Goal: Answer question/provide support: Share knowledge or assist other users

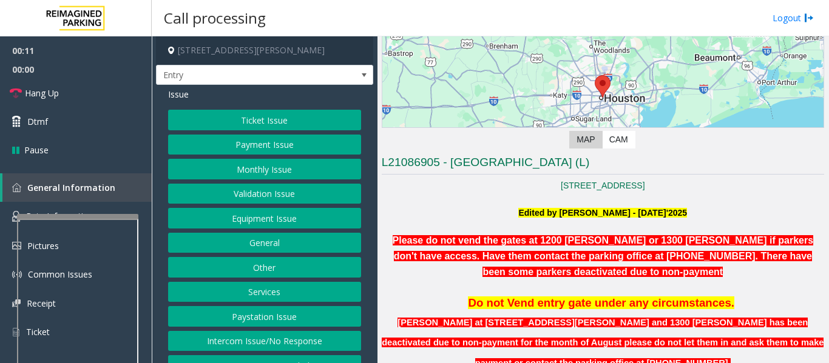
scroll to position [303, 0]
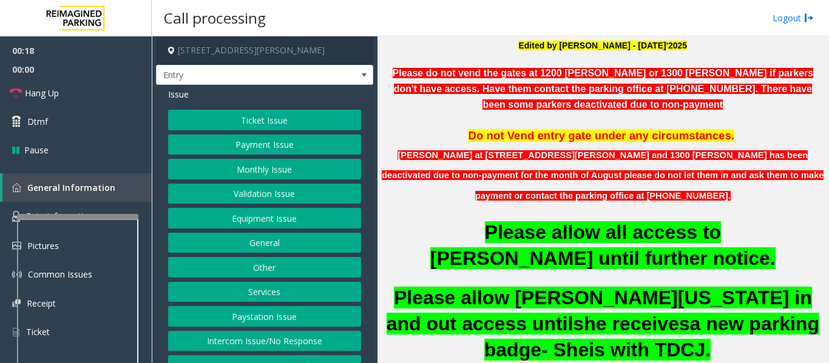
click at [244, 172] on button "Monthly Issue" at bounding box center [264, 169] width 193 height 21
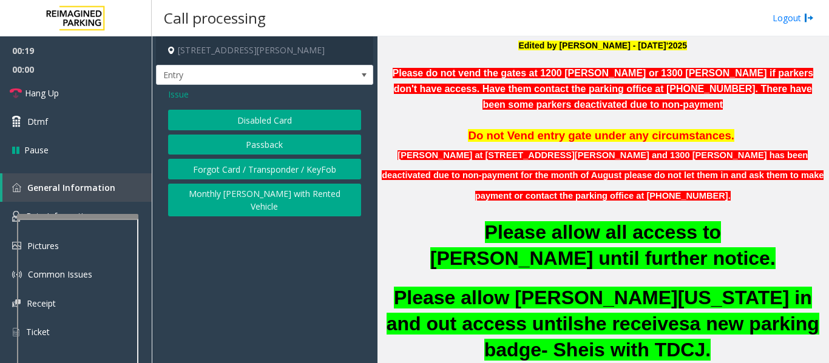
click at [294, 122] on button "Disabled Card" at bounding box center [264, 120] width 193 height 21
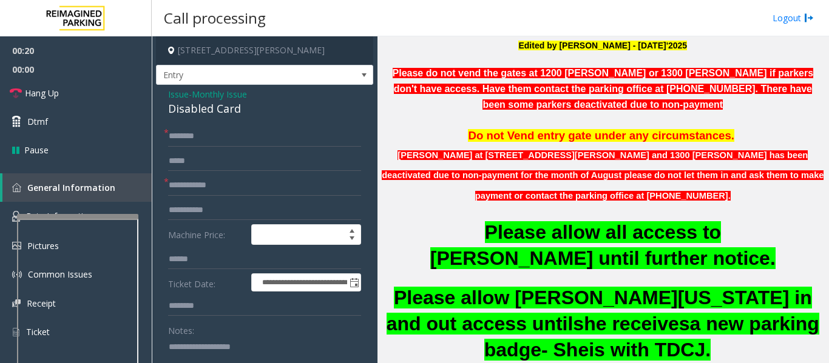
click at [215, 115] on div "Disabled Card" at bounding box center [264, 109] width 193 height 16
copy div "Disabled Card"
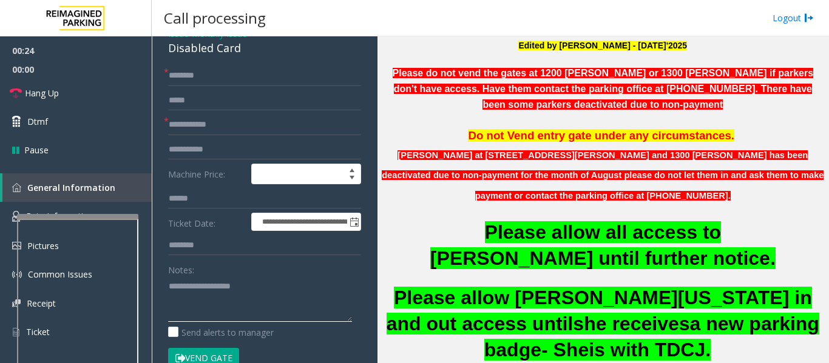
click at [246, 301] on textarea at bounding box center [260, 299] width 184 height 45
paste textarea "**********"
type textarea "**********"
click at [271, 132] on input "text" at bounding box center [264, 125] width 193 height 21
type input "**"
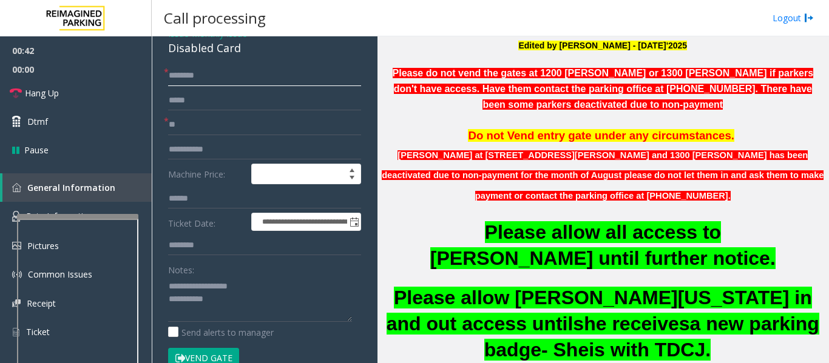
click at [268, 73] on input "text" at bounding box center [264, 76] width 193 height 21
type input "**"
click at [255, 297] on textarea at bounding box center [260, 299] width 184 height 45
click at [240, 303] on textarea at bounding box center [260, 299] width 184 height 45
click at [27, 99] on span "Hang Up" at bounding box center [42, 93] width 34 height 13
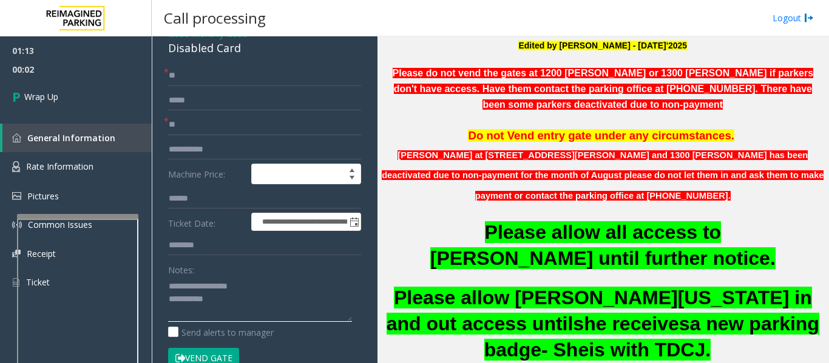
click at [271, 305] on textarea at bounding box center [260, 299] width 184 height 45
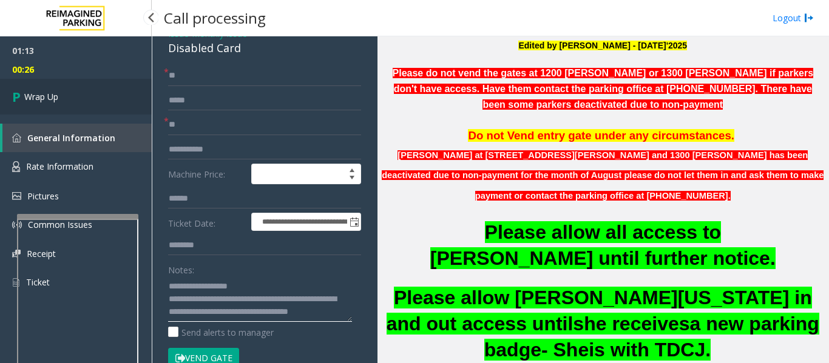
type textarea "**********"
click at [61, 98] on link "Wrap Up" at bounding box center [76, 97] width 152 height 36
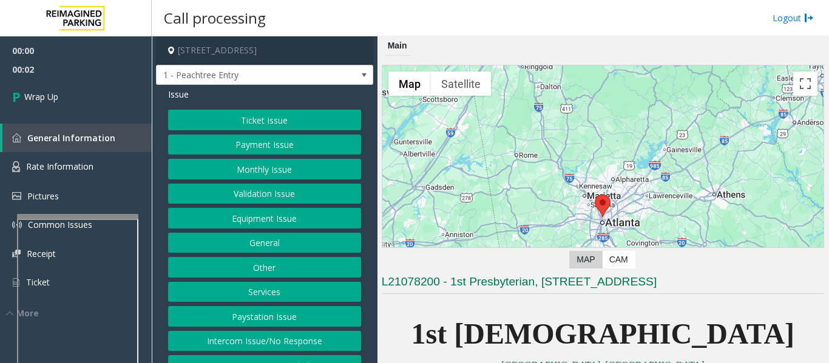
drag, startPoint x: 343, startPoint y: 354, endPoint x: 339, endPoint y: 346, distance: 8.1
click at [342, 352] on button "Intercom Issue/No Response" at bounding box center [264, 341] width 193 height 21
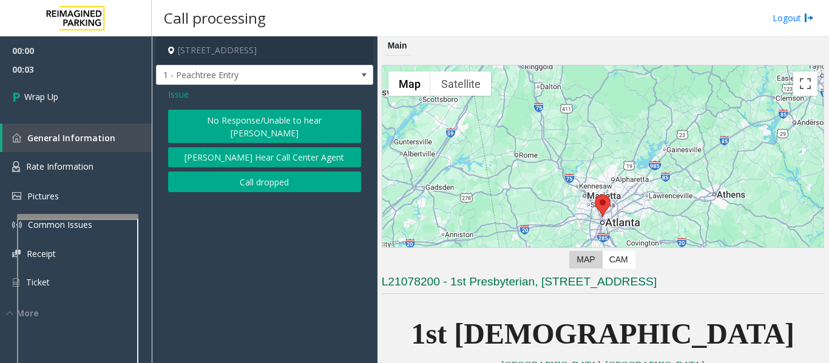
click at [300, 175] on button "Call dropped" at bounding box center [264, 182] width 193 height 21
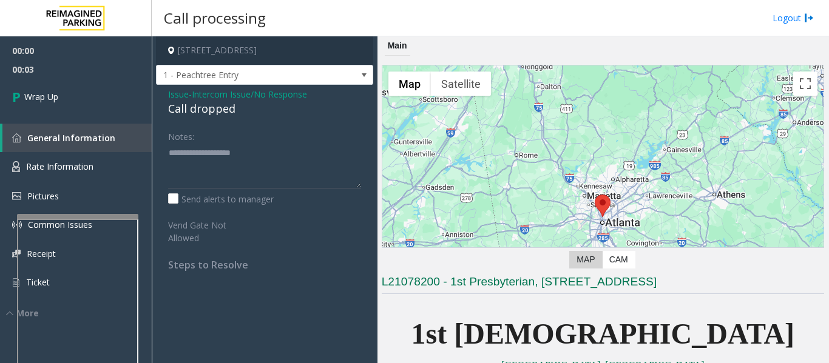
click at [212, 108] on div "Call dropped" at bounding box center [264, 109] width 193 height 16
type textarea "**********"
click at [13, 66] on span "00:05" at bounding box center [76, 69] width 152 height 19
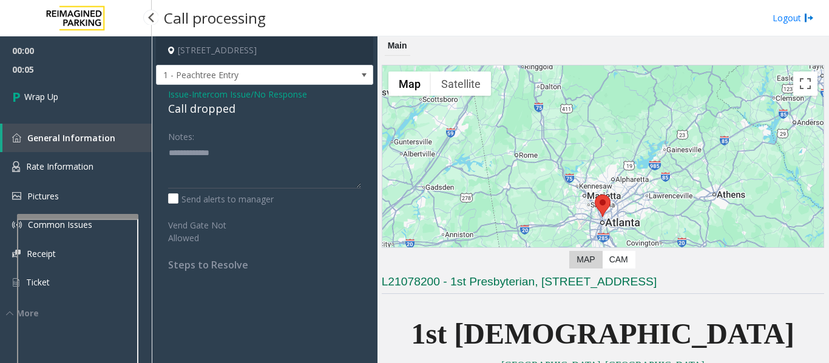
click at [81, 129] on link "General Information" at bounding box center [76, 138] width 149 height 29
click at [84, 103] on link "Wrap Up" at bounding box center [76, 97] width 152 height 36
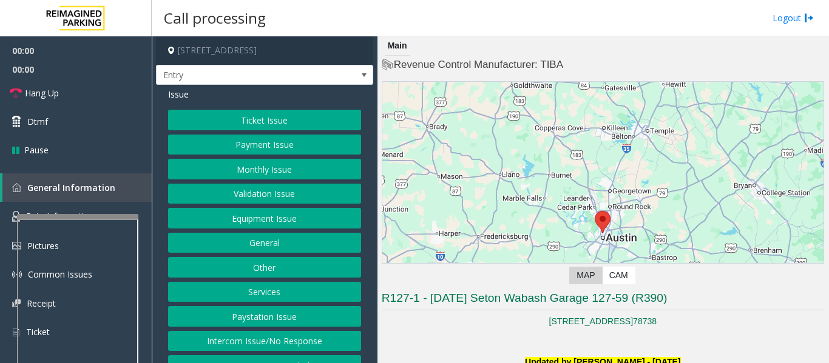
scroll to position [303, 0]
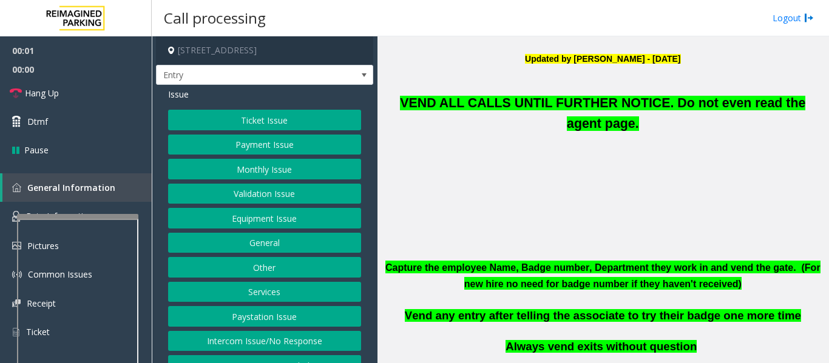
click at [268, 225] on button "Equipment Issue" at bounding box center [264, 218] width 193 height 21
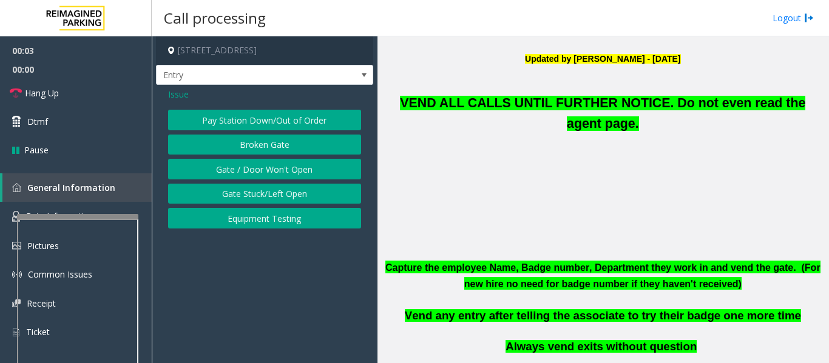
click at [289, 166] on button "Gate / Door Won't Open" at bounding box center [264, 169] width 193 height 21
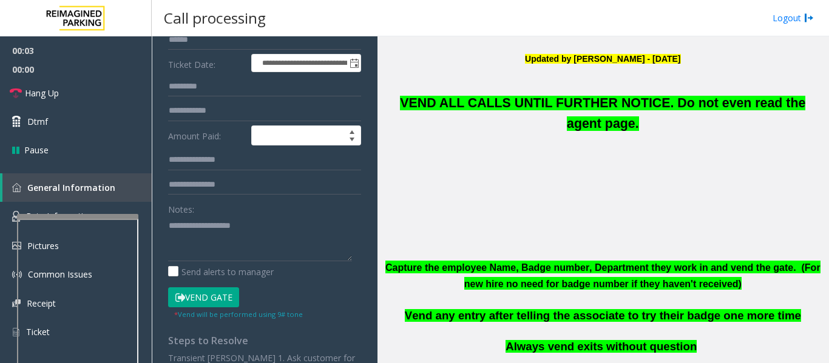
scroll to position [243, 0]
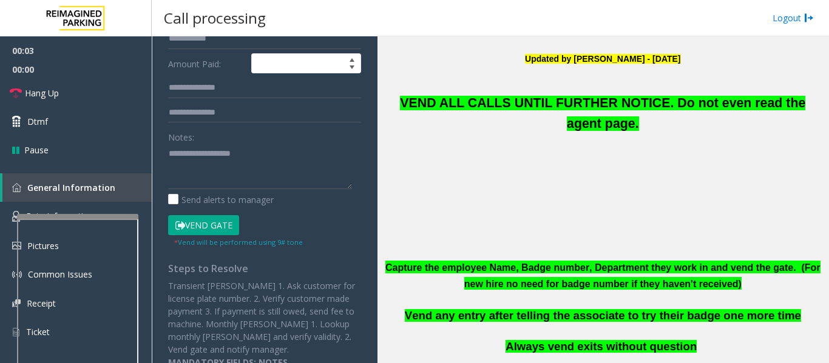
click at [226, 226] on button "Vend Gate" at bounding box center [203, 225] width 71 height 21
click at [545, 109] on span "VEND ALL CALLS UNTIL FURTHER NOTICE. Do not even read the agent page." at bounding box center [602, 113] width 405 height 35
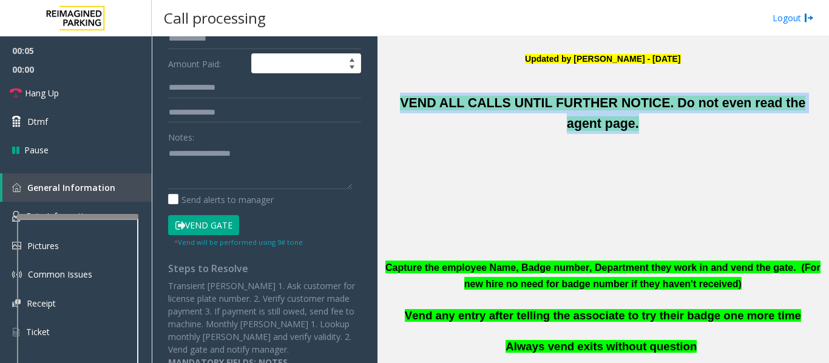
click at [545, 109] on span "VEND ALL CALLS UNTIL FURTHER NOTICE. Do not even read the agent page." at bounding box center [602, 113] width 405 height 35
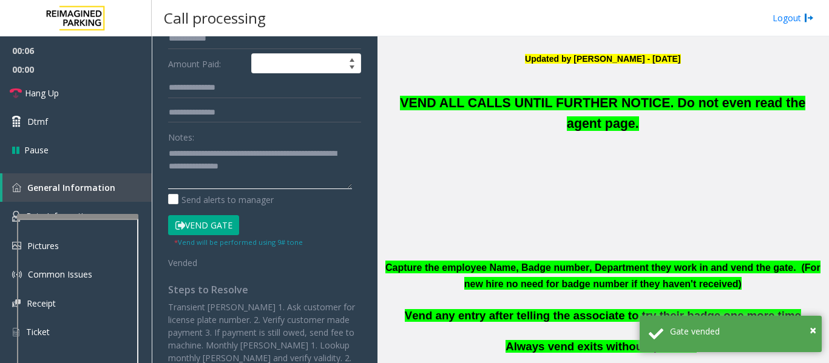
click at [339, 178] on textarea at bounding box center [260, 166] width 184 height 45
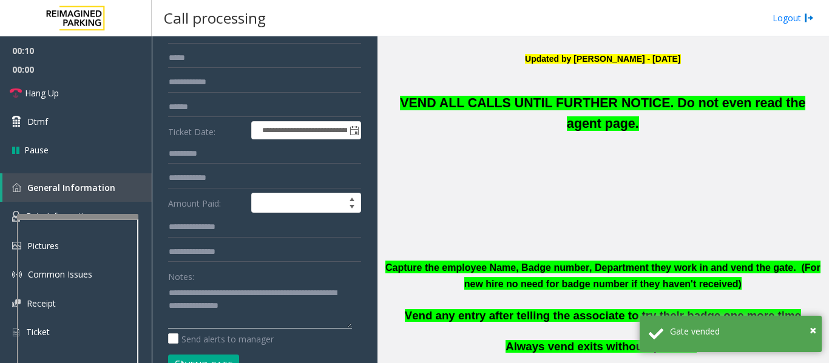
scroll to position [0, 0]
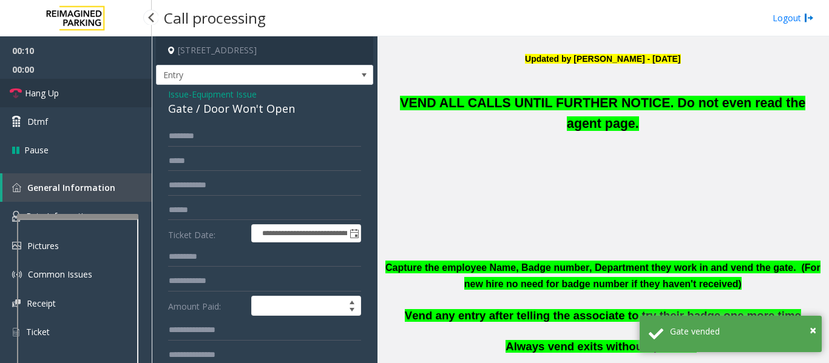
type textarea "**********"
click at [39, 95] on span "Hang Up" at bounding box center [42, 93] width 34 height 13
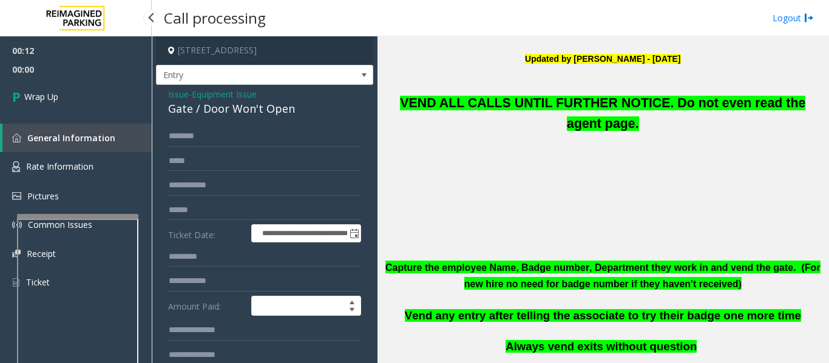
click at [38, 78] on span "00:00" at bounding box center [76, 69] width 152 height 19
click at [54, 93] on span "Wrap Up" at bounding box center [41, 96] width 34 height 13
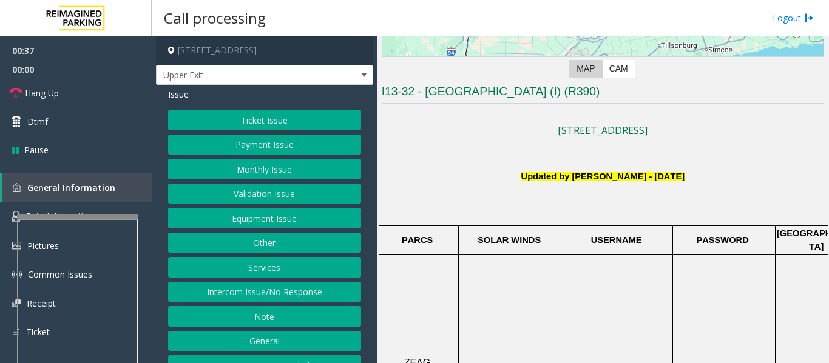
scroll to position [61, 0]
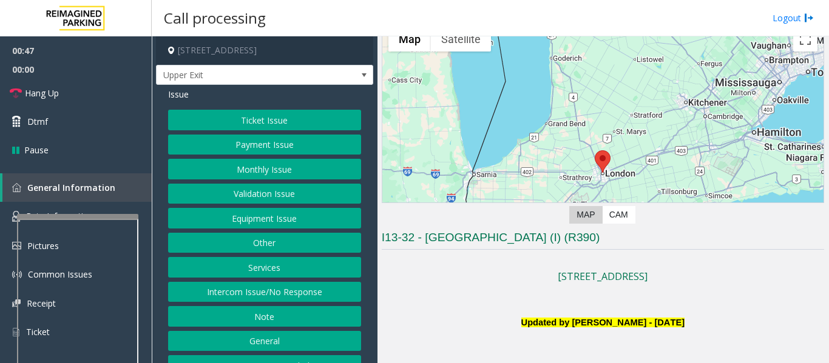
click at [227, 173] on button "Monthly Issue" at bounding box center [264, 169] width 193 height 21
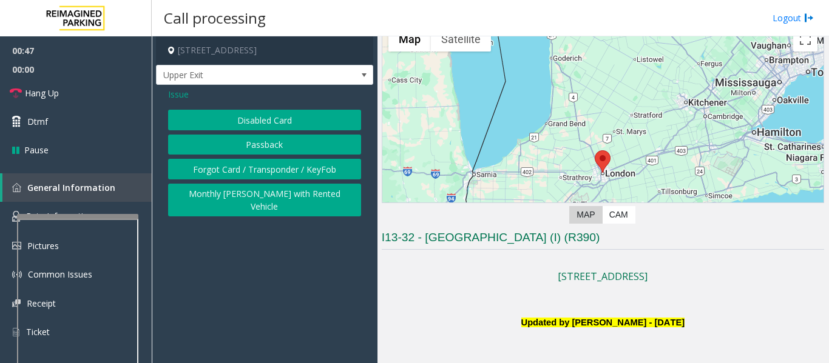
click at [255, 119] on button "Disabled Card" at bounding box center [264, 120] width 193 height 21
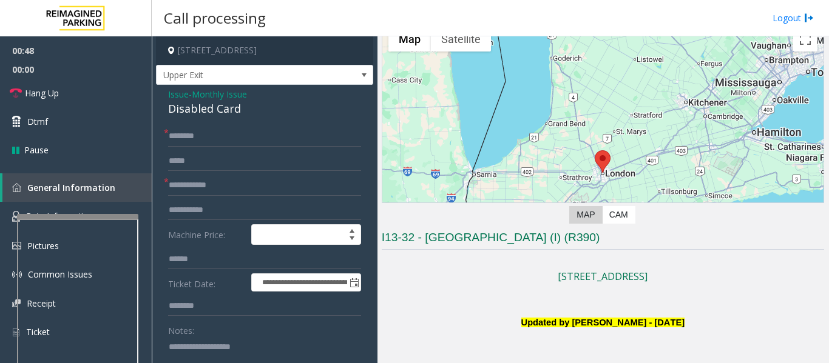
click at [204, 113] on div "Disabled Card" at bounding box center [264, 109] width 193 height 16
copy div "Disabled Card"
click at [181, 92] on span "Issue" at bounding box center [178, 94] width 21 height 13
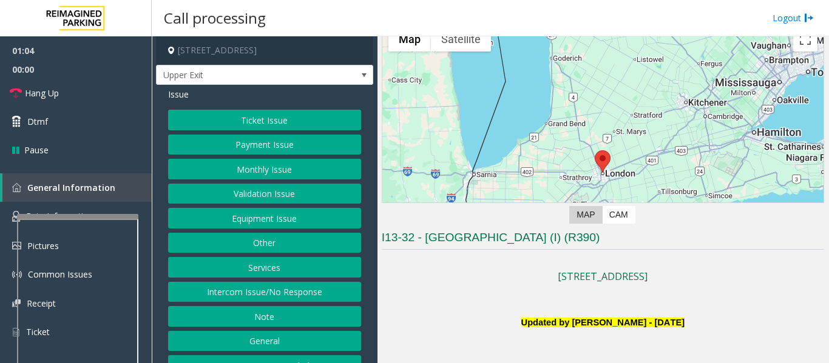
click at [260, 288] on button "Intercom Issue/No Response" at bounding box center [264, 292] width 193 height 21
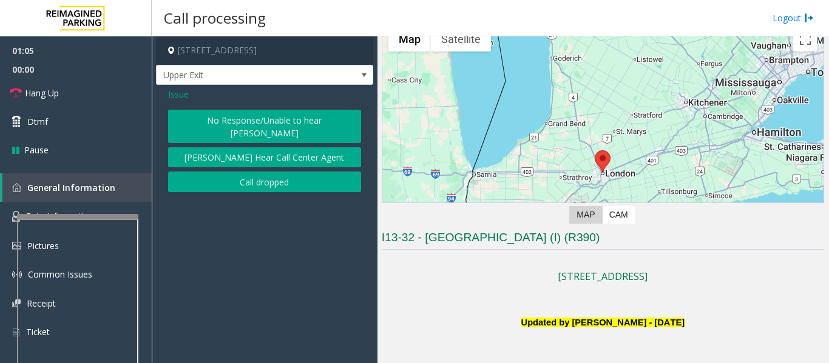
click at [297, 123] on button "No Response/Unable to hear [PERSON_NAME]" at bounding box center [264, 126] width 193 height 33
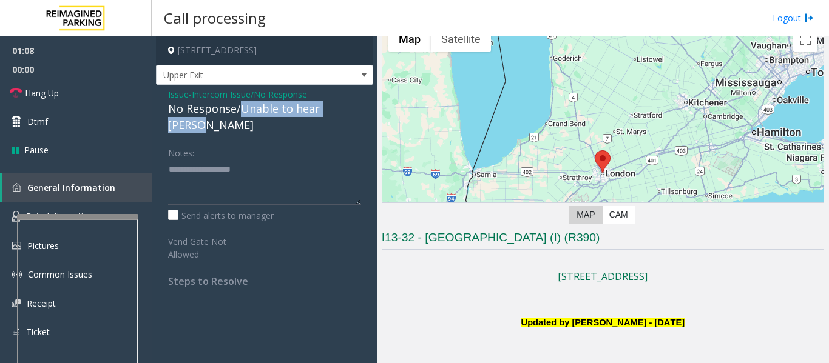
drag, startPoint x: 239, startPoint y: 109, endPoint x: 357, endPoint y: 112, distance: 118.3
click at [357, 112] on div "No Response/Unable to hear [PERSON_NAME]" at bounding box center [264, 117] width 193 height 33
click at [295, 160] on textarea at bounding box center [264, 182] width 193 height 45
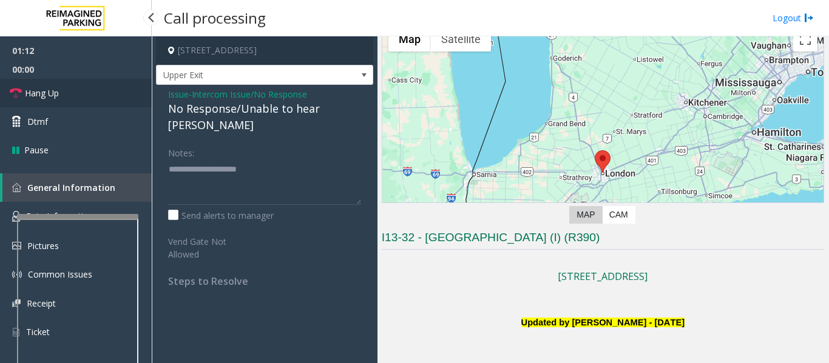
click at [84, 92] on link "Hang Up" at bounding box center [76, 93] width 152 height 29
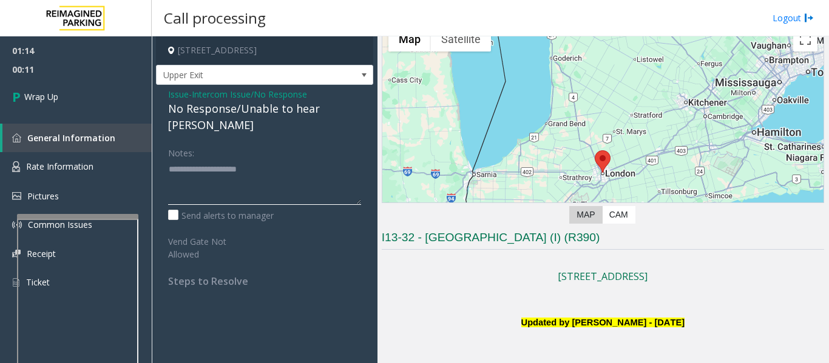
click at [303, 160] on textarea at bounding box center [264, 182] width 193 height 45
paste textarea "**********"
type textarea "**********"
click at [121, 112] on link "Wrap Up" at bounding box center [76, 97] width 152 height 36
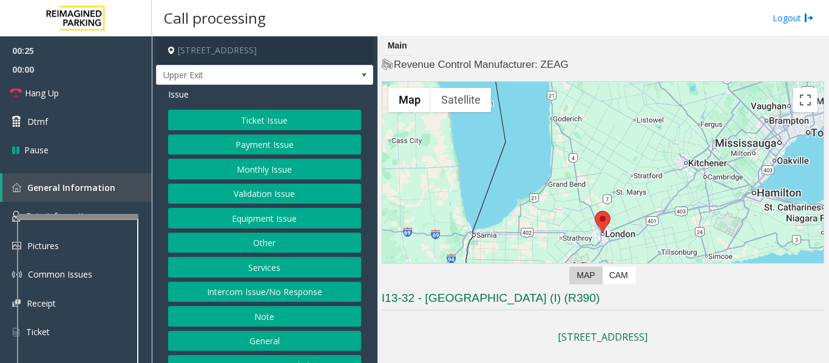
click at [306, 166] on button "Monthly Issue" at bounding box center [264, 169] width 193 height 21
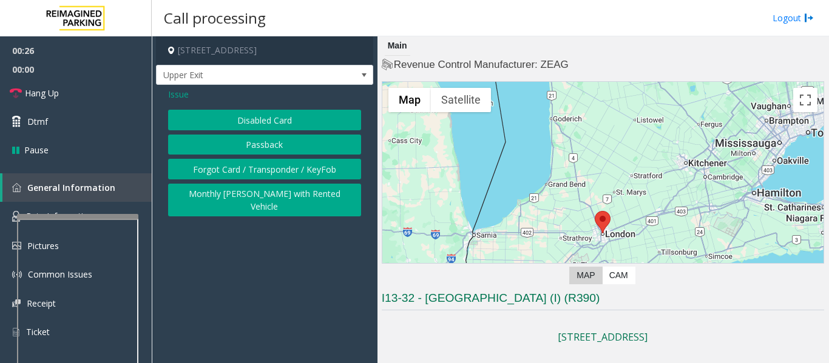
click at [293, 121] on button "Disabled Card" at bounding box center [264, 120] width 193 height 21
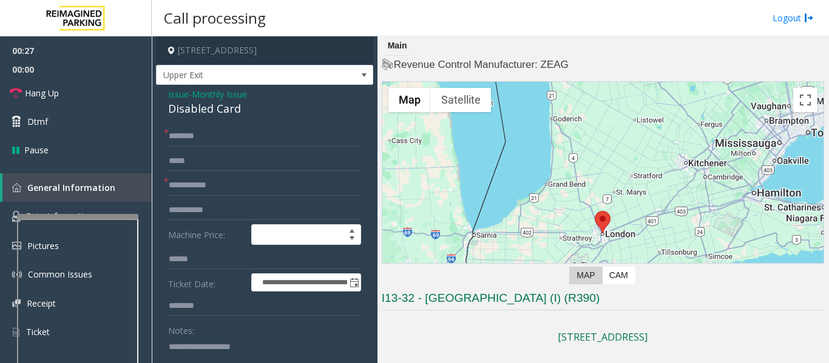
click at [218, 109] on div "Disabled Card" at bounding box center [264, 109] width 193 height 16
copy div "Disabled Card"
click at [217, 346] on textarea at bounding box center [260, 359] width 184 height 45
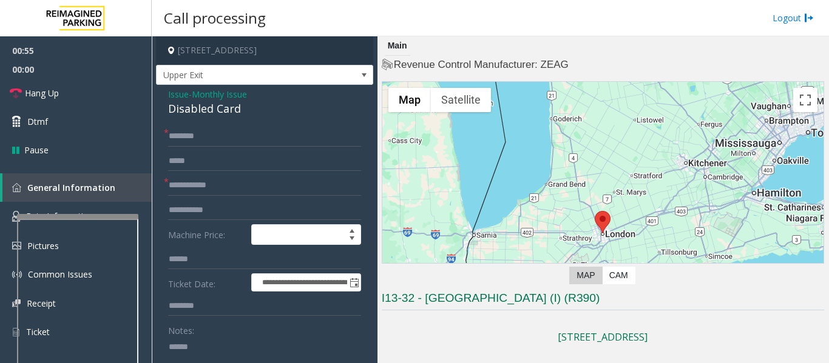
paste textarea "**********"
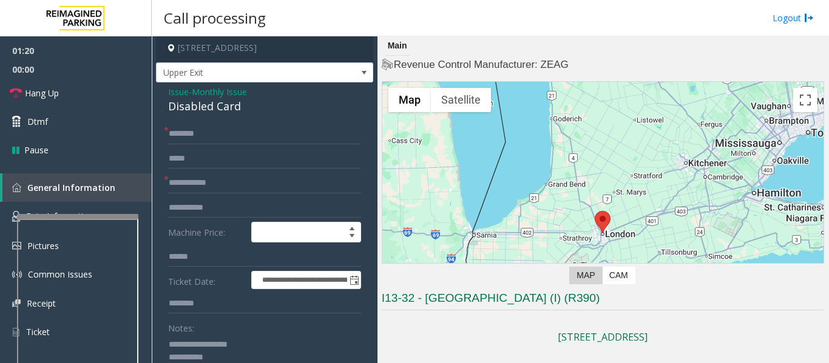
type textarea "**********"
click at [245, 130] on input "text" at bounding box center [264, 134] width 193 height 21
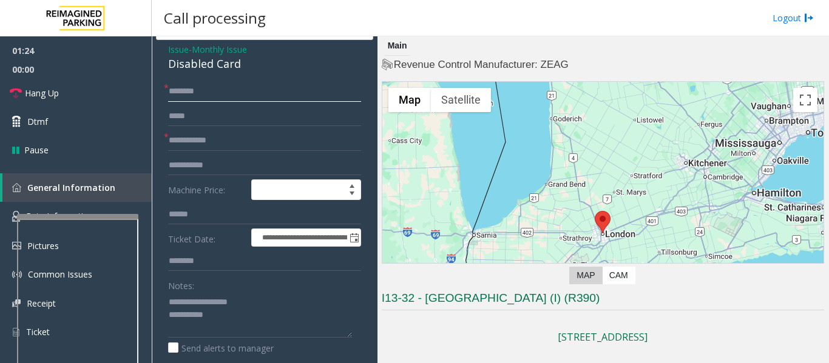
scroll to position [63, 0]
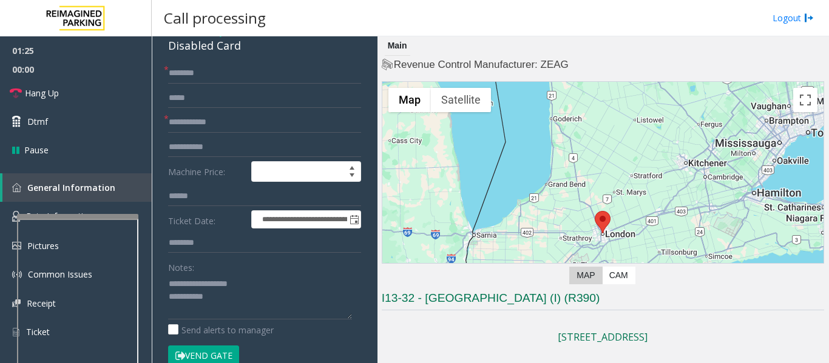
click at [274, 321] on div "Notes: Send alerts to manager" at bounding box center [264, 296] width 193 height 79
click at [276, 302] on textarea at bounding box center [260, 296] width 184 height 45
click at [73, 97] on link "Hang Up" at bounding box center [76, 93] width 152 height 29
click at [258, 127] on input "text" at bounding box center [264, 122] width 193 height 21
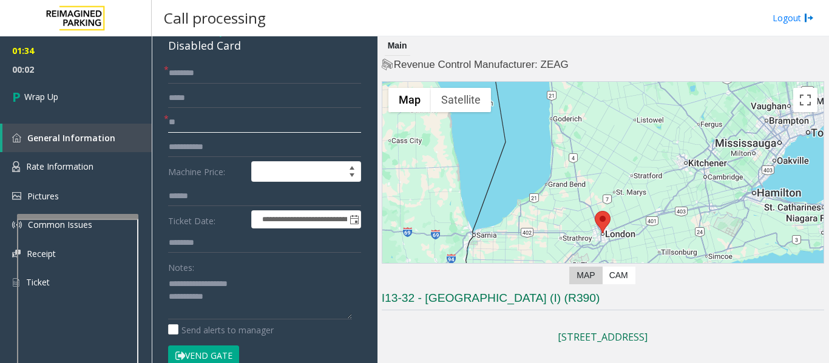
type input "**"
click at [259, 89] on input "text" at bounding box center [264, 98] width 193 height 21
click at [265, 75] on input "text" at bounding box center [264, 73] width 193 height 21
type input "**"
click at [275, 300] on textarea at bounding box center [260, 296] width 184 height 45
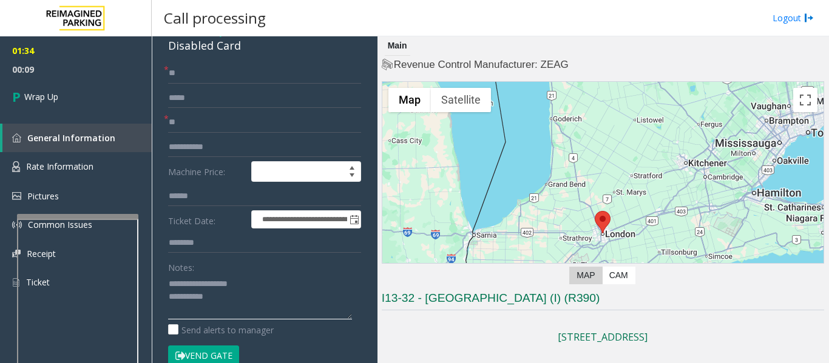
paste textarea "**********"
click at [283, 300] on textarea at bounding box center [260, 296] width 184 height 45
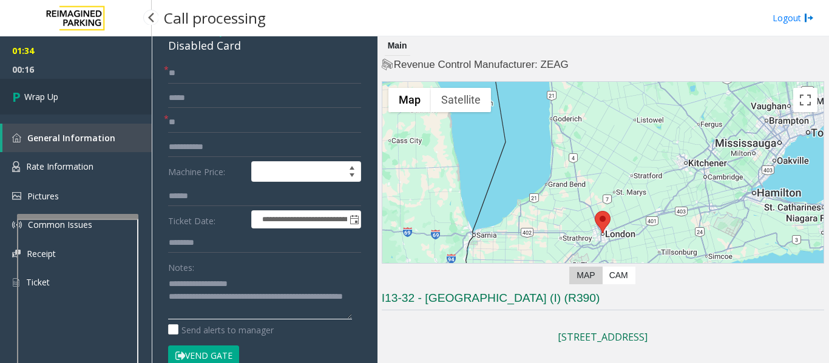
type textarea "**********"
click at [93, 89] on link "Wrap Up" at bounding box center [76, 97] width 152 height 36
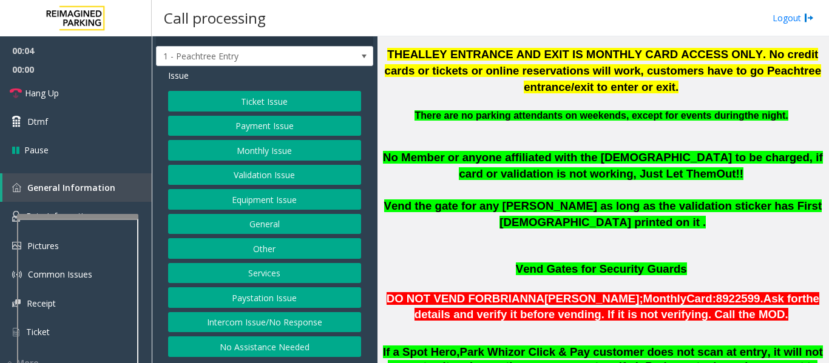
scroll to position [29, 0]
click at [276, 327] on button "Intercom Issue/No Response" at bounding box center [264, 322] width 193 height 21
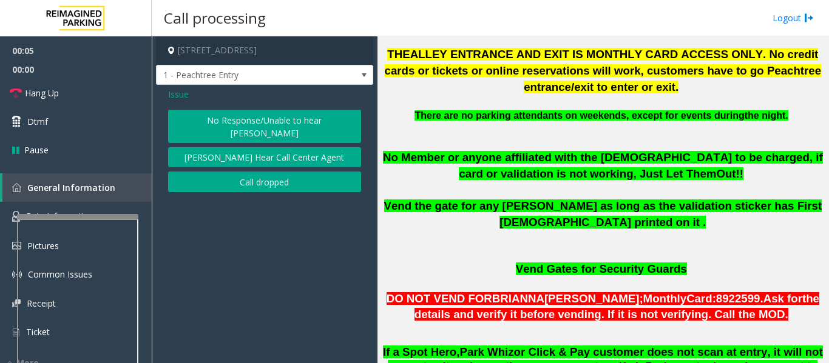
scroll to position [0, 0]
click at [231, 127] on button "No Response/Unable to hear [PERSON_NAME]" at bounding box center [264, 126] width 193 height 33
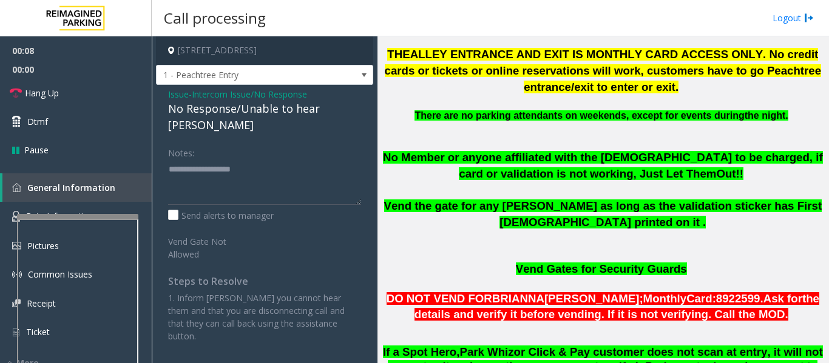
click at [256, 109] on div "No Response/Unable to hear [PERSON_NAME]" at bounding box center [264, 117] width 193 height 33
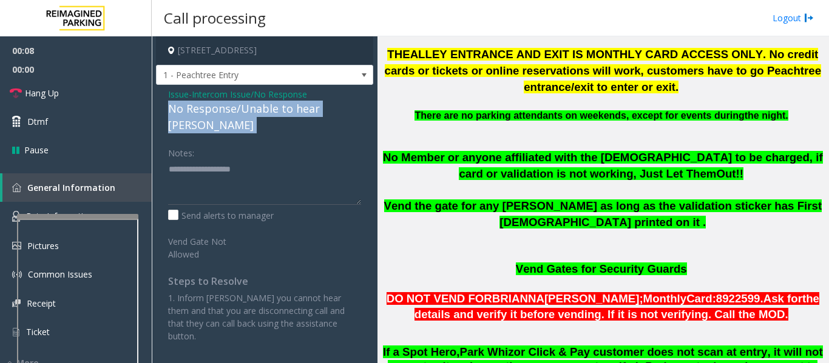
click at [256, 109] on div "No Response/Unable to hear [PERSON_NAME]" at bounding box center [264, 117] width 193 height 33
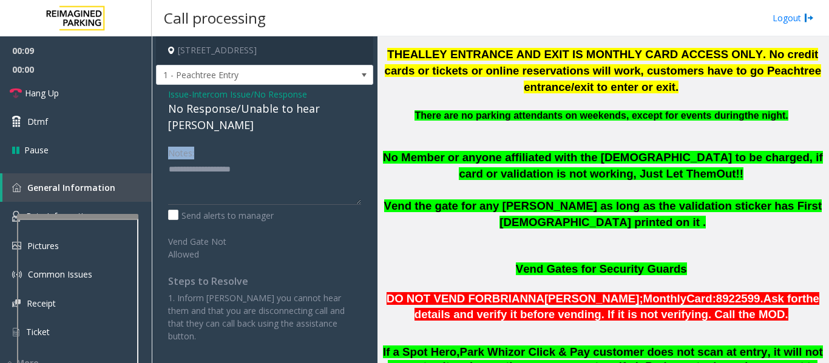
drag, startPoint x: 300, startPoint y: 119, endPoint x: 294, endPoint y: 163, distance: 43.5
click at [294, 163] on div "Issue - Intercom Issue/No Response No Response/Unable to hear [PERSON_NAME] Not…" at bounding box center [264, 220] width 217 height 270
click at [305, 112] on div "No Response/Unable to hear [PERSON_NAME]" at bounding box center [264, 117] width 193 height 33
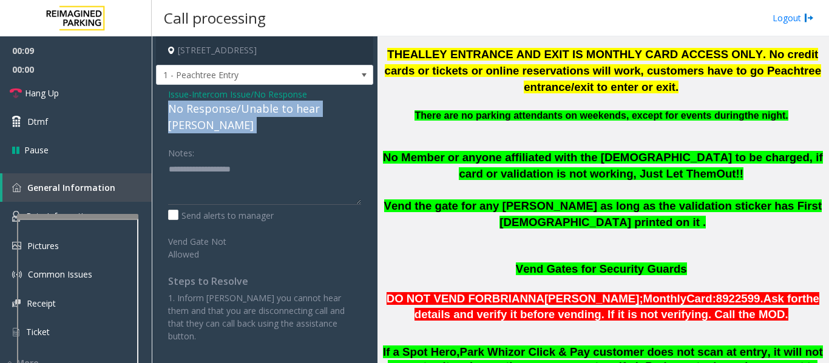
click at [305, 112] on div "No Response/Unable to hear [PERSON_NAME]" at bounding box center [264, 117] width 193 height 33
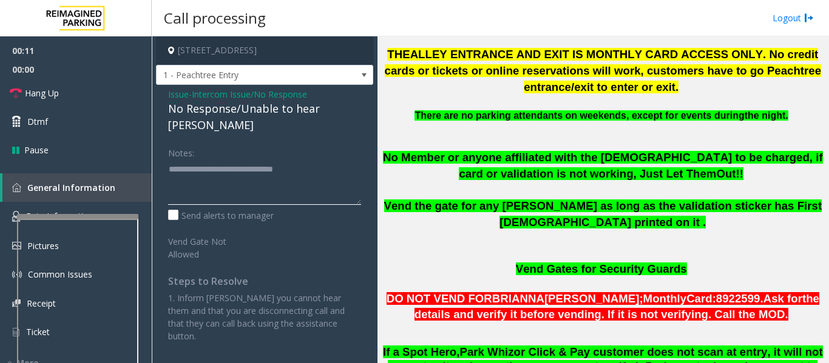
click at [321, 160] on textarea at bounding box center [264, 182] width 193 height 45
click at [322, 160] on textarea at bounding box center [264, 182] width 193 height 45
type textarea "**********"
click at [42, 90] on span "Hang Up" at bounding box center [42, 93] width 34 height 13
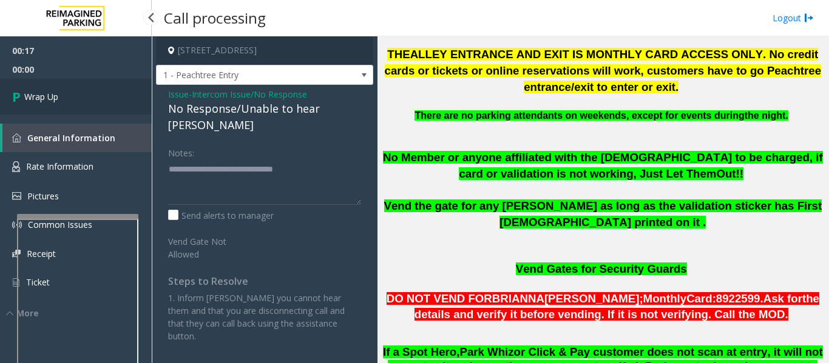
click at [42, 90] on link "Wrap Up" at bounding box center [76, 97] width 152 height 36
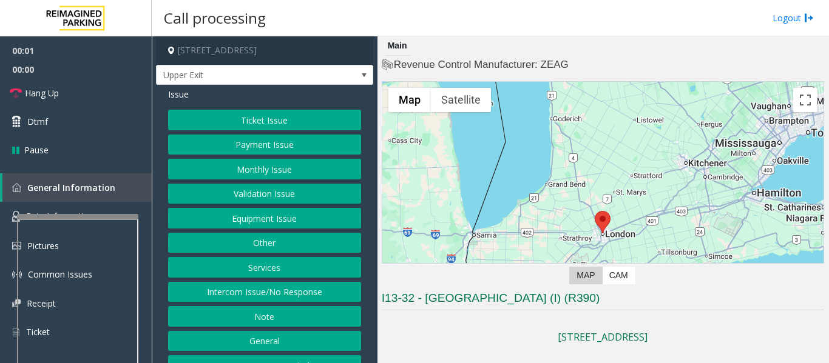
scroll to position [182, 0]
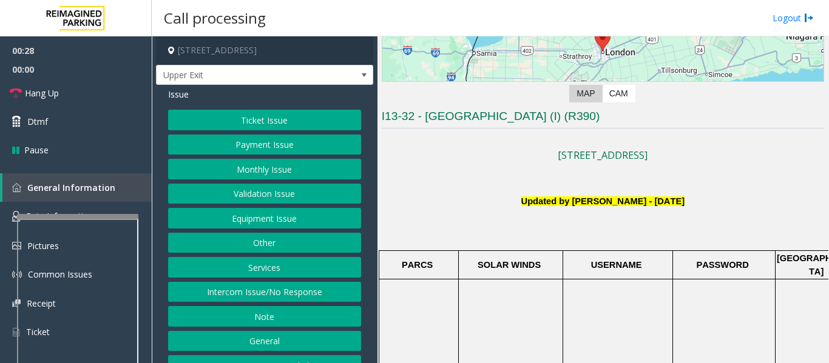
click at [256, 173] on button "Monthly Issue" at bounding box center [264, 169] width 193 height 21
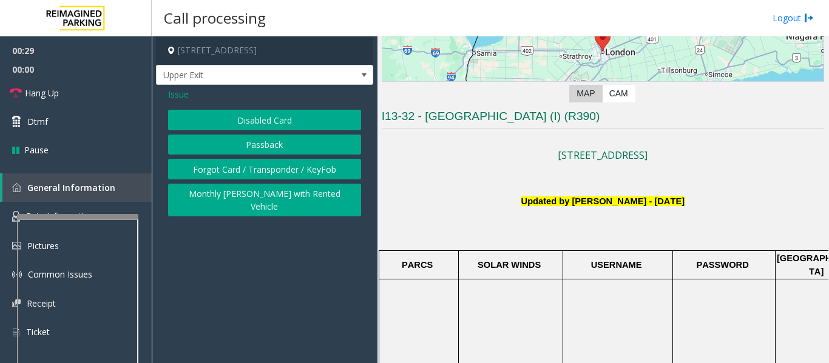
click at [267, 116] on button "Disabled Card" at bounding box center [264, 120] width 193 height 21
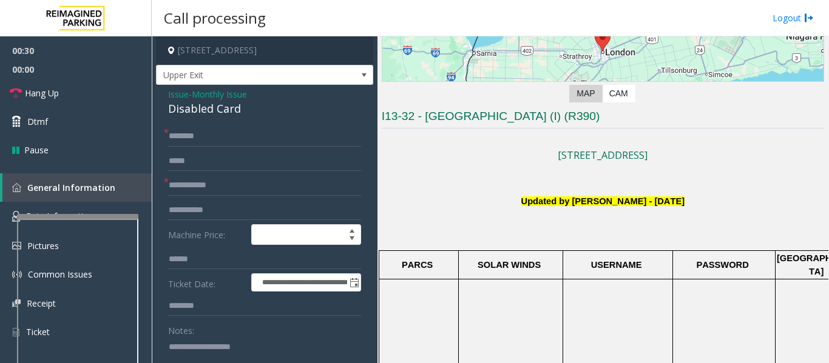
click at [170, 107] on div "Disabled Card" at bounding box center [264, 109] width 193 height 16
copy div "Disabled Card"
click at [223, 135] on input "text" at bounding box center [264, 136] width 193 height 21
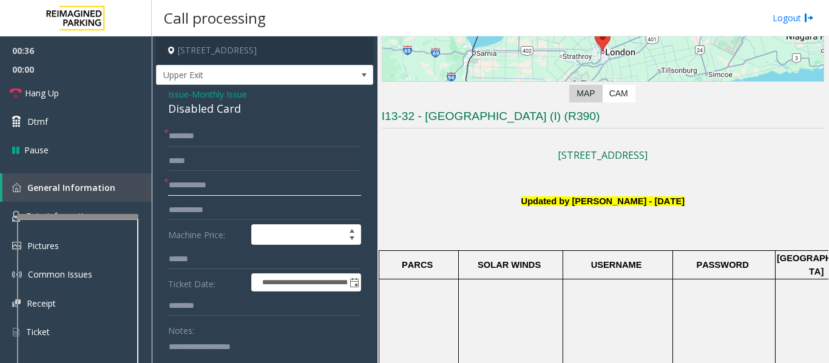
click at [217, 183] on input "text" at bounding box center [264, 185] width 193 height 21
type input "*"
click at [221, 337] on div "Notes:" at bounding box center [264, 351] width 193 height 62
click at [214, 349] on textarea at bounding box center [260, 359] width 184 height 45
paste textarea "**********"
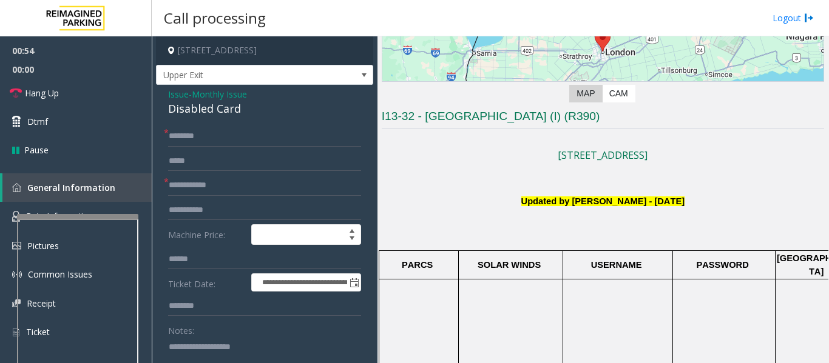
scroll to position [2, 0]
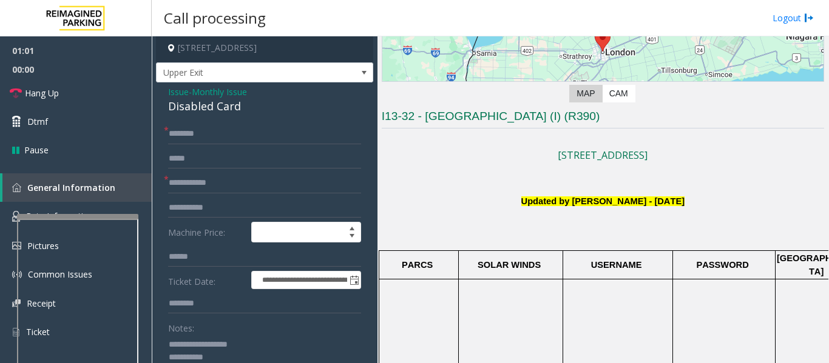
type textarea "**********"
click at [215, 183] on input "text" at bounding box center [264, 183] width 193 height 21
type input "**"
click at [224, 138] on input "text" at bounding box center [264, 134] width 193 height 21
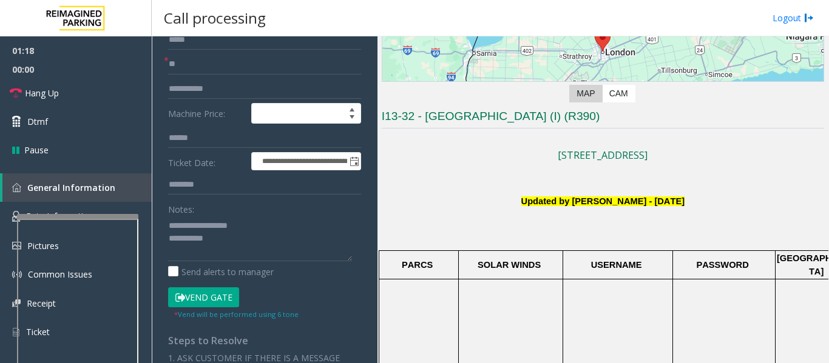
scroll to position [124, 0]
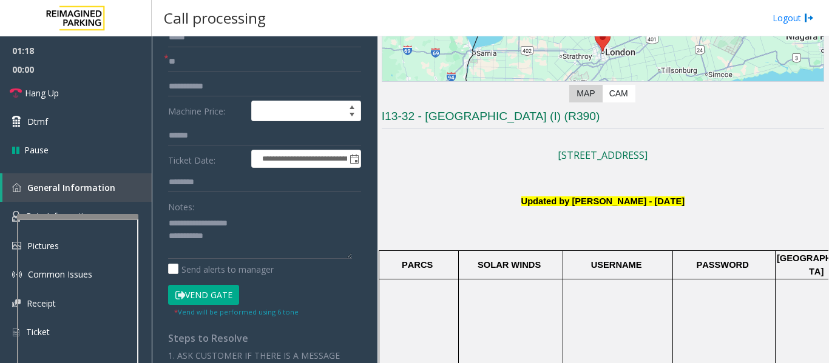
type input "*******"
click at [219, 298] on button "Vend Gate" at bounding box center [203, 295] width 71 height 21
click at [238, 252] on textarea at bounding box center [260, 236] width 184 height 45
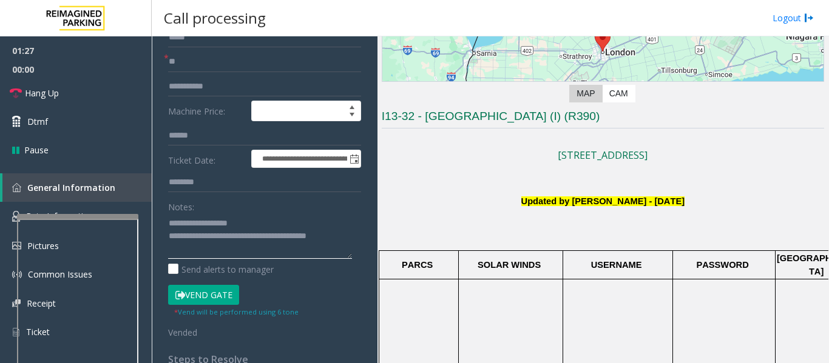
click at [347, 238] on textarea at bounding box center [260, 236] width 184 height 45
type textarea "**********"
click at [221, 298] on button "Vend Gate" at bounding box center [203, 295] width 71 height 21
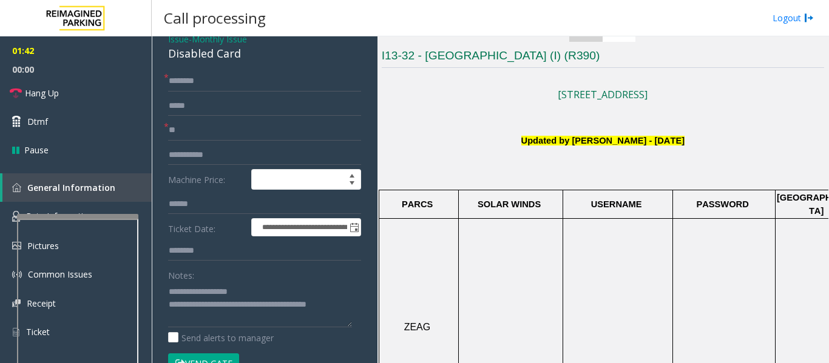
scroll to position [121, 0]
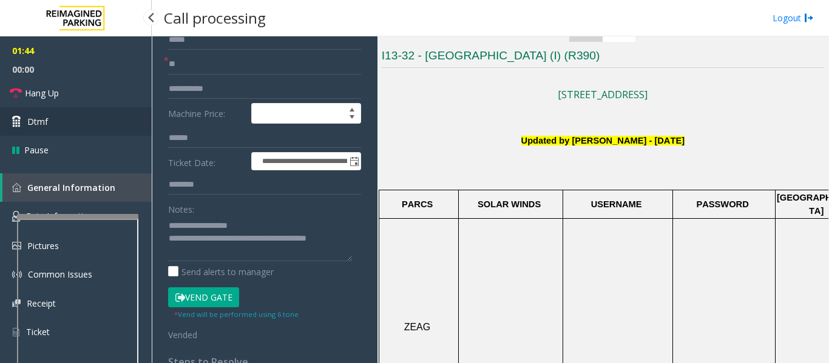
click at [38, 128] on link "Dtmf" at bounding box center [76, 121] width 152 height 29
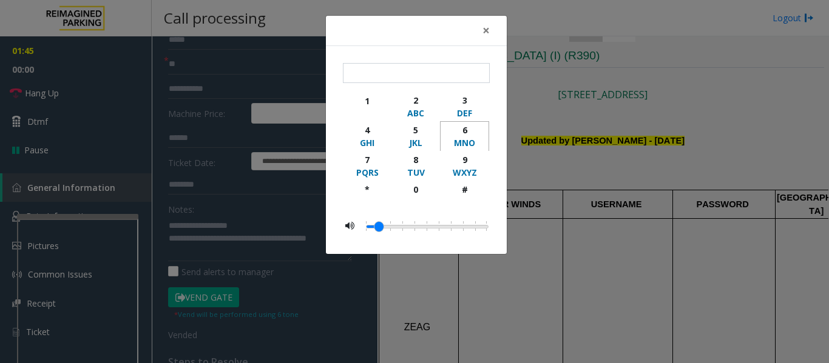
click at [457, 132] on div "6" at bounding box center [464, 130] width 33 height 13
type input "*"
click at [487, 32] on span "×" at bounding box center [485, 30] width 7 height 17
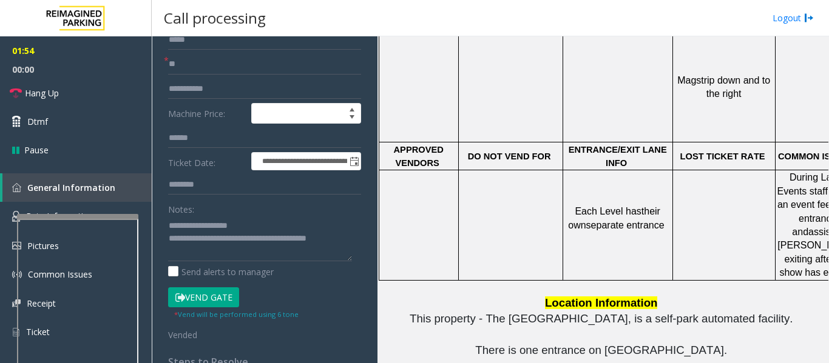
scroll to position [607, 0]
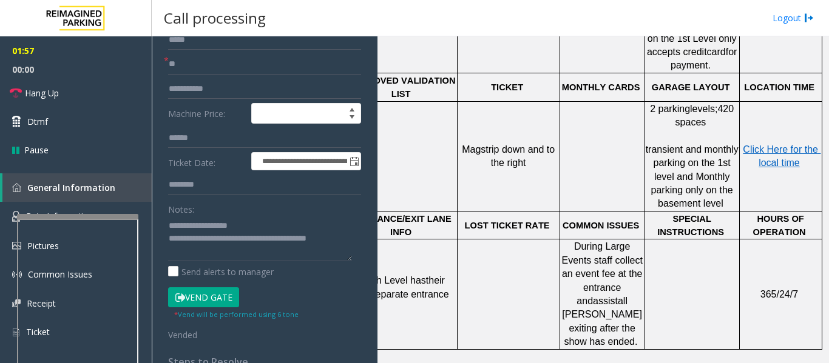
click at [752, 143] on p "Click Here for the local time" at bounding box center [780, 156] width 81 height 27
click at [760, 144] on span "Click Here for the local time" at bounding box center [781, 156] width 78 height 24
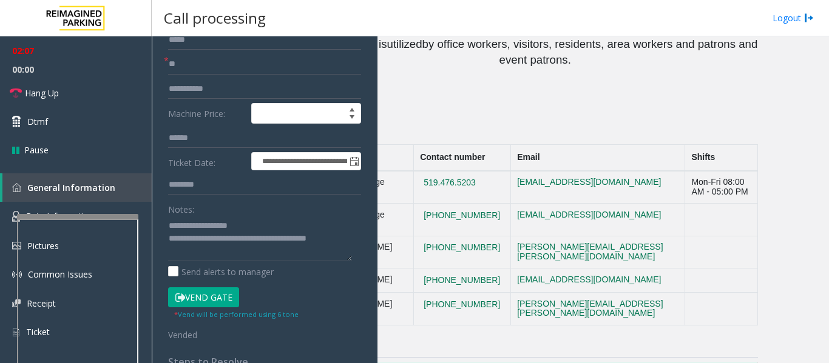
scroll to position [1092, 0]
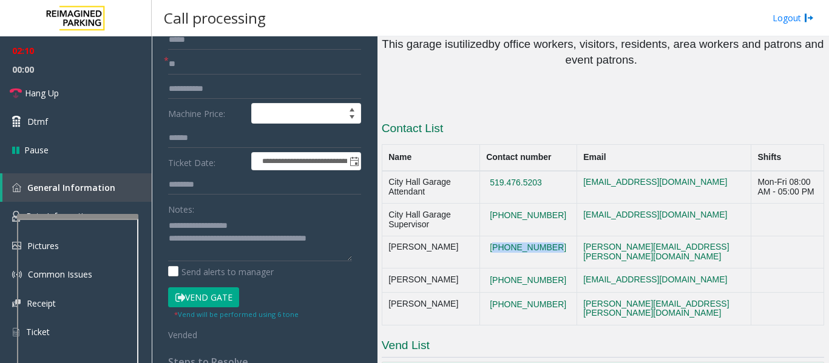
drag, startPoint x: 548, startPoint y: 189, endPoint x: 483, endPoint y: 190, distance: 64.9
click at [483, 236] on td "[PHONE_NUMBER]" at bounding box center [527, 252] width 97 height 33
copy button "[PHONE_NUMBER]"
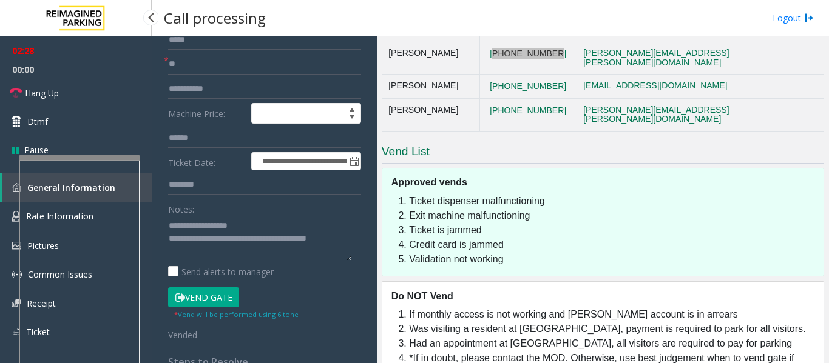
click at [100, 155] on div at bounding box center [79, 157] width 121 height 5
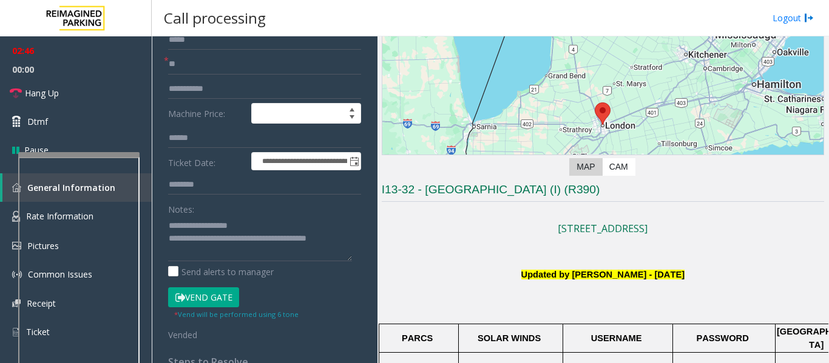
scroll to position [0, 0]
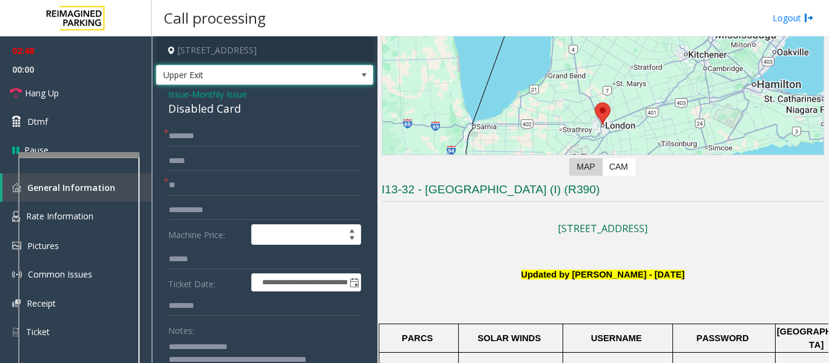
click at [335, 69] on span "Upper Exit" at bounding box center [264, 75] width 217 height 21
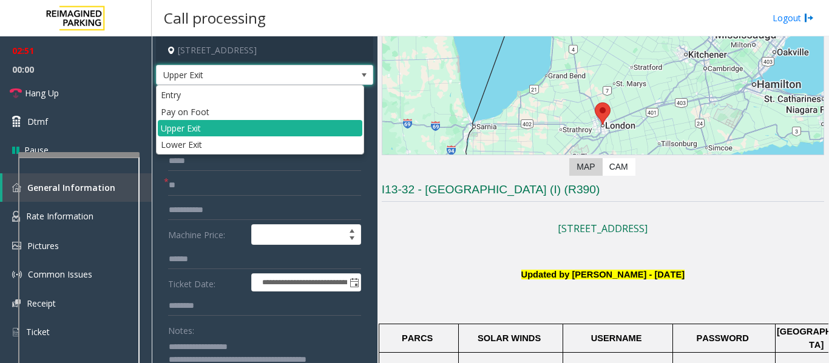
click at [335, 69] on span "Upper Exit" at bounding box center [264, 75] width 217 height 21
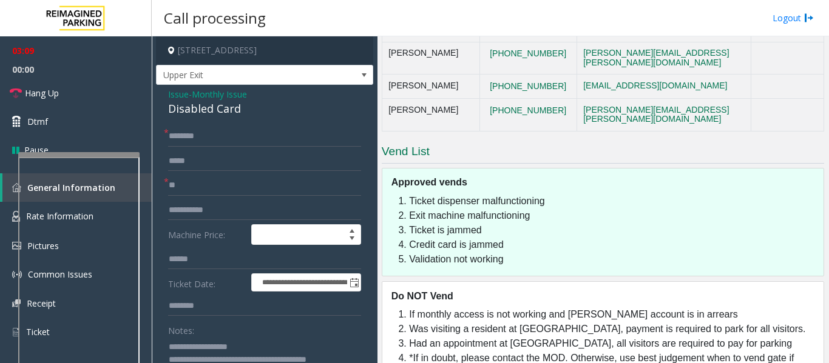
scroll to position [1173, 0]
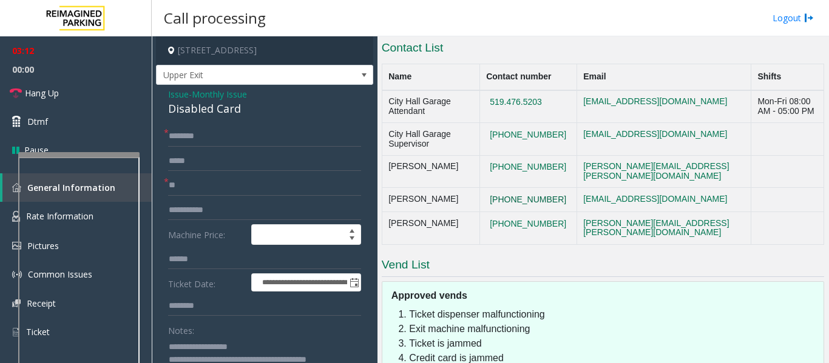
drag, startPoint x: 544, startPoint y: 138, endPoint x: 502, endPoint y: 137, distance: 42.5
click at [502, 195] on button "[PHONE_NUMBER]" at bounding box center [528, 200] width 84 height 11
drag, startPoint x: 537, startPoint y: 149, endPoint x: 477, endPoint y: 132, distance: 62.4
click at [477, 188] on tr "[PERSON_NAME] [PHONE_NUMBER] [EMAIL_ADDRESS][DOMAIN_NAME]" at bounding box center [603, 200] width 442 height 24
drag, startPoint x: 494, startPoint y: 130, endPoint x: 536, endPoint y: 150, distance: 46.7
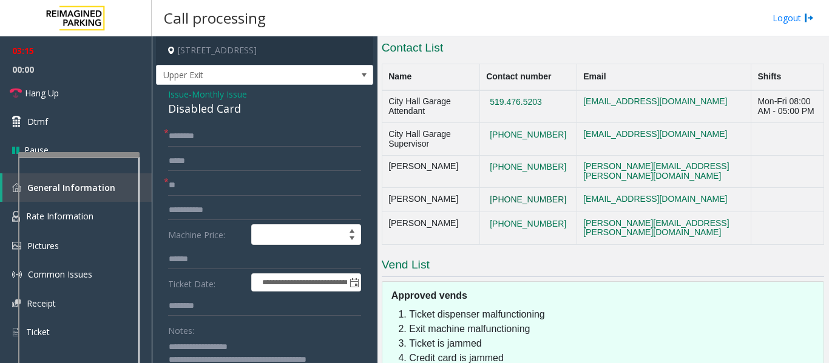
click at [536, 188] on td "[PHONE_NUMBER]" at bounding box center [527, 200] width 97 height 24
copy button "[PHONE_NUMBER]"
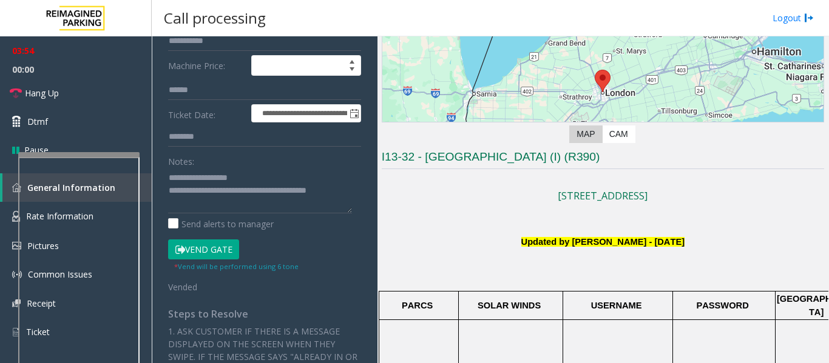
scroll to position [182, 0]
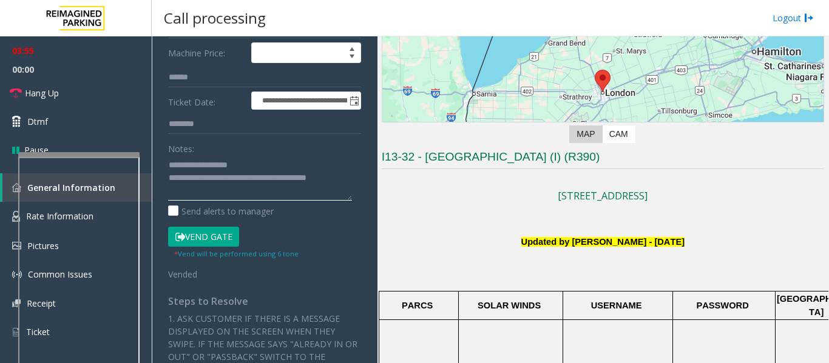
click at [214, 177] on textarea at bounding box center [260, 177] width 184 height 45
drag, startPoint x: 215, startPoint y: 177, endPoint x: 352, endPoint y: 180, distance: 137.1
click at [352, 180] on div "**********" at bounding box center [264, 249] width 211 height 610
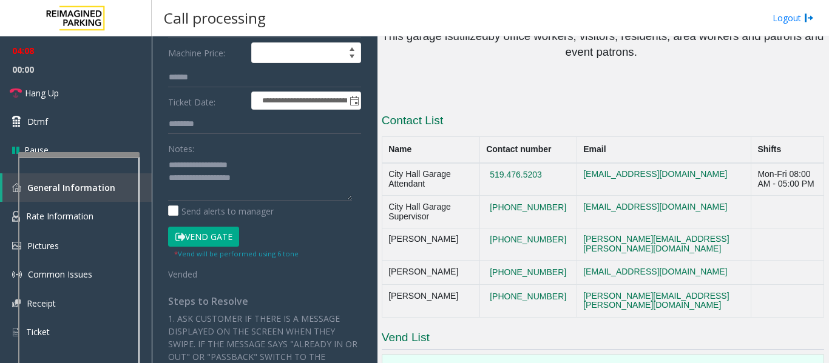
scroll to position [1112, 0]
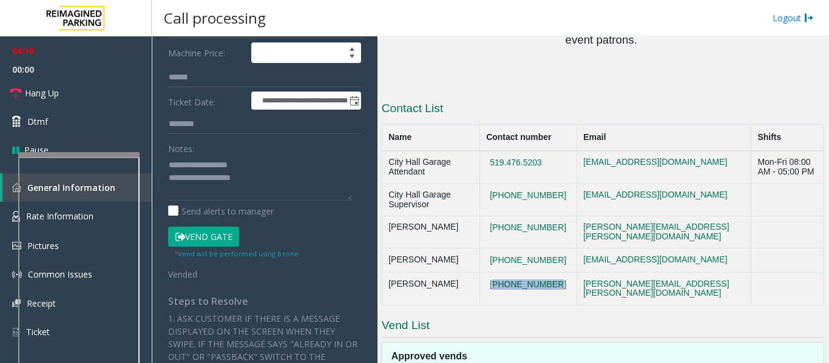
drag, startPoint x: 553, startPoint y: 229, endPoint x: 490, endPoint y: 234, distance: 63.3
click at [490, 273] on td "[PHONE_NUMBER]" at bounding box center [527, 289] width 97 height 33
copy button "[PHONE_NUMBER]"
click at [269, 188] on textarea at bounding box center [260, 177] width 184 height 45
click at [276, 196] on textarea at bounding box center [260, 177] width 184 height 45
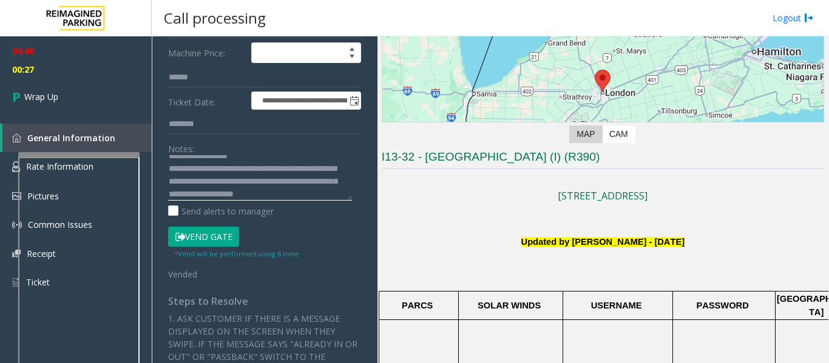
scroll to position [22, 0]
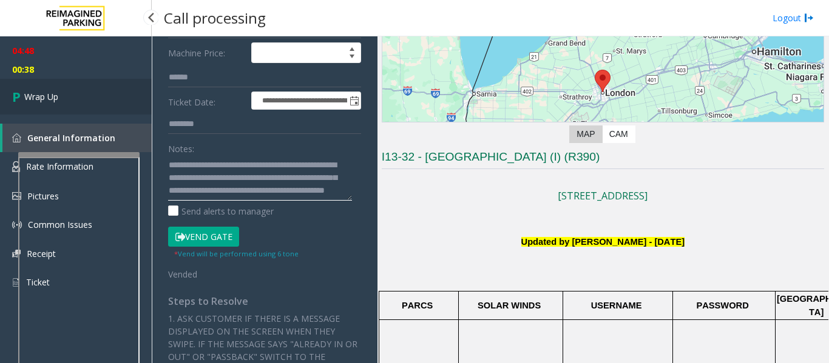
type textarea "**********"
click at [62, 110] on link "Wrap Up" at bounding box center [76, 97] width 152 height 36
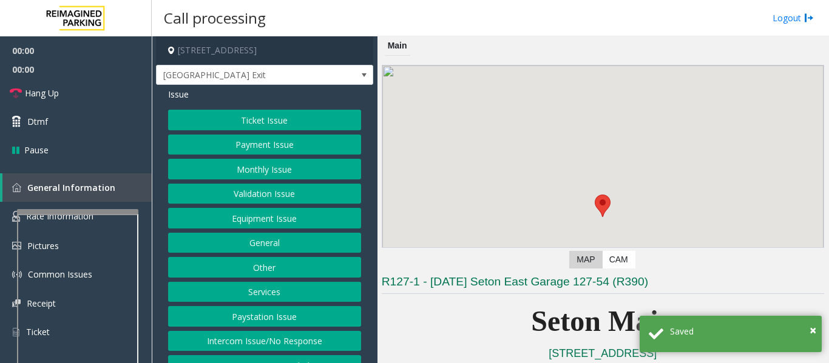
click at [93, 214] on div at bounding box center [77, 351] width 121 height 284
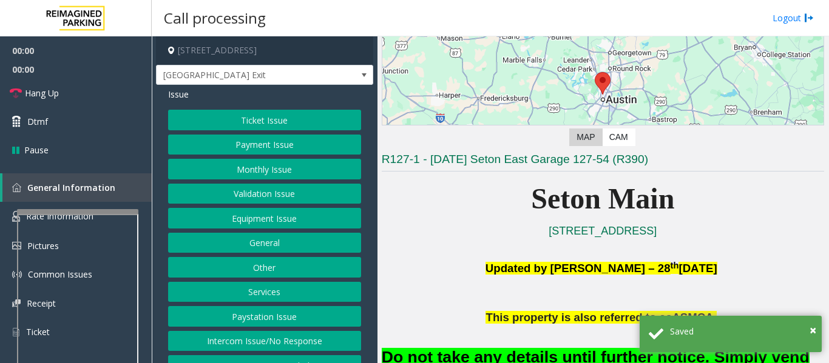
scroll to position [243, 0]
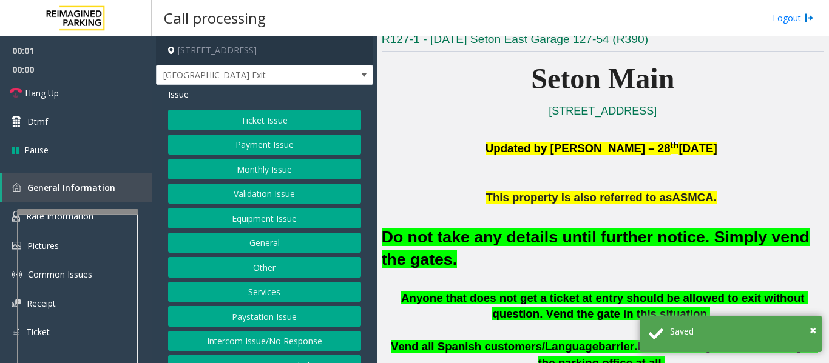
click at [301, 226] on button "Equipment Issue" at bounding box center [264, 218] width 193 height 21
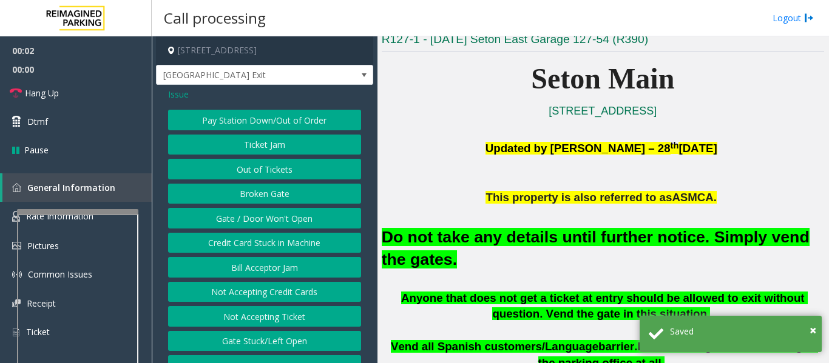
click at [298, 226] on button "Gate / Door Won't Open" at bounding box center [264, 218] width 193 height 21
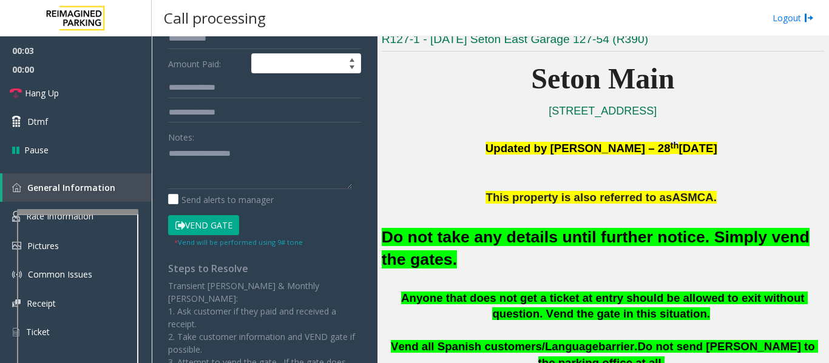
click at [420, 237] on font "Do not take any details until further notice. Simply vend the gates." at bounding box center [596, 248] width 428 height 41
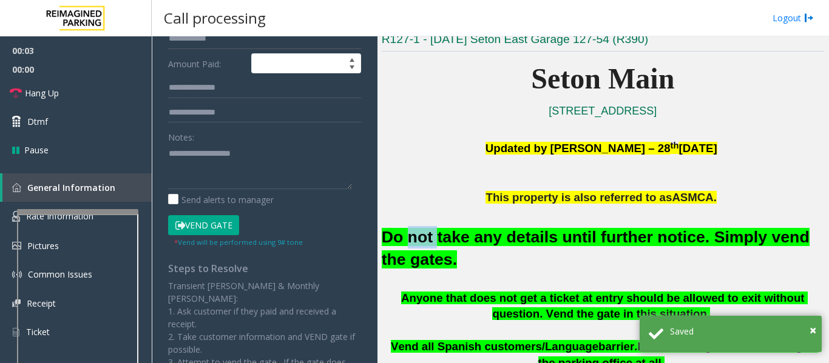
click at [420, 237] on font "Do not take any details until further notice. Simply vend the gates." at bounding box center [596, 248] width 428 height 41
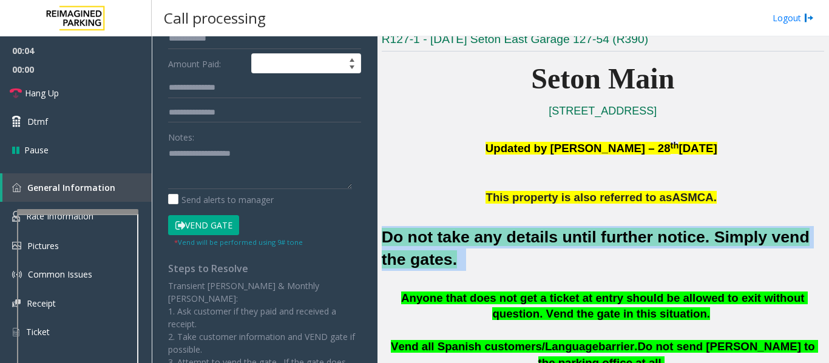
click at [420, 237] on font "Do not take any details until further notice. Simply vend the gates." at bounding box center [596, 248] width 428 height 41
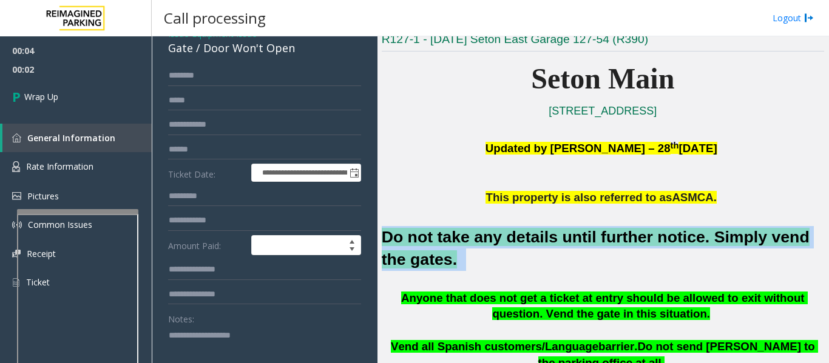
scroll to position [0, 0]
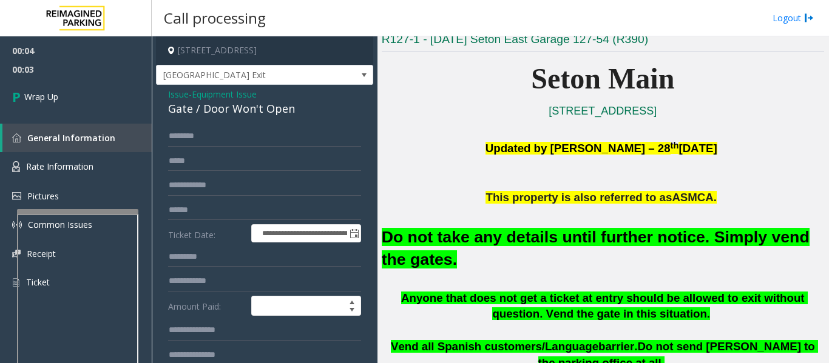
drag, startPoint x: 181, startPoint y: 91, endPoint x: 186, endPoint y: 100, distance: 10.6
click at [181, 93] on span "Issue" at bounding box center [178, 94] width 21 height 13
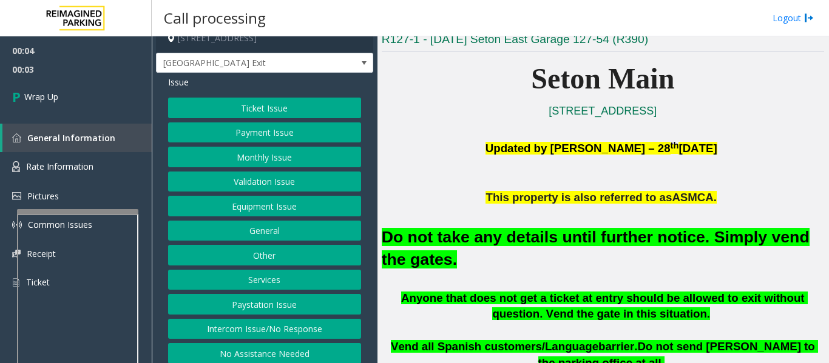
scroll to position [19, 0]
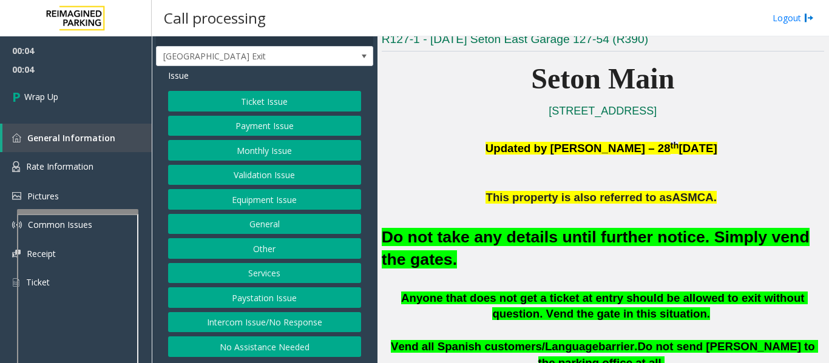
click at [275, 319] on button "Intercom Issue/No Response" at bounding box center [264, 322] width 193 height 21
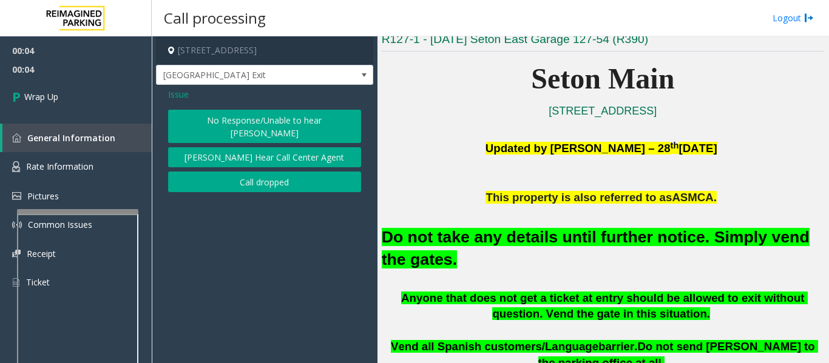
scroll to position [0, 0]
click at [256, 174] on button "Call dropped" at bounding box center [264, 182] width 193 height 21
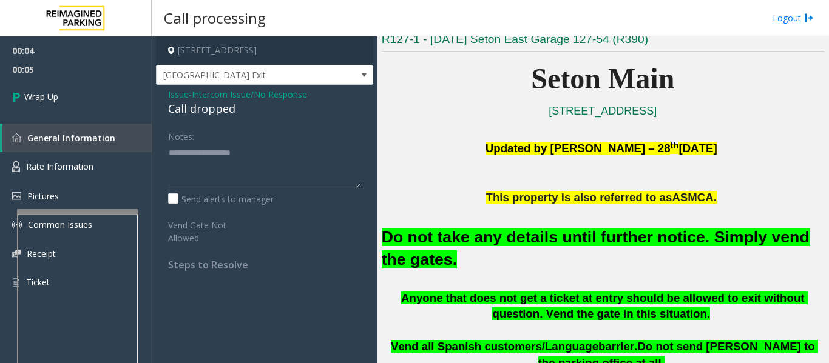
click at [207, 114] on div "Call dropped" at bounding box center [264, 109] width 193 height 16
type textarea "**********"
click at [95, 110] on link "Wrap Up" at bounding box center [76, 97] width 152 height 36
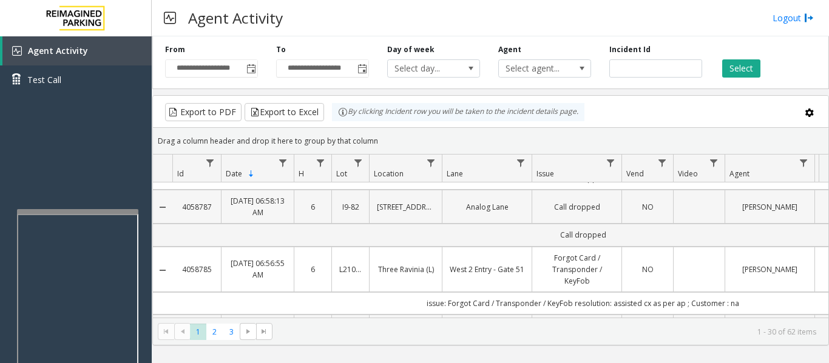
scroll to position [121, 0]
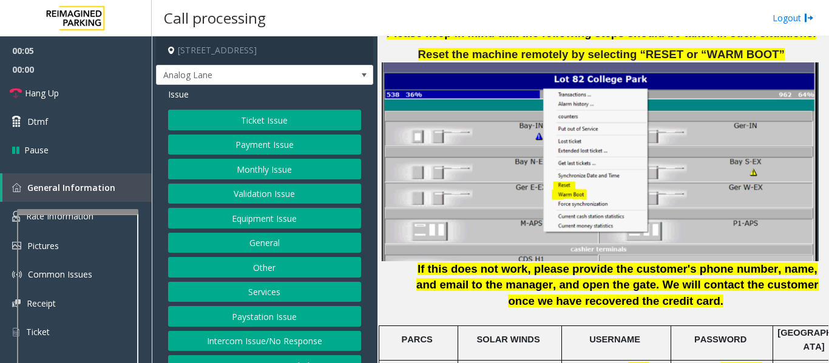
scroll to position [1698, 0]
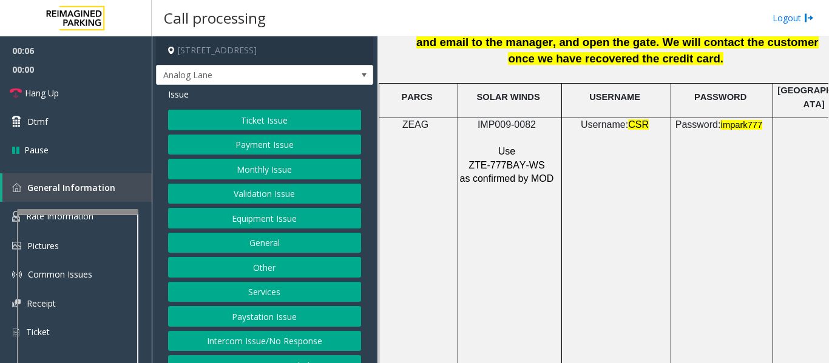
click at [493, 119] on span "IMP009-0082" at bounding box center [506, 124] width 58 height 10
copy p "IMP009-0082"
click at [261, 124] on button "Ticket Issue" at bounding box center [264, 120] width 193 height 21
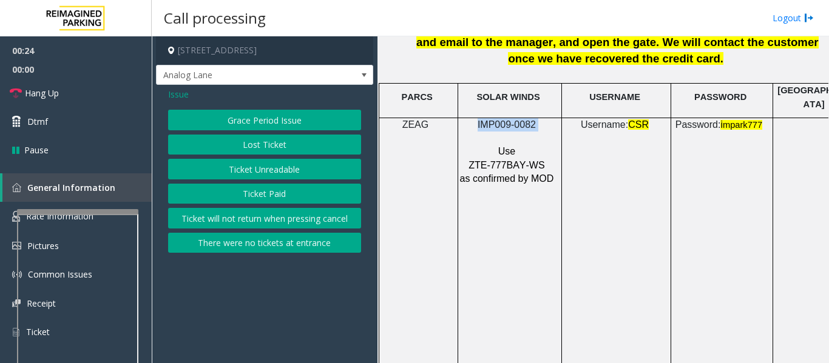
click at [299, 239] on button "There were no tickets at entrance" at bounding box center [264, 243] width 193 height 21
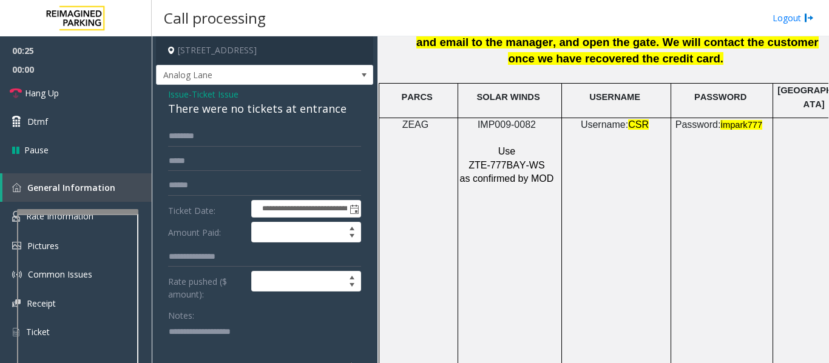
click at [299, 111] on div "There were no tickets at entrance" at bounding box center [264, 109] width 193 height 16
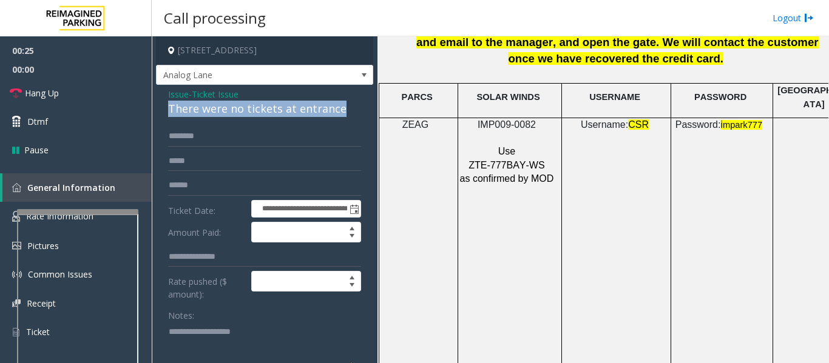
click at [299, 111] on div "There were no tickets at entrance" at bounding box center [264, 109] width 193 height 16
copy div "There were no tickets at entrance"
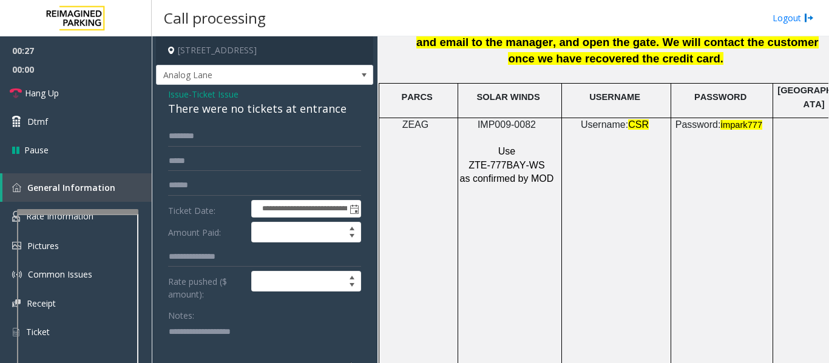
click at [239, 315] on div "Notes:" at bounding box center [264, 336] width 193 height 62
click at [238, 338] on textarea at bounding box center [260, 344] width 184 height 45
paste textarea "**********"
click at [276, 347] on textarea at bounding box center [260, 344] width 184 height 45
click at [271, 351] on textarea at bounding box center [260, 344] width 184 height 45
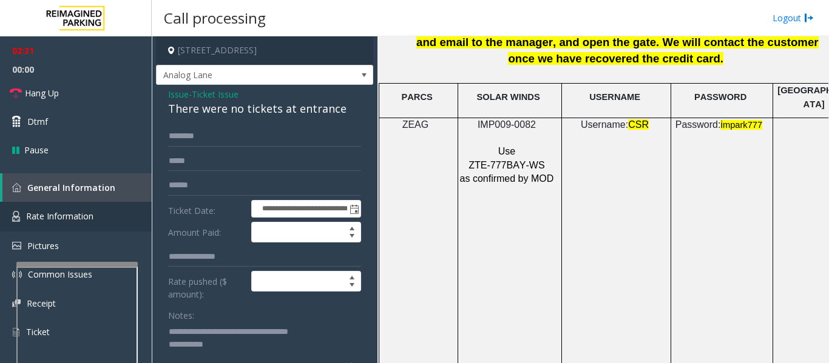
click at [106, 220] on link "Rate Information" at bounding box center [76, 217] width 152 height 30
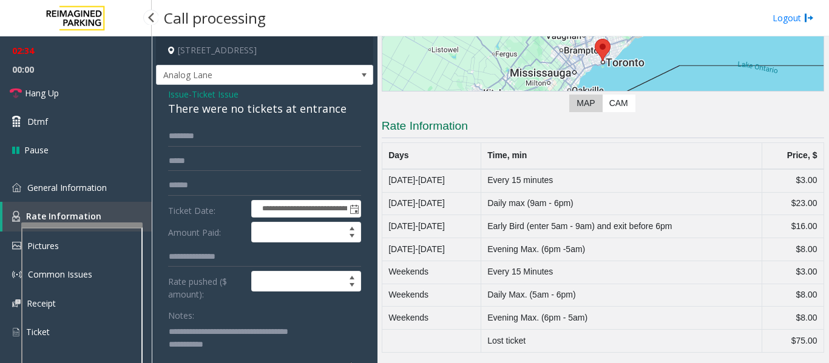
click at [127, 216] on app-root "**********" at bounding box center [414, 181] width 829 height 363
click at [116, 197] on link "General Information" at bounding box center [76, 187] width 152 height 29
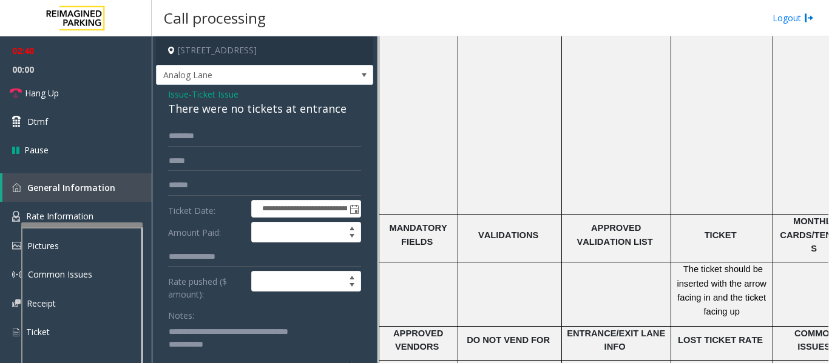
scroll to position [1941, 215]
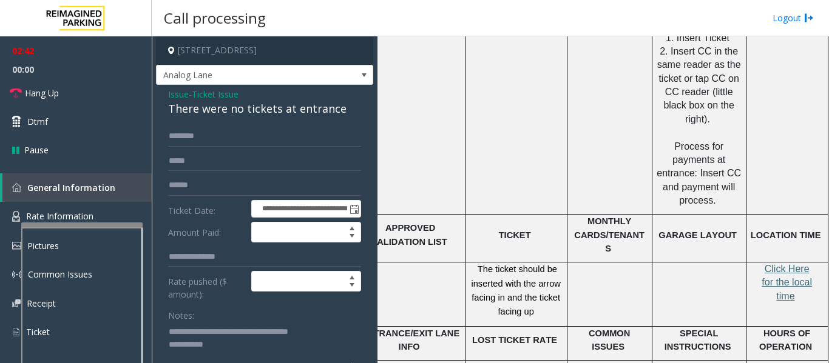
click at [788, 264] on span "Click Here for the local time" at bounding box center [786, 283] width 50 height 38
click at [250, 344] on textarea at bounding box center [260, 344] width 184 height 45
click at [87, 214] on span "Rate Information" at bounding box center [59, 216] width 67 height 12
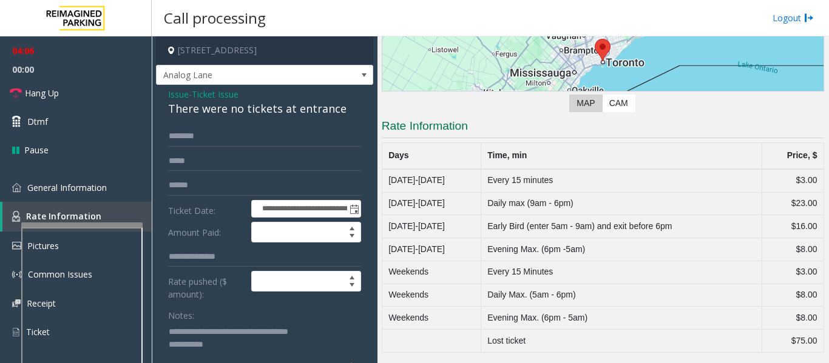
click at [245, 355] on textarea at bounding box center [260, 344] width 184 height 45
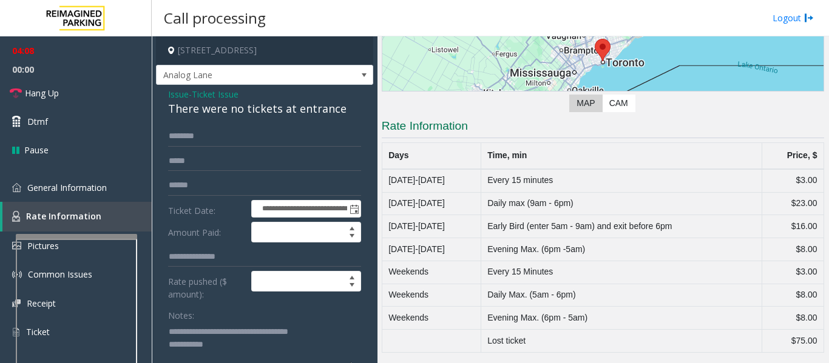
click at [123, 237] on div at bounding box center [76, 236] width 121 height 5
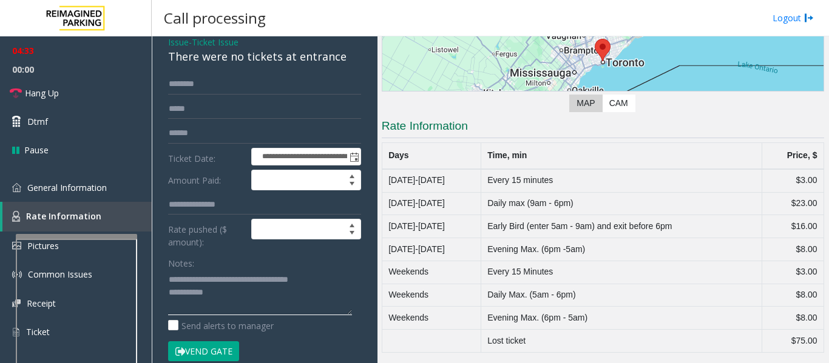
scroll to position [0, 0]
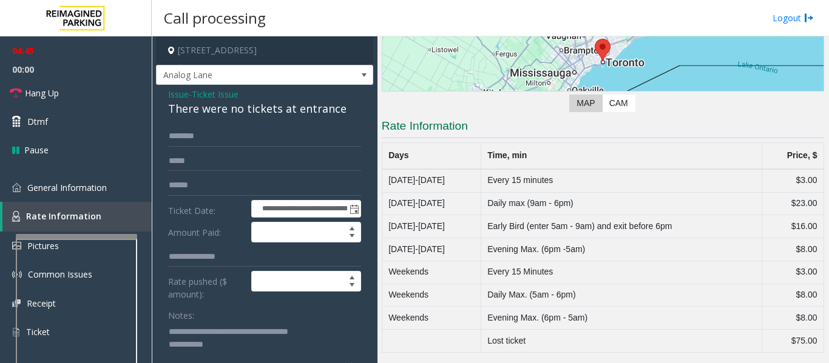
click at [244, 349] on textarea at bounding box center [260, 344] width 184 height 45
click at [49, 94] on span "Hang Up" at bounding box center [42, 93] width 34 height 13
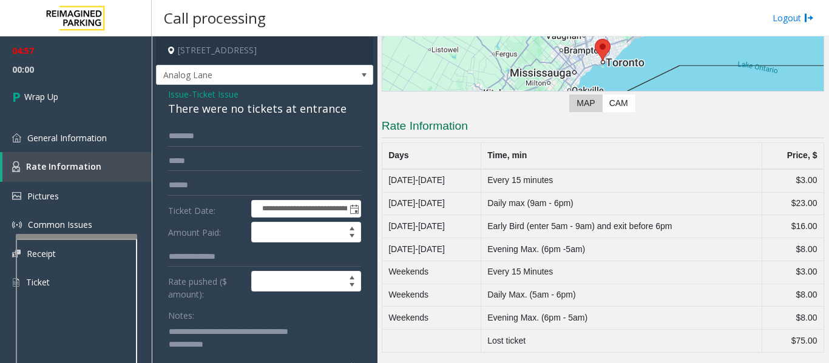
click at [272, 355] on textarea at bounding box center [260, 344] width 184 height 45
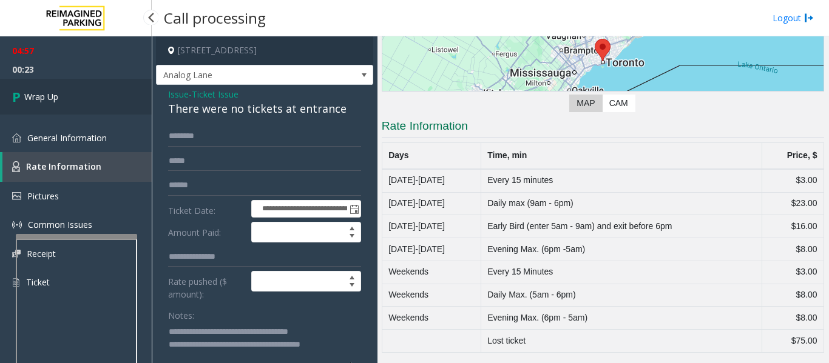
type textarea "**********"
click at [69, 98] on link "Wrap Up" at bounding box center [76, 97] width 152 height 36
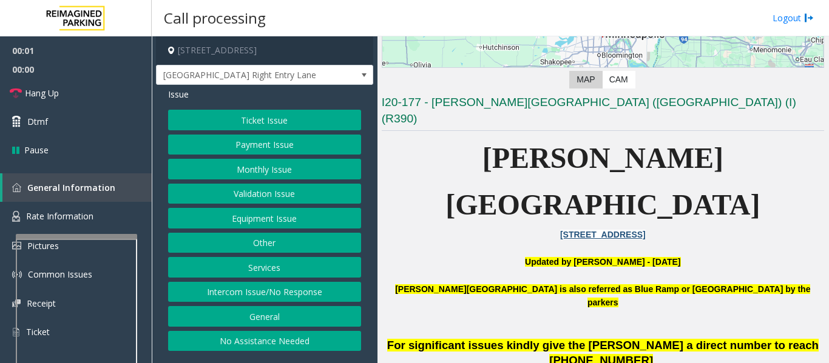
scroll to position [243, 0]
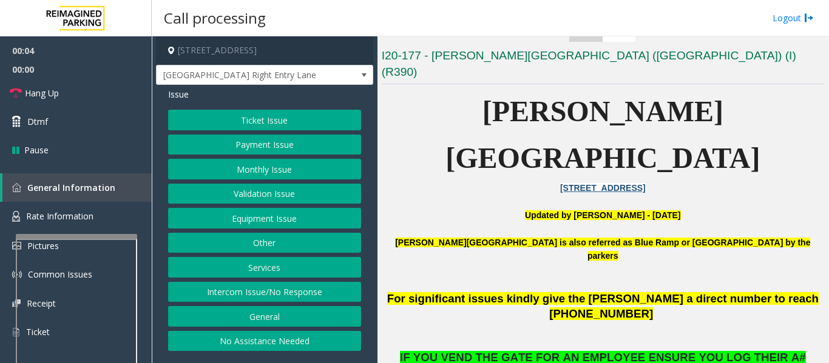
click at [314, 170] on button "Monthly Issue" at bounding box center [264, 169] width 193 height 21
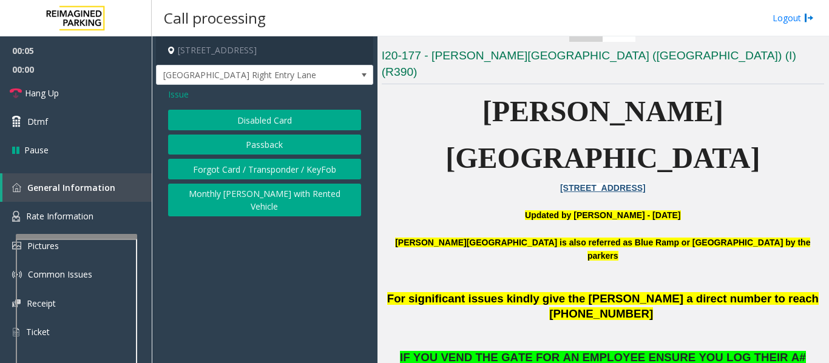
click at [321, 127] on button "Disabled Card" at bounding box center [264, 120] width 193 height 21
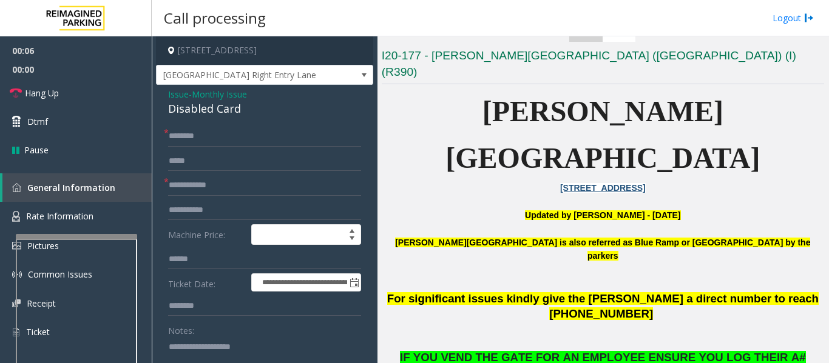
click at [177, 110] on div "Disabled Card" at bounding box center [264, 109] width 193 height 16
copy div "Disabled Card"
click at [201, 353] on textarea at bounding box center [260, 359] width 184 height 45
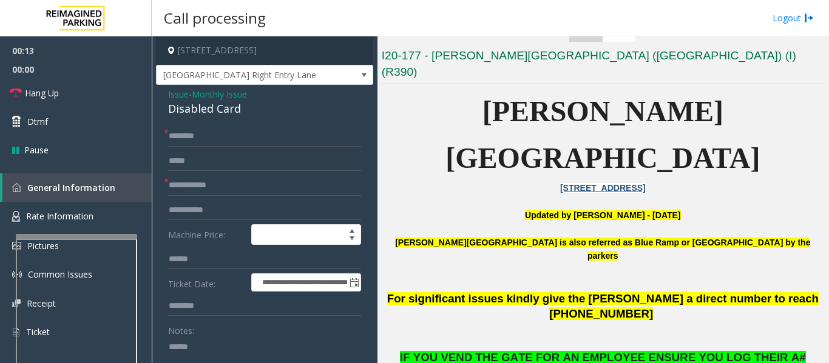
paste textarea "**********"
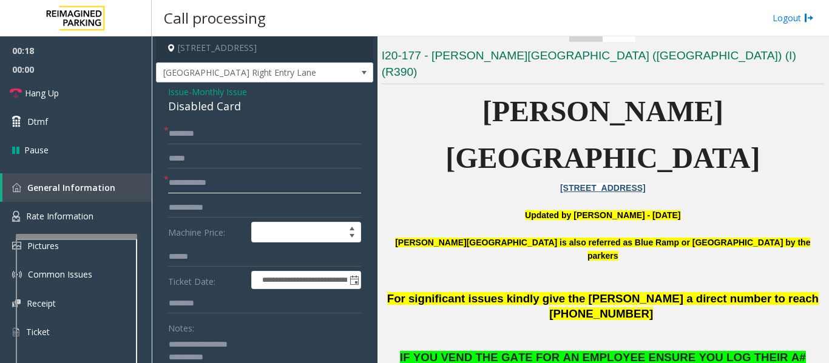
click at [254, 186] on input "text" at bounding box center [264, 183] width 193 height 21
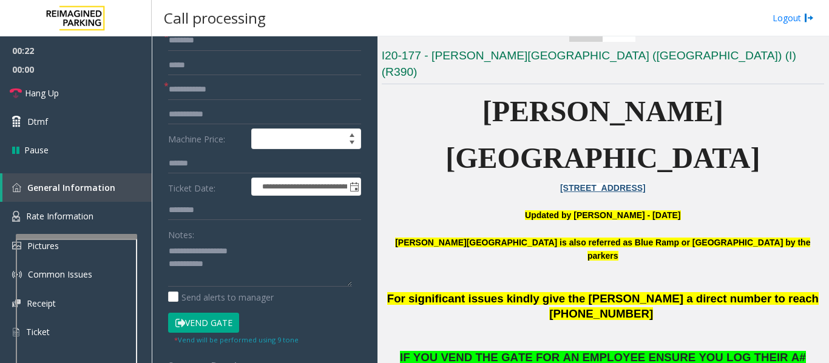
scroll to position [136, 0]
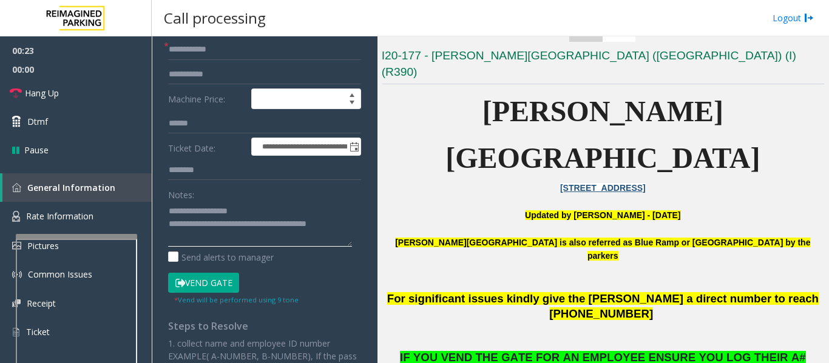
type textarea "**********"
click at [201, 52] on input "text" at bounding box center [264, 49] width 193 height 21
click at [193, 49] on input "**********" at bounding box center [264, 49] width 193 height 21
type input "**********"
click at [222, 276] on button "Vend Gate" at bounding box center [203, 283] width 71 height 21
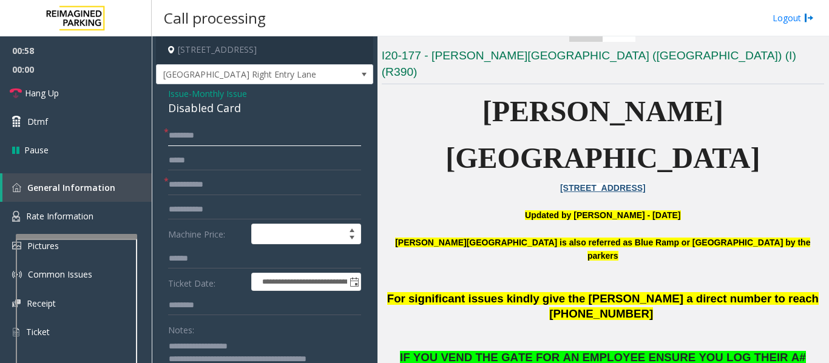
scroll to position [0, 0]
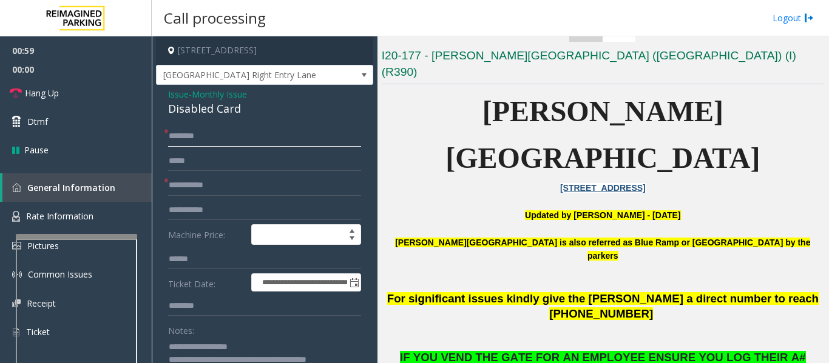
click at [221, 133] on input "text" at bounding box center [264, 136] width 193 height 21
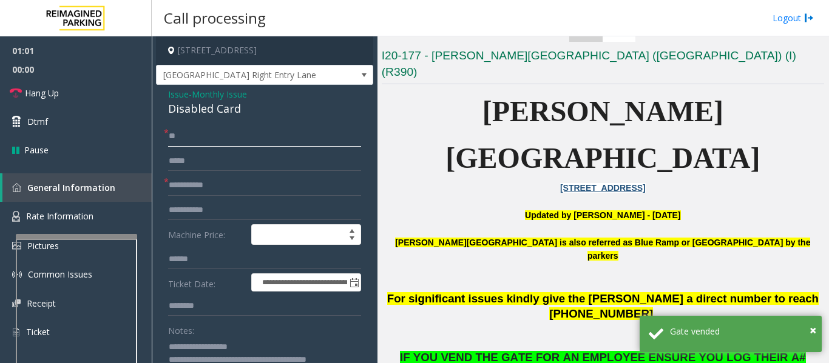
scroll to position [243, 0]
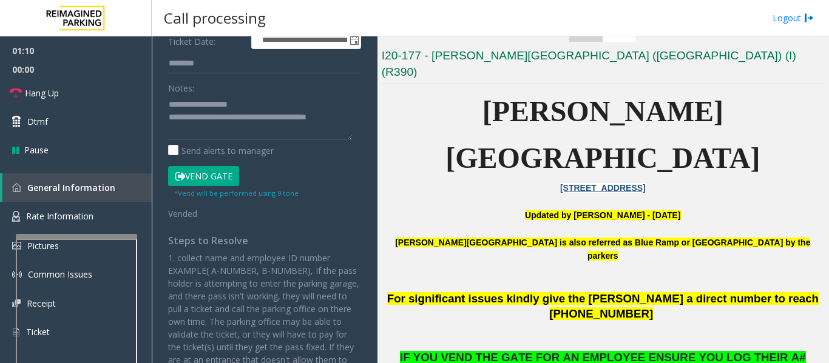
type input "**"
click at [172, 127] on textarea at bounding box center [260, 117] width 184 height 45
click at [353, 118] on div "**********" at bounding box center [264, 201] width 211 height 635
click at [349, 118] on textarea at bounding box center [260, 117] width 184 height 45
click at [209, 174] on button "Vend Gate" at bounding box center [203, 176] width 71 height 21
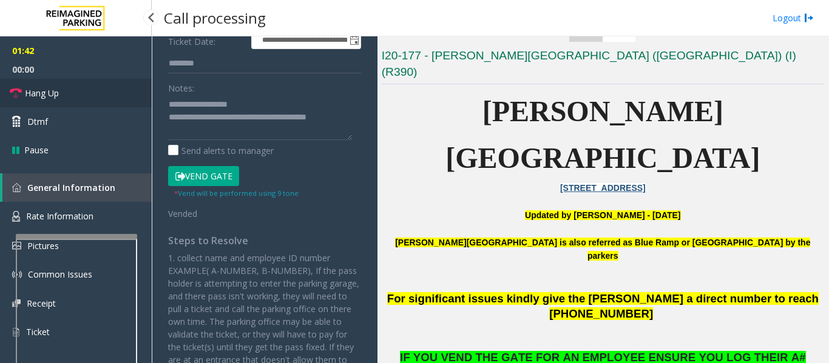
click at [66, 97] on link "Hang Up" at bounding box center [76, 93] width 152 height 29
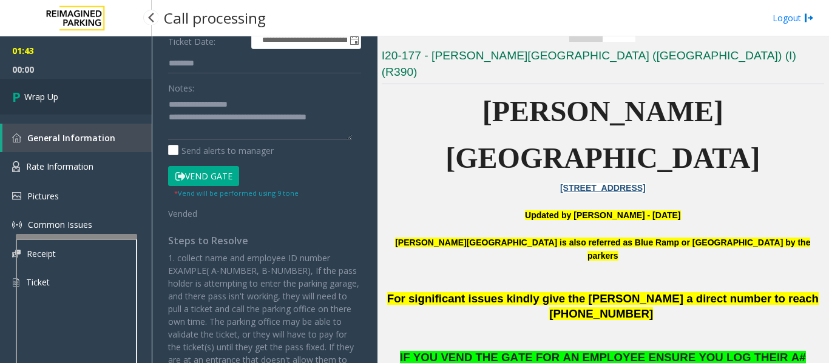
click at [66, 97] on link "Wrap Up" at bounding box center [76, 97] width 152 height 36
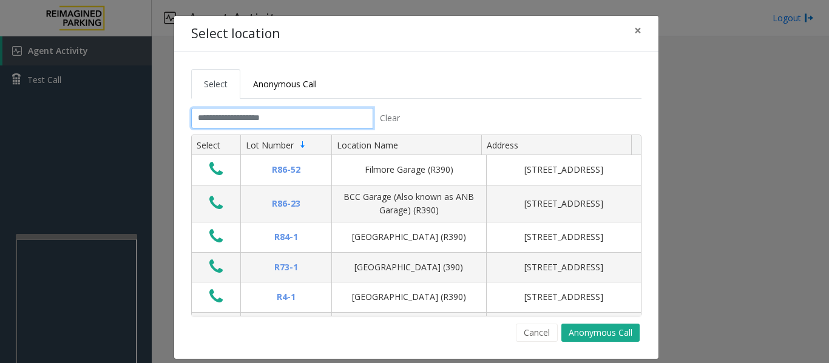
click at [237, 119] on input "text" at bounding box center [282, 118] width 182 height 21
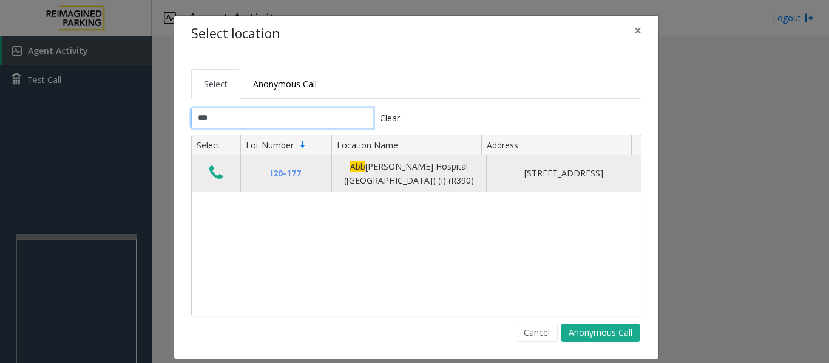
type input "***"
click at [218, 181] on button "Data table" at bounding box center [216, 173] width 21 height 19
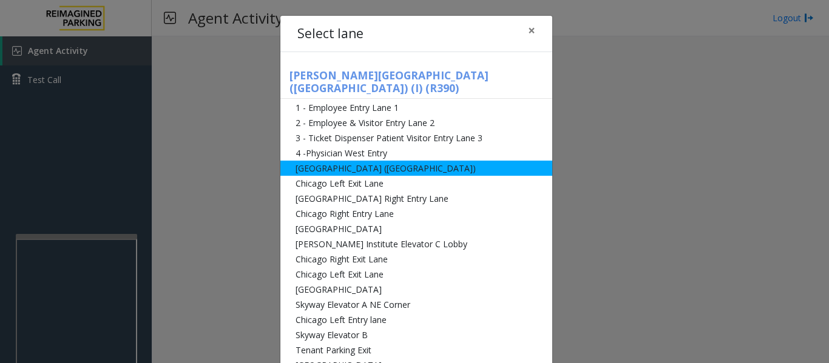
click at [355, 161] on li "[GEOGRAPHIC_DATA] ([GEOGRAPHIC_DATA])" at bounding box center [416, 168] width 272 height 15
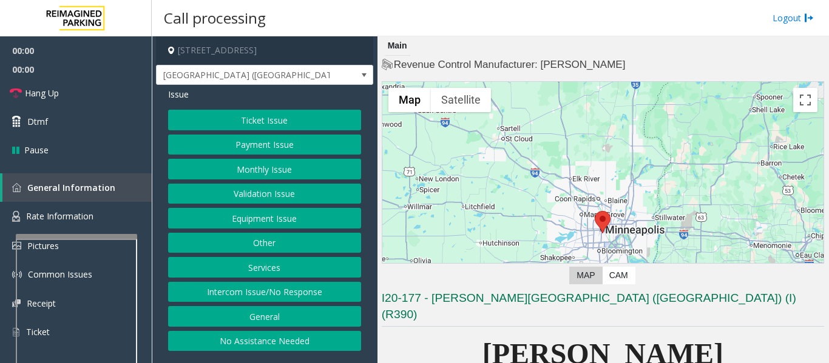
scroll to position [303, 0]
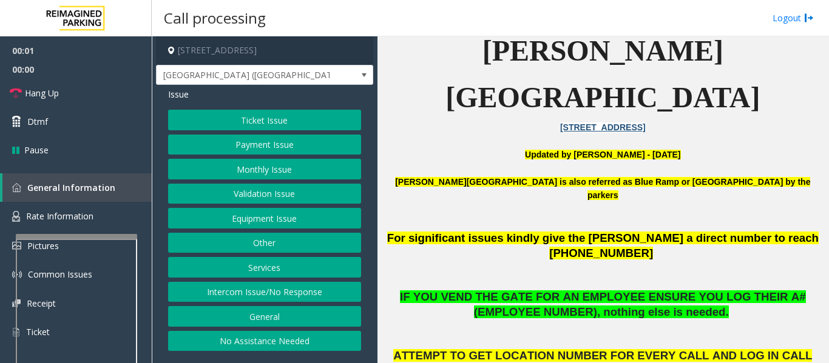
click at [284, 294] on button "Intercom Issue/No Response" at bounding box center [264, 292] width 193 height 21
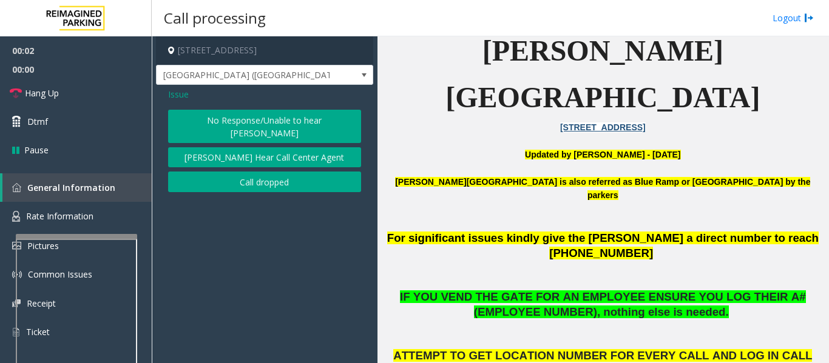
click at [294, 119] on button "No Response/Unable to hear [PERSON_NAME]" at bounding box center [264, 126] width 193 height 33
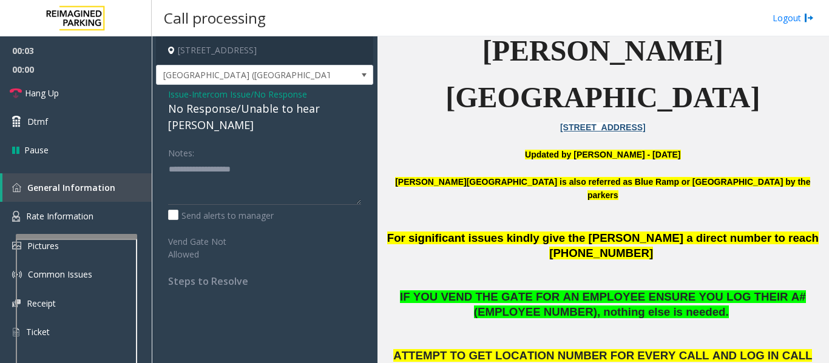
click at [321, 118] on div "Issue - Intercom Issue/No Response No Response/Unable to hear [PERSON_NAME] Not…" at bounding box center [264, 192] width 217 height 215
click at [323, 111] on div "No Response/Unable to hear [PERSON_NAME]" at bounding box center [264, 117] width 193 height 33
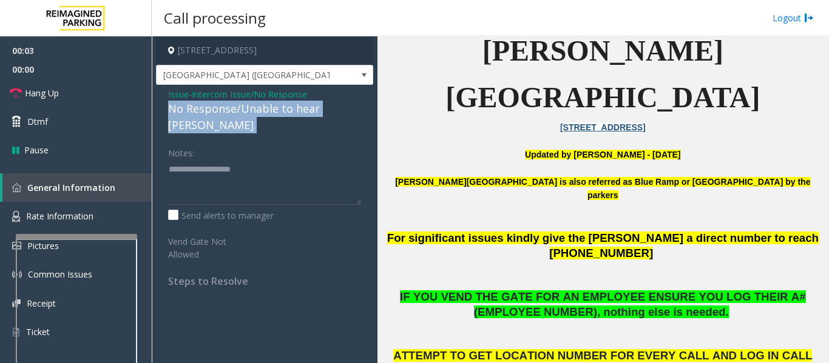
drag, startPoint x: 323, startPoint y: 111, endPoint x: 258, endPoint y: 107, distance: 65.0
click at [313, 111] on div "No Response/Unable to hear [PERSON_NAME]" at bounding box center [264, 117] width 193 height 33
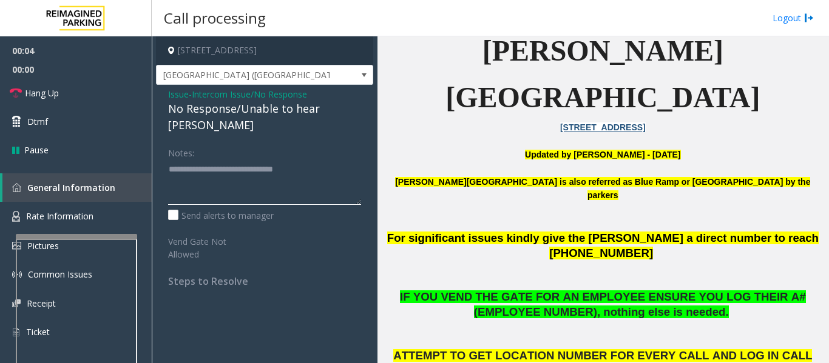
click at [323, 160] on textarea at bounding box center [264, 182] width 193 height 45
click at [317, 160] on textarea at bounding box center [264, 182] width 193 height 45
type textarea "**********"
click at [36, 92] on span "Hang Up" at bounding box center [42, 93] width 34 height 13
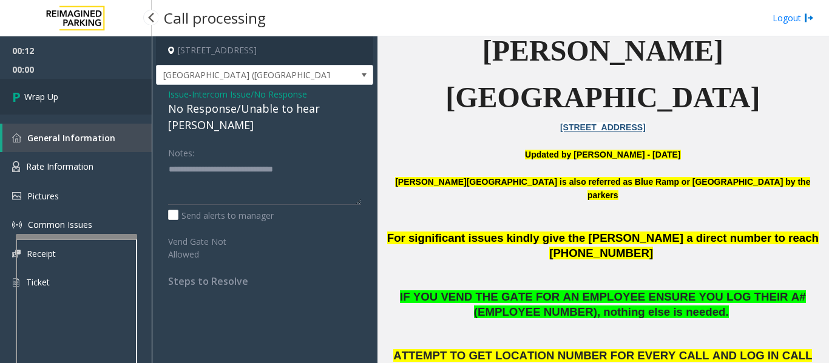
click at [39, 103] on link "Wrap Up" at bounding box center [76, 97] width 152 height 36
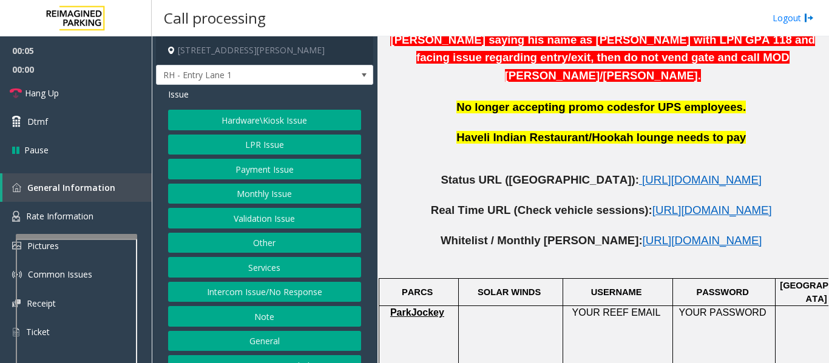
scroll to position [607, 0]
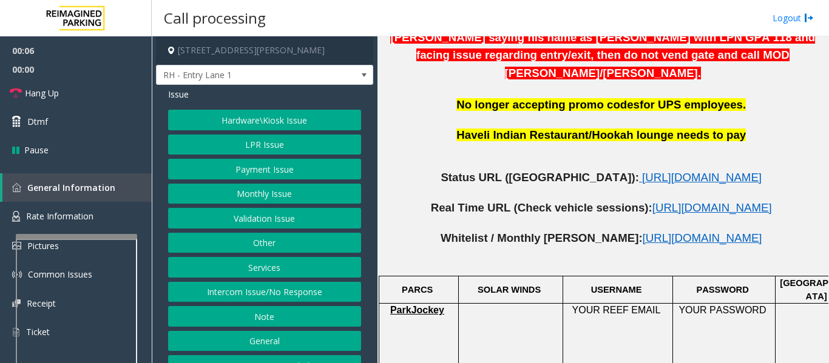
click at [286, 293] on button "Intercom Issue/No Response" at bounding box center [264, 292] width 193 height 21
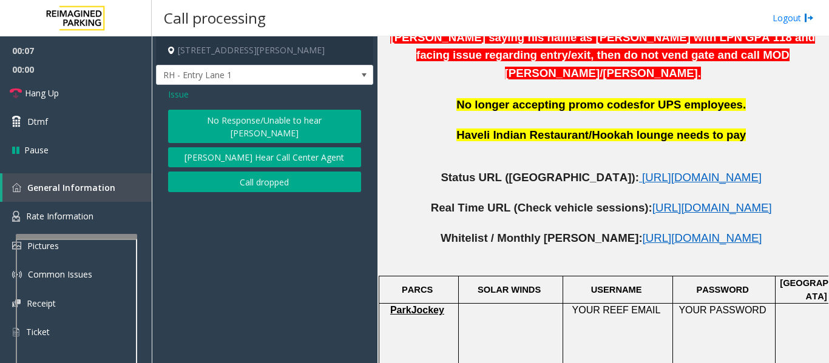
click at [250, 115] on button "No Response/Unable to hear [PERSON_NAME]" at bounding box center [264, 126] width 193 height 33
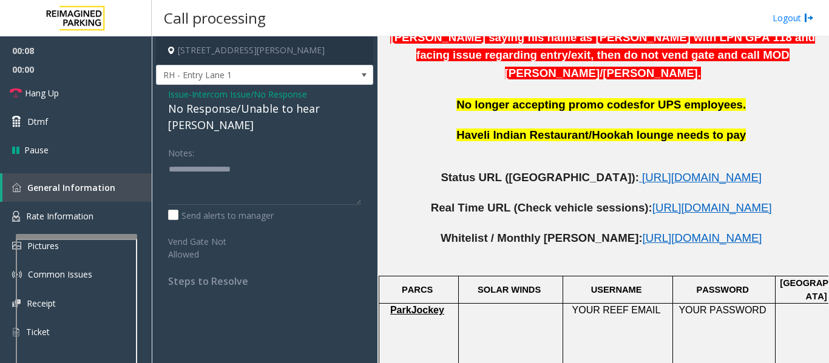
click at [173, 107] on div "No Response/Unable to hear [PERSON_NAME]" at bounding box center [264, 117] width 193 height 33
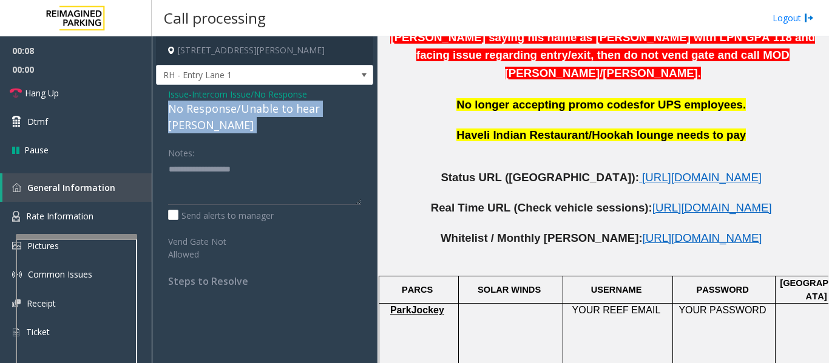
click at [173, 107] on div "No Response/Unable to hear [PERSON_NAME]" at bounding box center [264, 117] width 193 height 33
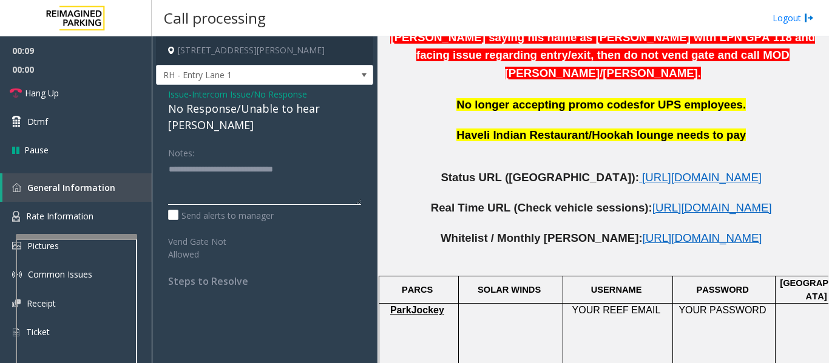
click at [355, 160] on textarea at bounding box center [264, 182] width 193 height 45
type textarea "**********"
click at [20, 101] on link "Hang Up" at bounding box center [76, 93] width 152 height 29
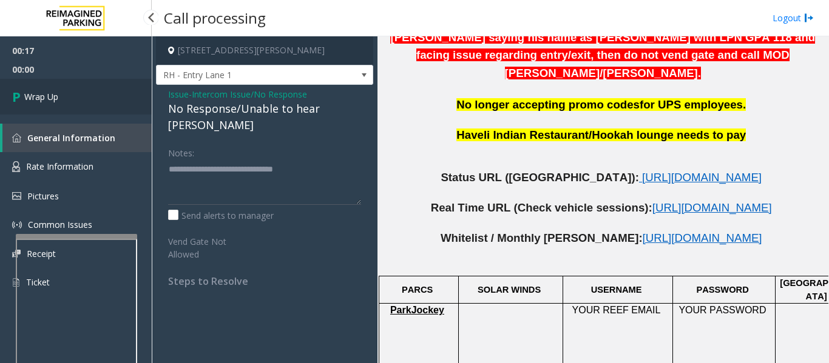
click at [20, 101] on icon at bounding box center [18, 97] width 12 height 20
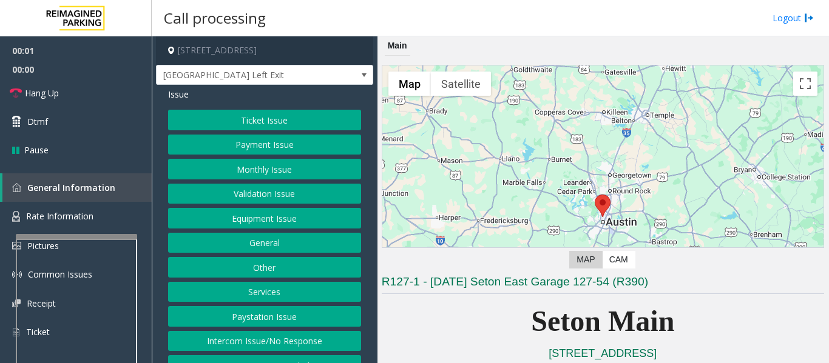
click at [284, 217] on button "Equipment Issue" at bounding box center [264, 218] width 193 height 21
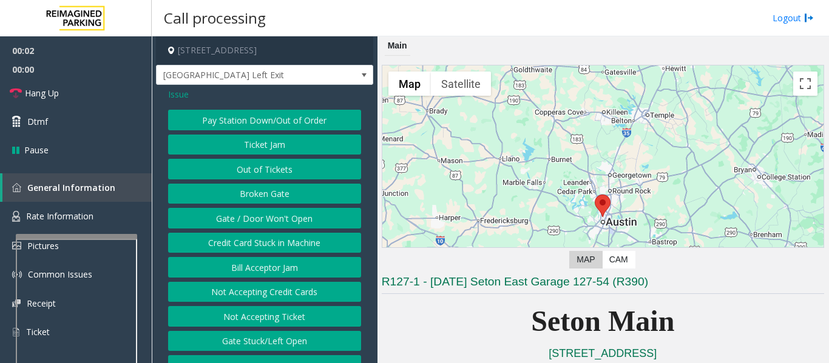
click at [284, 217] on button "Gate / Door Won't Open" at bounding box center [264, 218] width 193 height 21
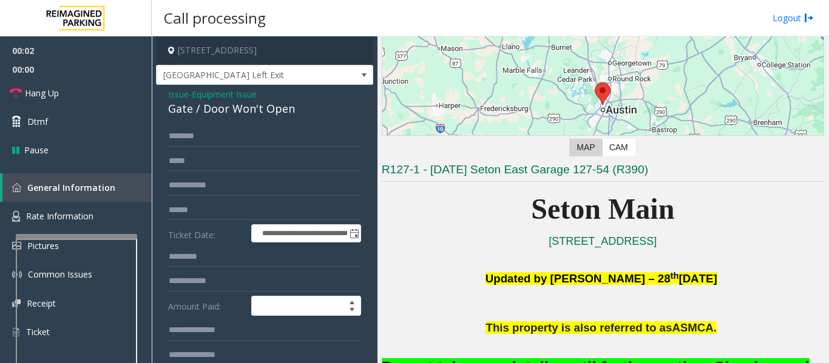
scroll to position [243, 0]
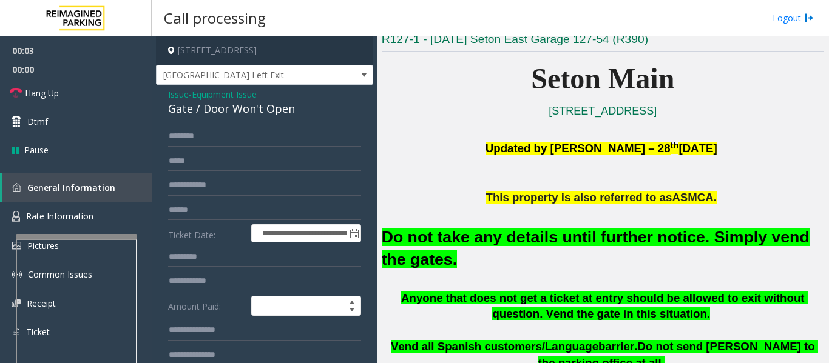
click at [473, 238] on font "Do not take any details until further notice. Simply vend the gates." at bounding box center [596, 248] width 428 height 41
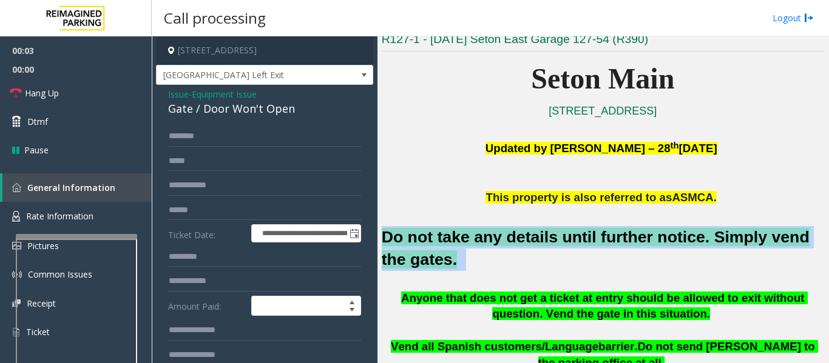
click at [473, 238] on font "Do not take any details until further notice. Simply vend the gates." at bounding box center [596, 248] width 428 height 41
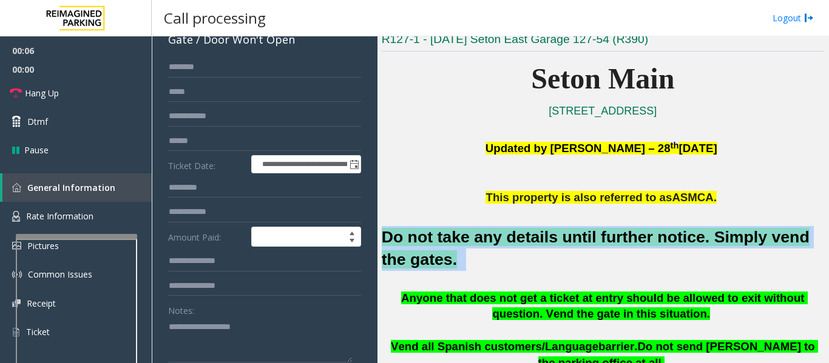
scroll to position [182, 0]
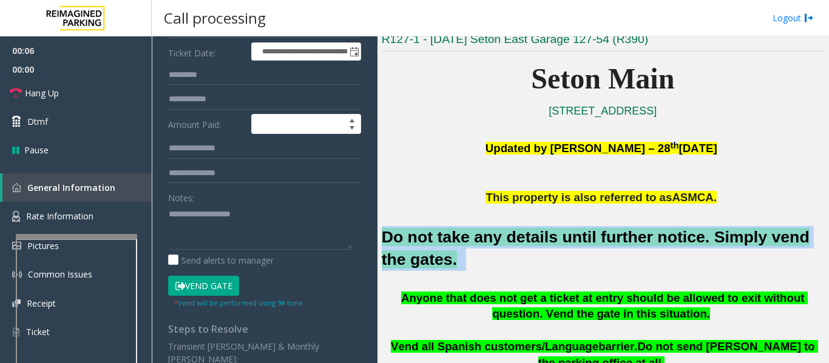
click at [214, 289] on button "Vend Gate" at bounding box center [203, 286] width 71 height 21
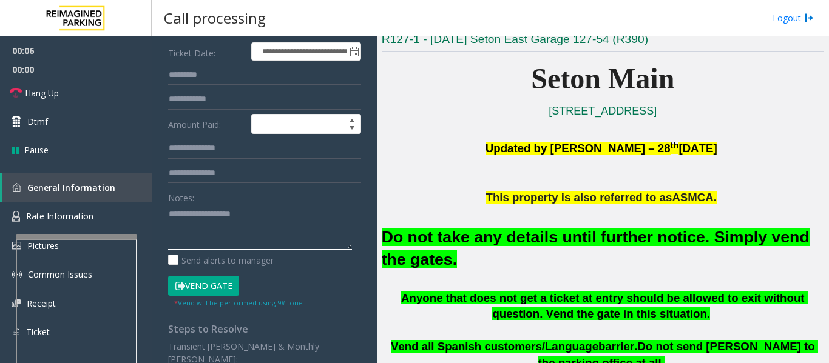
click at [235, 226] on textarea at bounding box center [260, 226] width 184 height 45
paste textarea "**********"
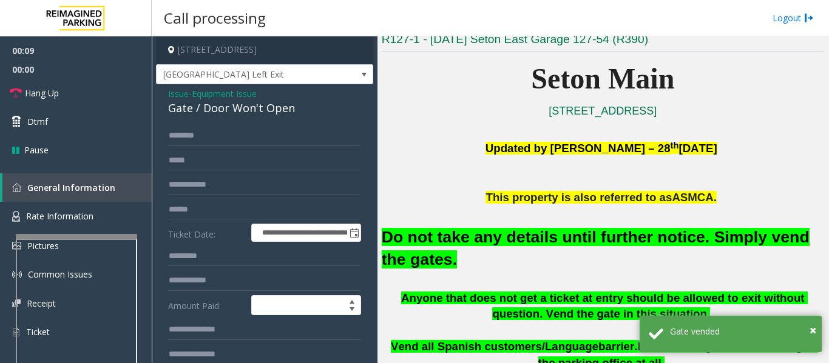
scroll to position [0, 0]
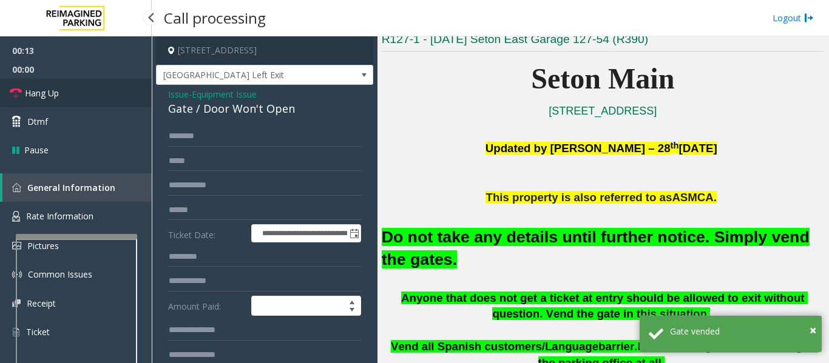
type textarea "**********"
click at [27, 86] on link "Hang Up" at bounding box center [76, 93] width 152 height 29
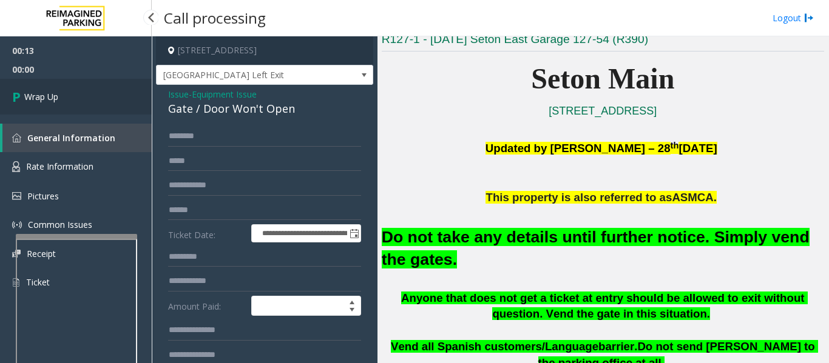
click at [11, 109] on link "Wrap Up" at bounding box center [76, 97] width 152 height 36
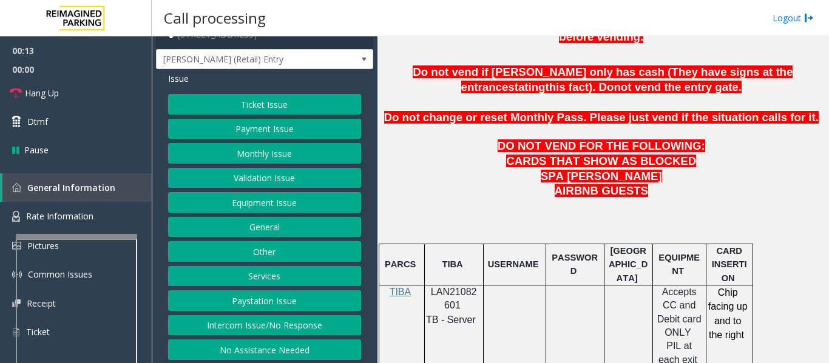
scroll to position [29, 0]
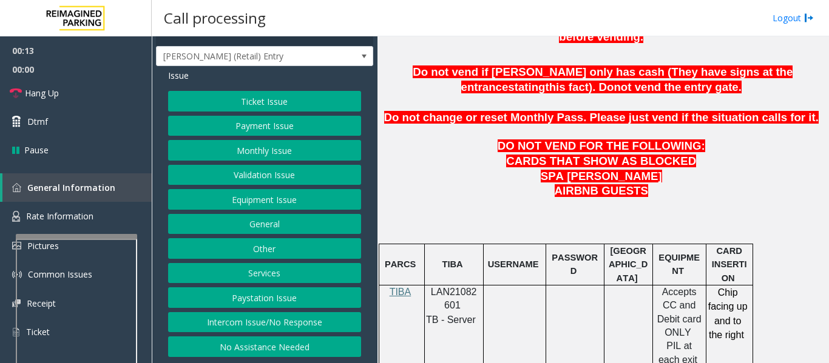
click at [278, 320] on button "Intercom Issue/No Response" at bounding box center [264, 322] width 193 height 21
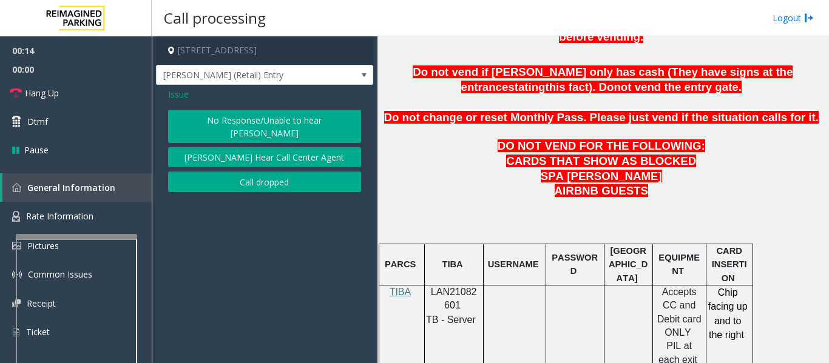
scroll to position [0, 0]
click at [261, 123] on button "No Response/Unable to hear [PERSON_NAME]" at bounding box center [264, 126] width 193 height 33
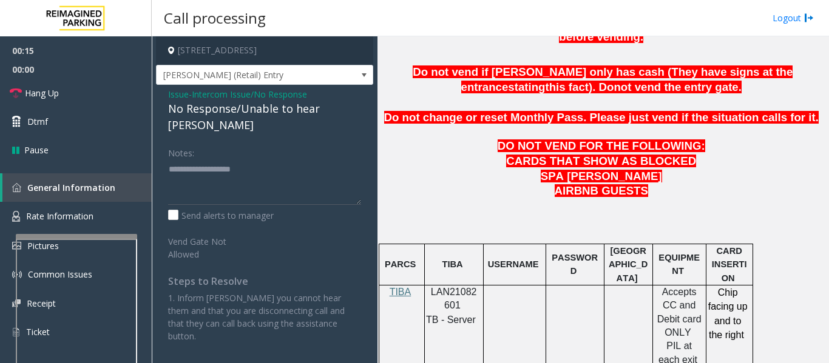
click at [234, 116] on div "No Response/Unable to hear [PERSON_NAME]" at bounding box center [264, 117] width 193 height 33
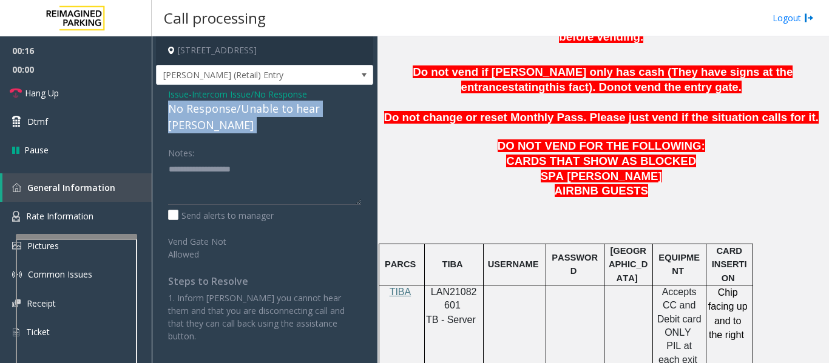
click at [234, 116] on div "No Response/Unable to hear [PERSON_NAME]" at bounding box center [264, 117] width 193 height 33
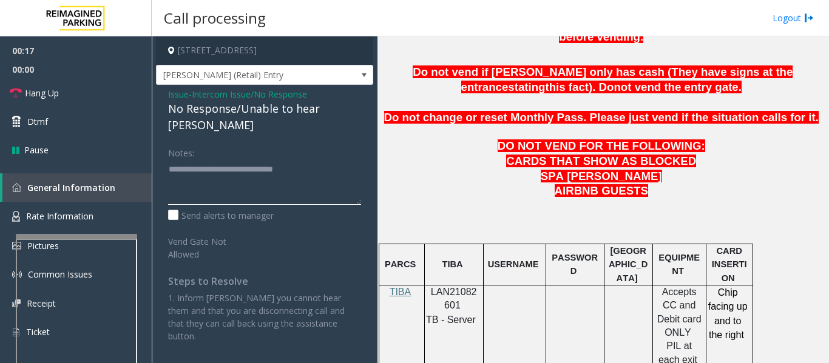
click at [319, 160] on textarea at bounding box center [264, 182] width 193 height 45
type textarea "**********"
click at [99, 89] on link "Hang Up" at bounding box center [76, 93] width 152 height 29
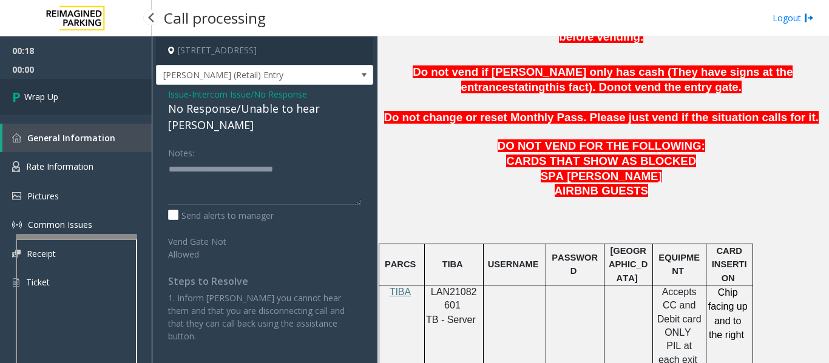
click at [82, 112] on link "Wrap Up" at bounding box center [76, 97] width 152 height 36
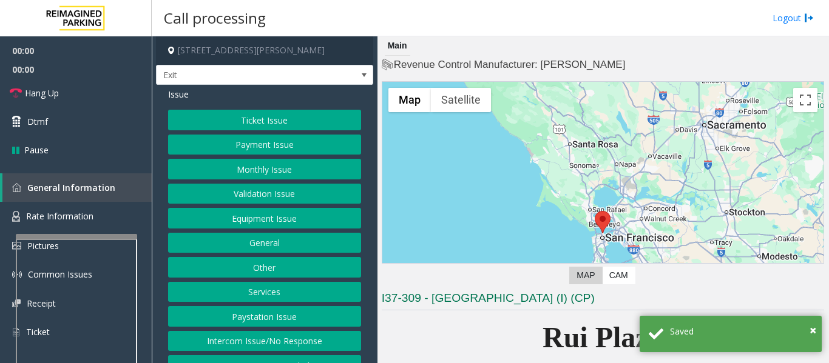
scroll to position [243, 0]
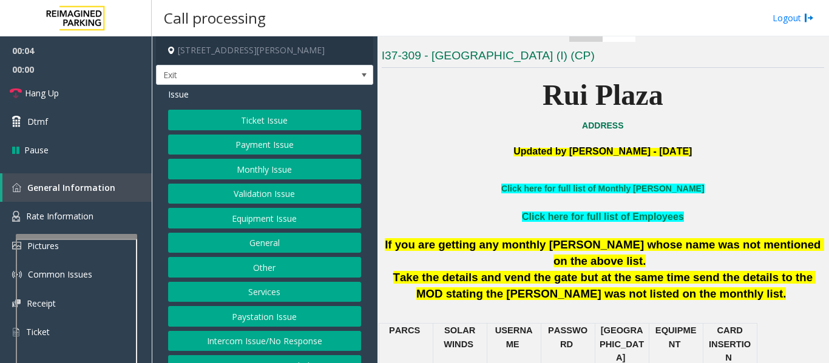
click at [297, 293] on button "Services" at bounding box center [264, 292] width 193 height 21
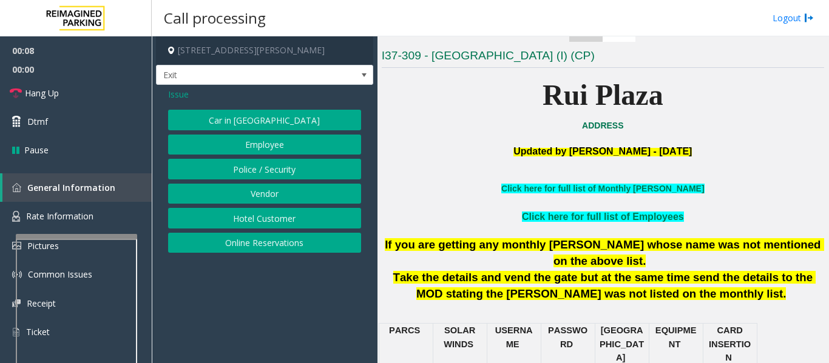
click at [328, 241] on button "Online Reservations" at bounding box center [264, 243] width 193 height 21
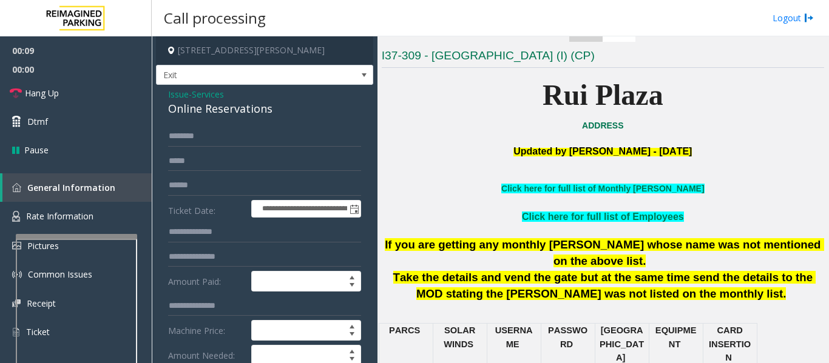
click at [194, 110] on div "Online Reservations" at bounding box center [264, 109] width 193 height 16
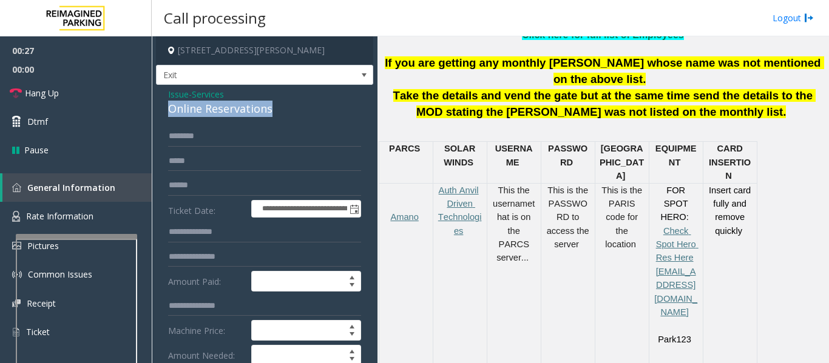
scroll to position [546, 0]
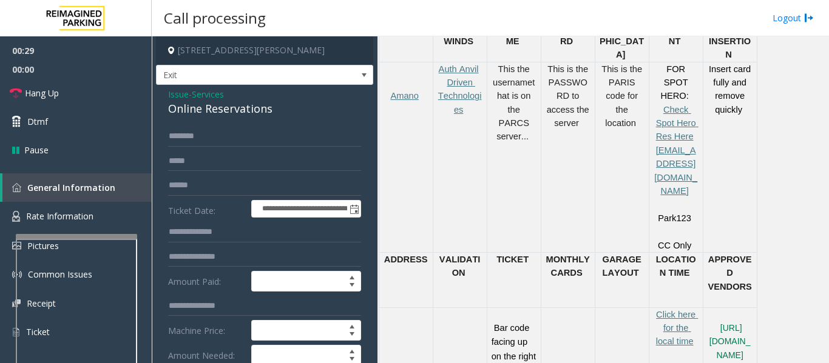
click at [178, 95] on span "Issue" at bounding box center [178, 94] width 21 height 13
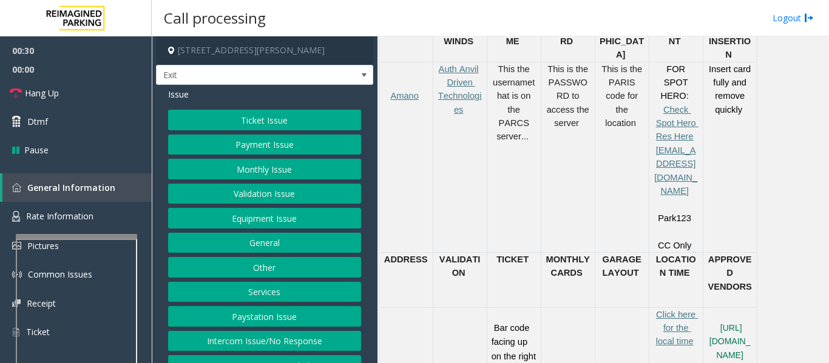
click at [224, 124] on button "Ticket Issue" at bounding box center [264, 120] width 193 height 21
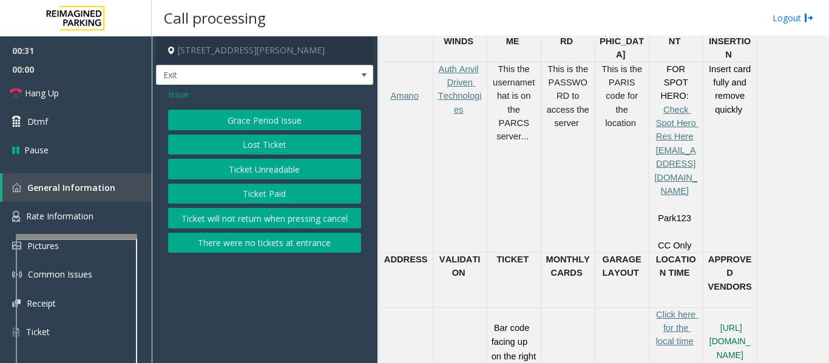
click at [263, 173] on button "Ticket Unreadable" at bounding box center [264, 169] width 193 height 21
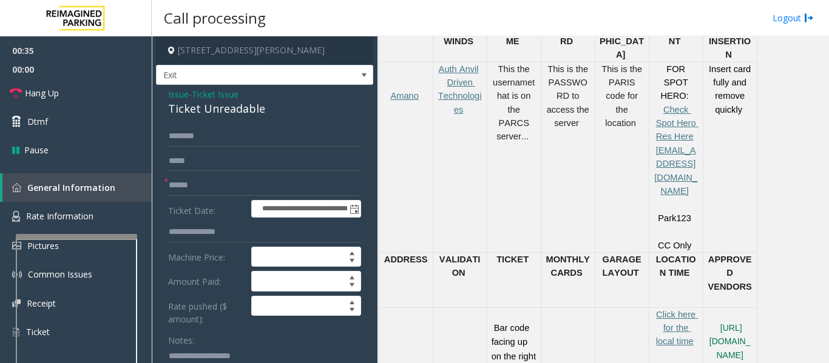
click at [225, 111] on div "Ticket Unreadable" at bounding box center [264, 109] width 193 height 16
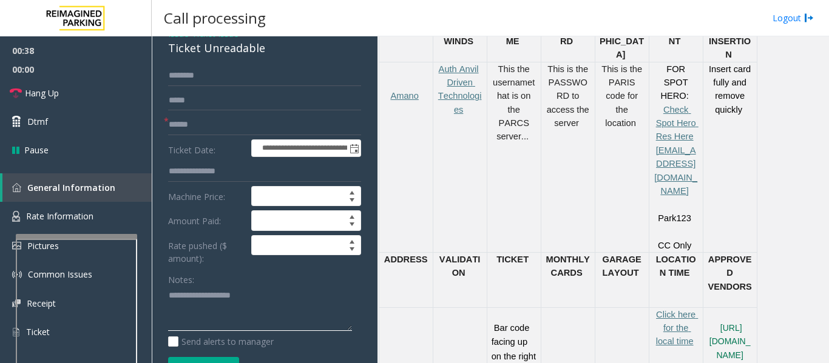
click at [224, 290] on textarea at bounding box center [260, 308] width 184 height 45
paste textarea "**********"
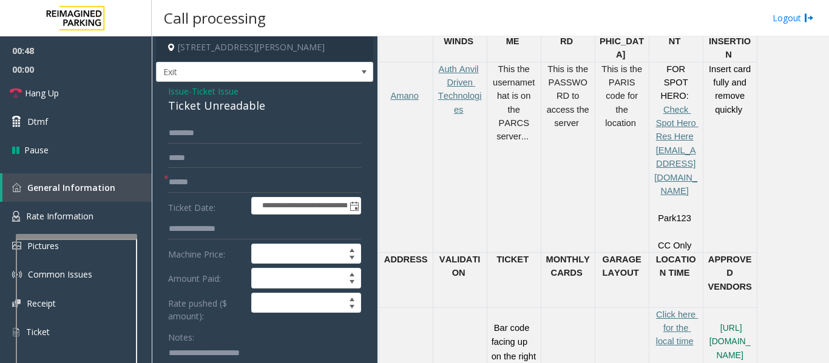
scroll to position [0, 0]
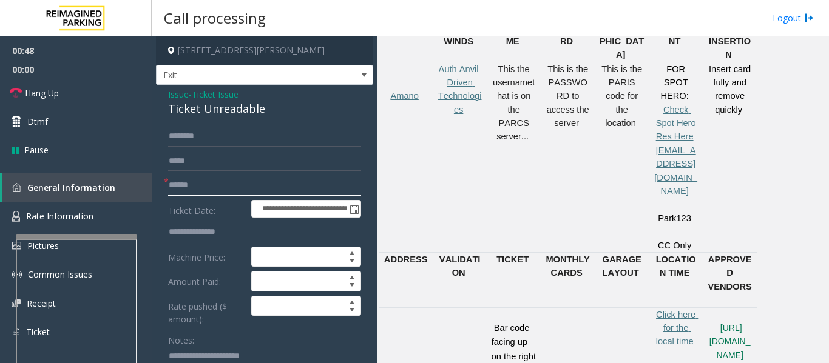
click at [237, 181] on input "text" at bounding box center [264, 185] width 193 height 21
type textarea "**********"
click at [234, 185] on input "text" at bounding box center [264, 185] width 193 height 21
type input "******"
click at [243, 130] on input "text" at bounding box center [264, 136] width 193 height 21
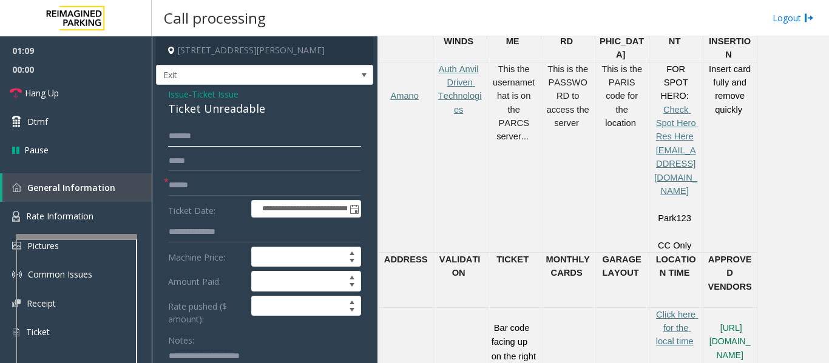
click at [240, 138] on input "******" at bounding box center [264, 136] width 193 height 21
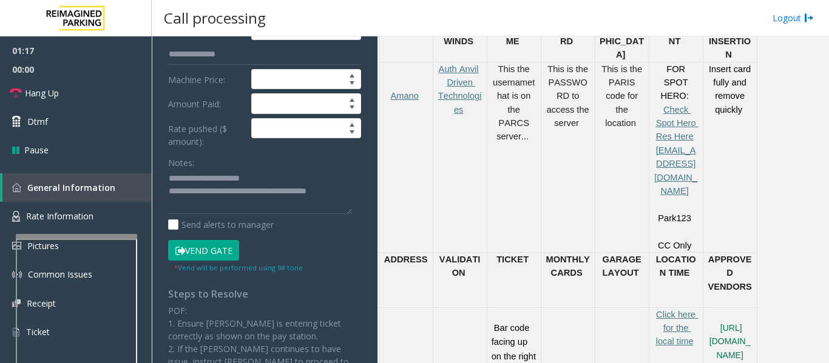
scroll to position [182, 0]
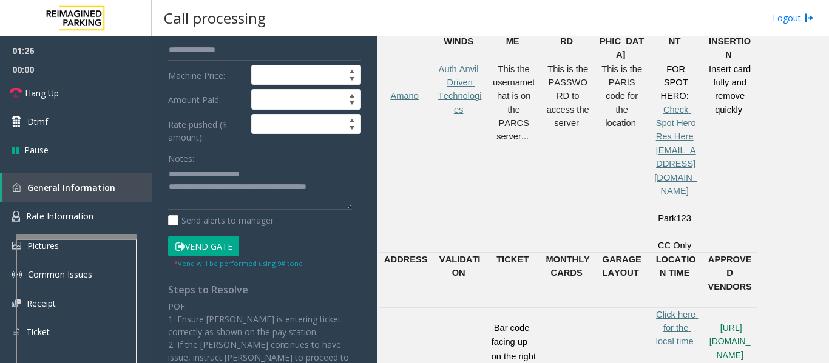
type input "******"
click at [221, 244] on button "Vend Gate" at bounding box center [203, 246] width 71 height 21
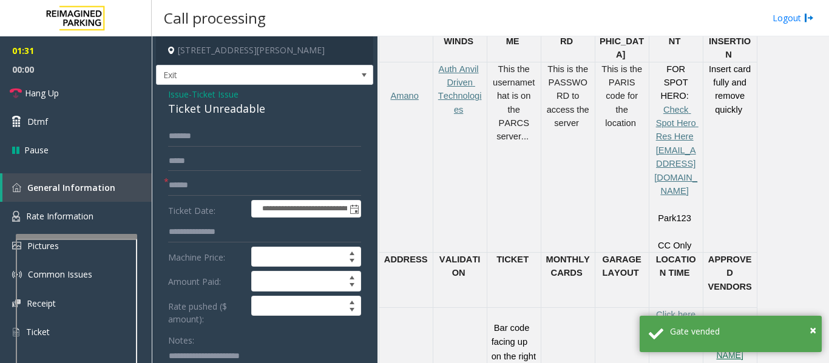
scroll to position [364, 0]
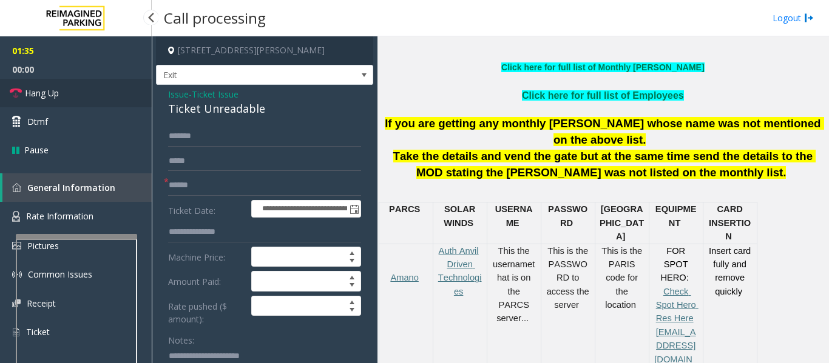
click at [67, 90] on link "Hang Up" at bounding box center [76, 93] width 152 height 29
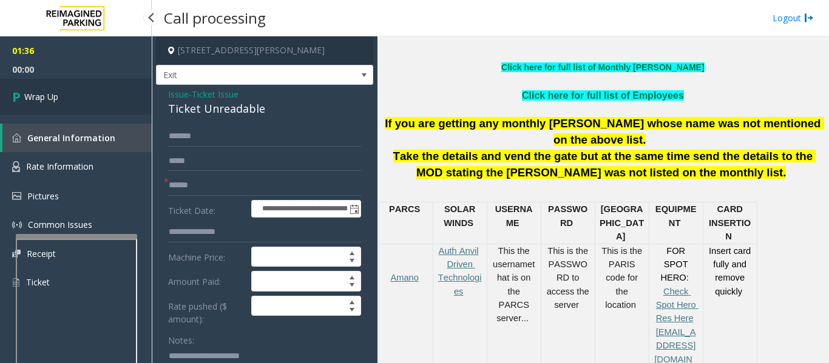
click at [67, 90] on link "Wrap Up" at bounding box center [76, 97] width 152 height 36
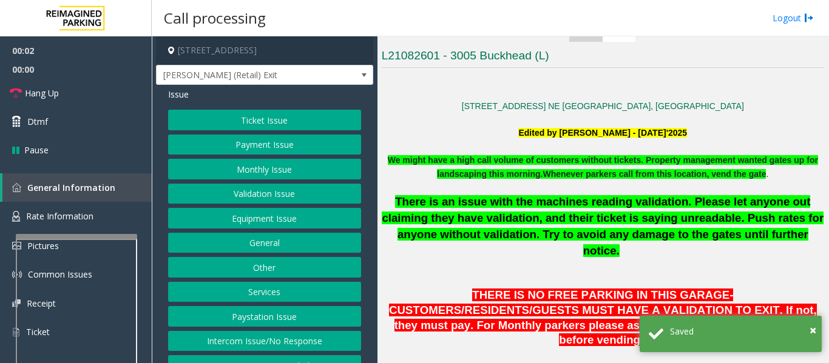
scroll to position [485, 0]
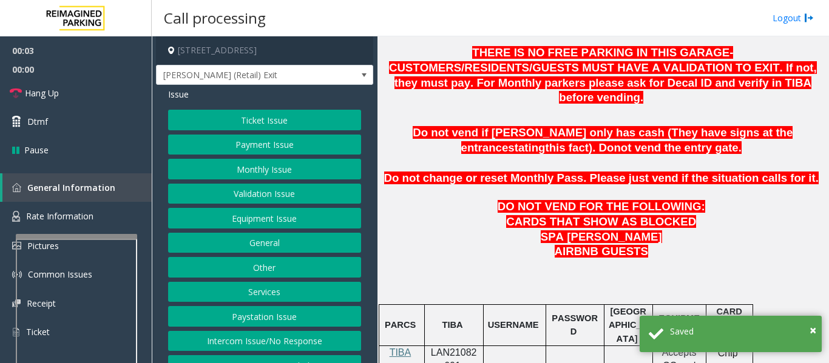
click at [456, 348] on span "LAN21082601" at bounding box center [454, 360] width 46 height 24
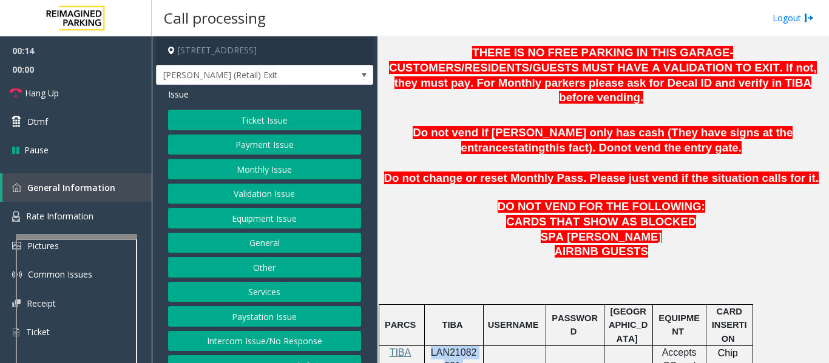
click at [231, 204] on button "Validation Issue" at bounding box center [264, 194] width 193 height 21
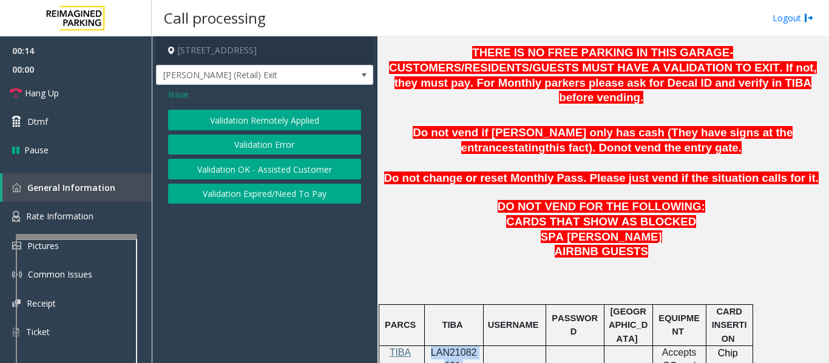
click at [312, 149] on button "Validation Error" at bounding box center [264, 145] width 193 height 21
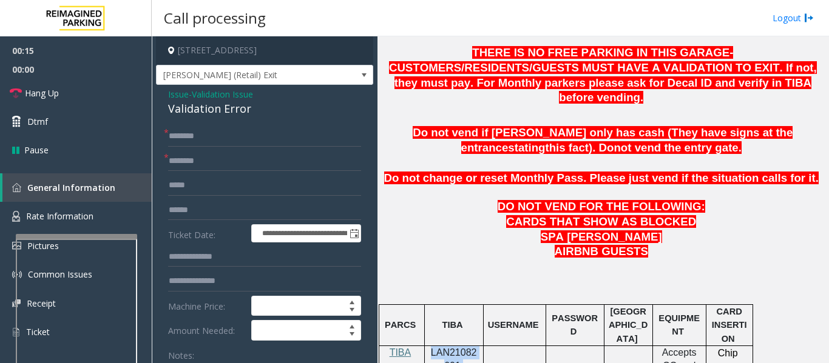
scroll to position [728, 0]
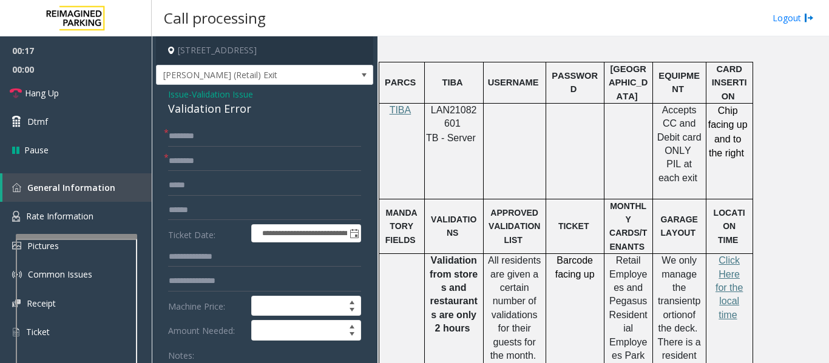
click at [188, 117] on div "Validation Error" at bounding box center [264, 109] width 193 height 16
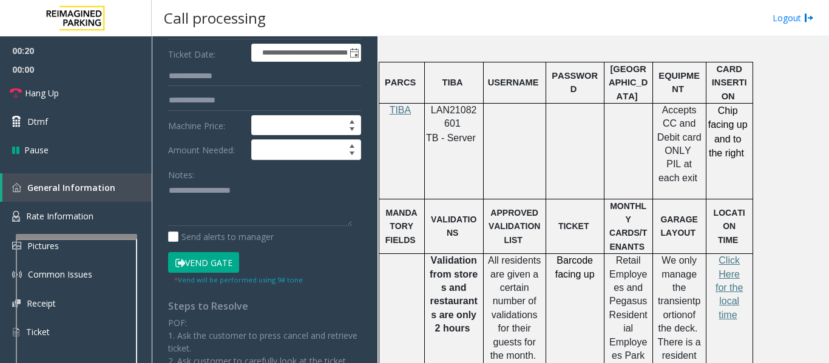
scroll to position [182, 0]
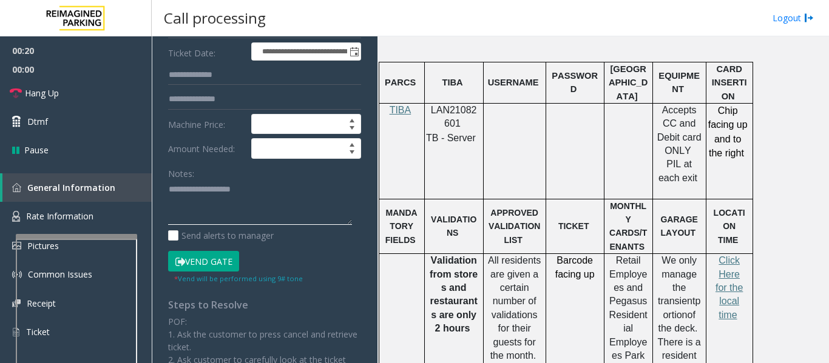
click at [222, 197] on textarea at bounding box center [260, 202] width 184 height 45
paste textarea "**********"
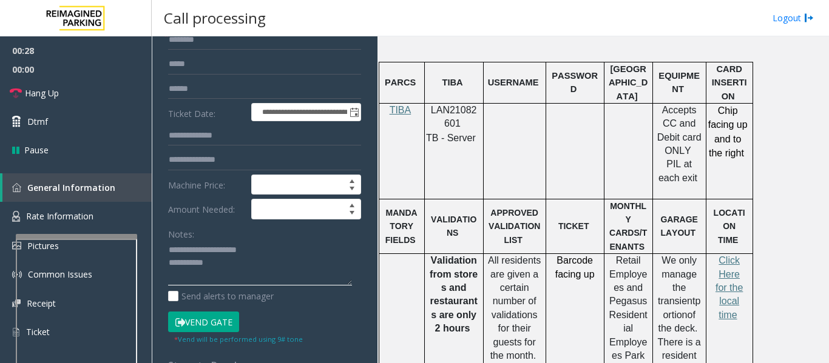
type textarea "**********"
click at [251, 99] on input "text" at bounding box center [264, 89] width 193 height 21
type input "*******"
click at [231, 143] on input "text" at bounding box center [264, 136] width 193 height 21
click at [198, 146] on input "text" at bounding box center [264, 136] width 193 height 21
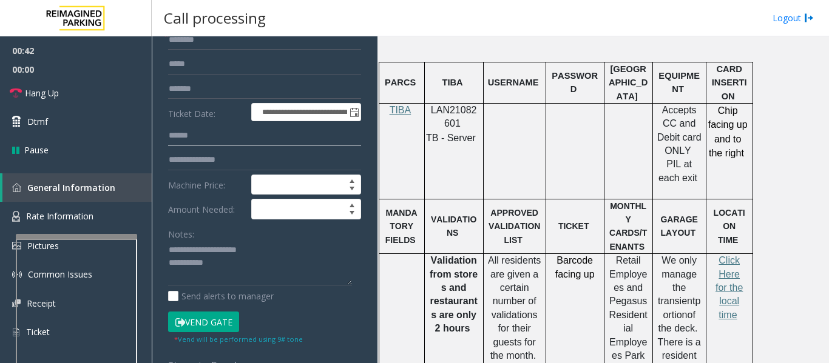
type input "******"
click at [281, 261] on textarea at bounding box center [260, 263] width 184 height 45
type textarea "**********"
click at [719, 255] on span "Click Here for the local time" at bounding box center [728, 287] width 27 height 65
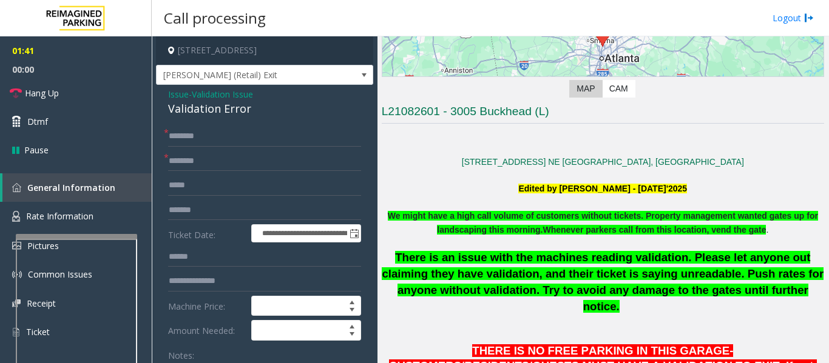
scroll to position [182, 0]
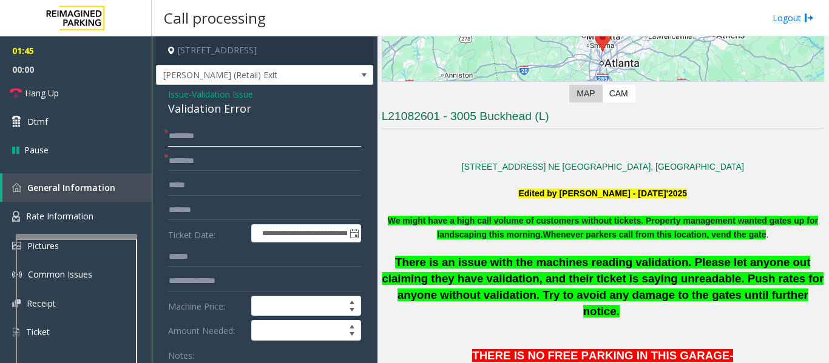
click at [237, 147] on input "text" at bounding box center [264, 136] width 193 height 21
type input "******"
drag, startPoint x: 449, startPoint y: 114, endPoint x: 535, endPoint y: 119, distance: 85.7
click at [535, 119] on h3 "L21082601 - 3005 Buckhead (L)" at bounding box center [603, 119] width 442 height 20
click at [303, 169] on input "**********" at bounding box center [264, 161] width 193 height 21
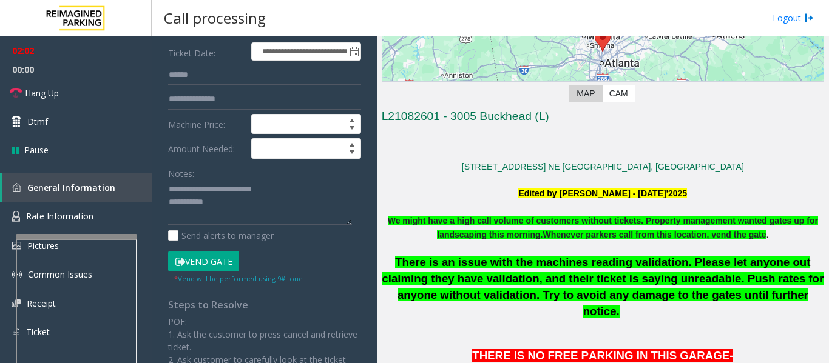
type input "**********"
click at [199, 265] on button "Vend Gate" at bounding box center [203, 261] width 71 height 21
click at [255, 217] on textarea at bounding box center [260, 202] width 184 height 45
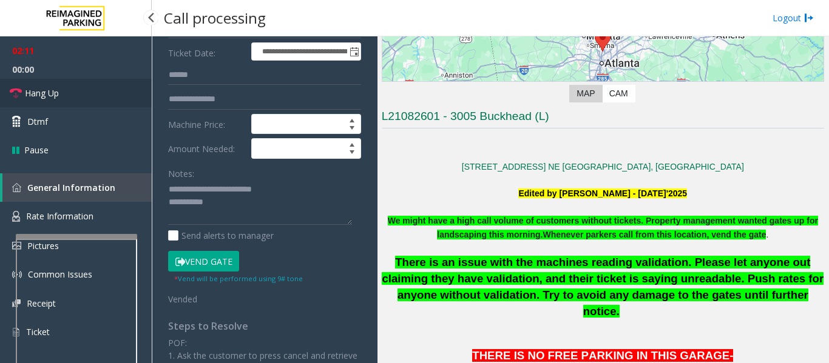
click at [92, 88] on link "Hang Up" at bounding box center [76, 93] width 152 height 29
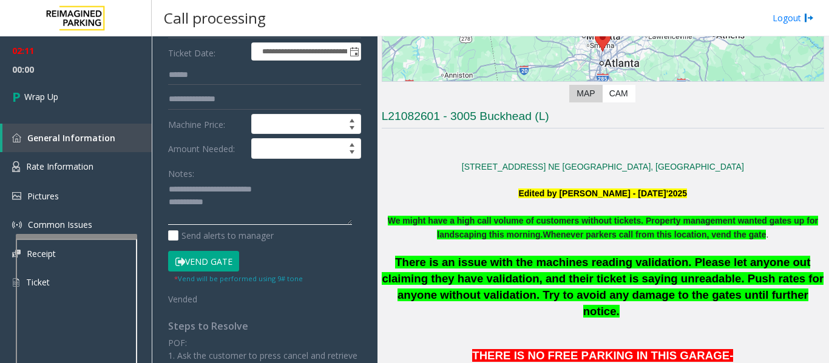
click at [231, 218] on textarea at bounding box center [260, 202] width 184 height 45
paste textarea "**********"
drag, startPoint x: 257, startPoint y: 198, endPoint x: 282, endPoint y: 200, distance: 25.5
click at [282, 200] on textarea at bounding box center [260, 202] width 184 height 45
click at [282, 226] on textarea at bounding box center [260, 202] width 184 height 45
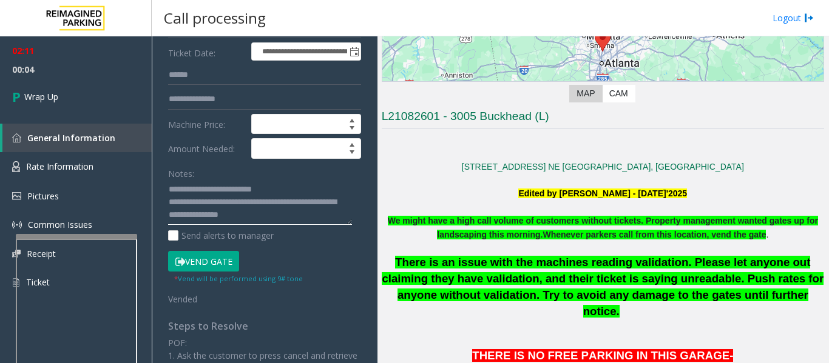
paste textarea "*****"
drag, startPoint x: 284, startPoint y: 200, endPoint x: 255, endPoint y: 201, distance: 28.5
click at [255, 201] on textarea at bounding box center [260, 202] width 184 height 45
click at [272, 224] on textarea at bounding box center [260, 202] width 184 height 45
type textarea "**********"
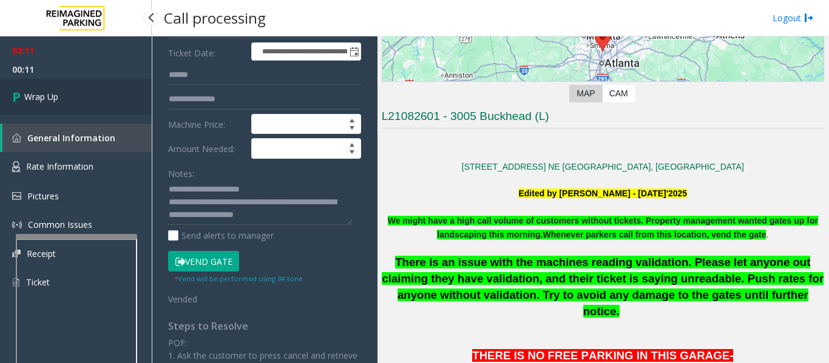
click at [124, 106] on link "Wrap Up" at bounding box center [76, 97] width 152 height 36
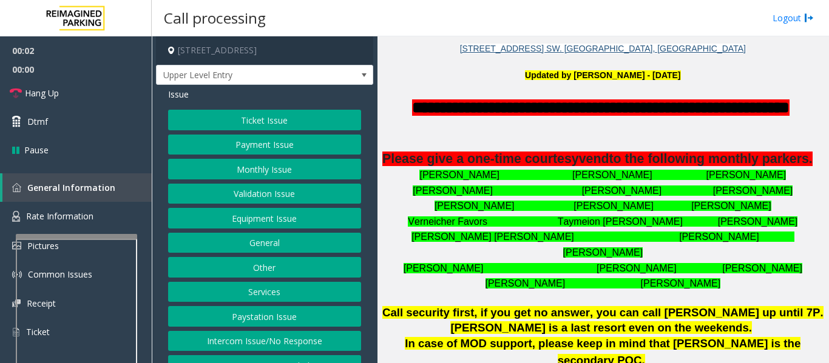
scroll to position [607, 0]
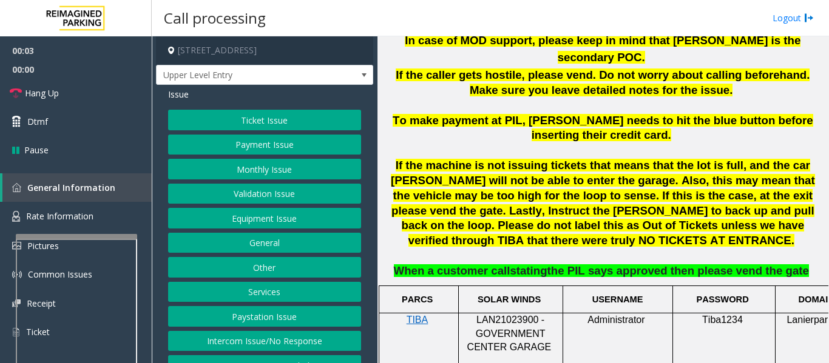
click at [290, 339] on button "Intercom Issue/No Response" at bounding box center [264, 341] width 193 height 21
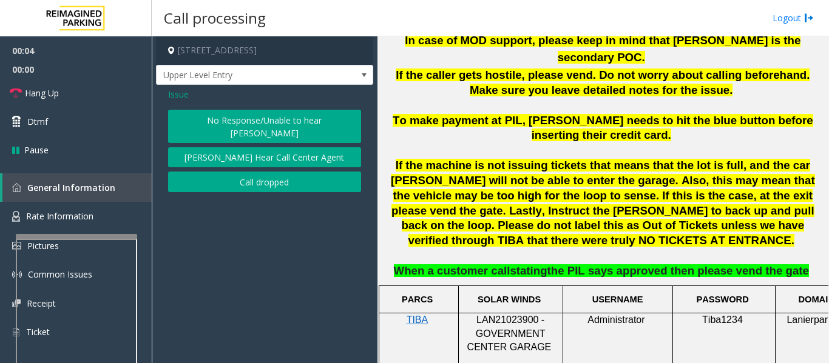
click at [275, 118] on button "No Response/Unable to hear [PERSON_NAME]" at bounding box center [264, 126] width 193 height 33
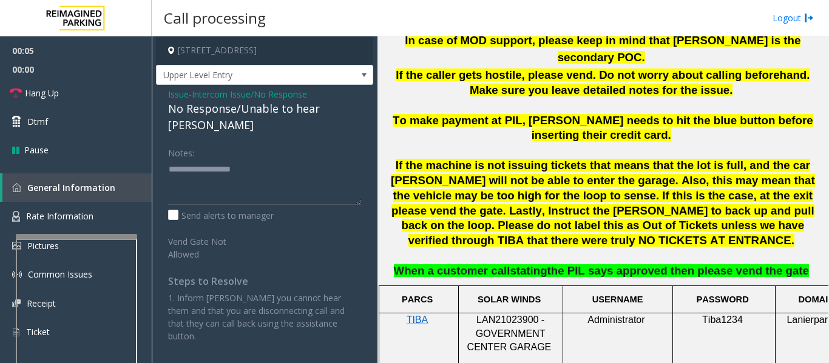
click at [278, 112] on div "No Response/Unable to hear [PERSON_NAME]" at bounding box center [264, 117] width 193 height 33
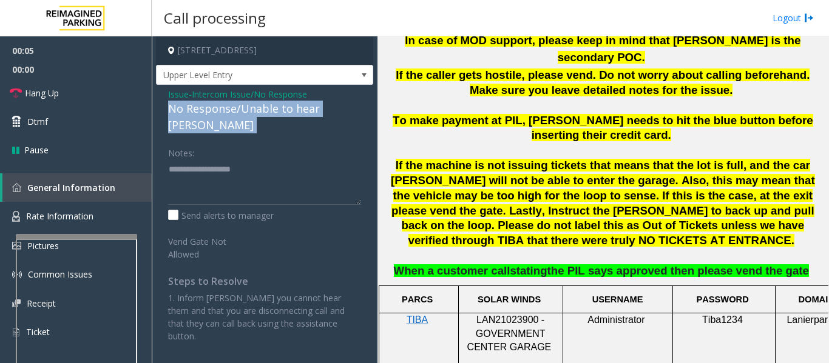
click at [278, 112] on div "No Response/Unable to hear [PERSON_NAME]" at bounding box center [264, 117] width 193 height 33
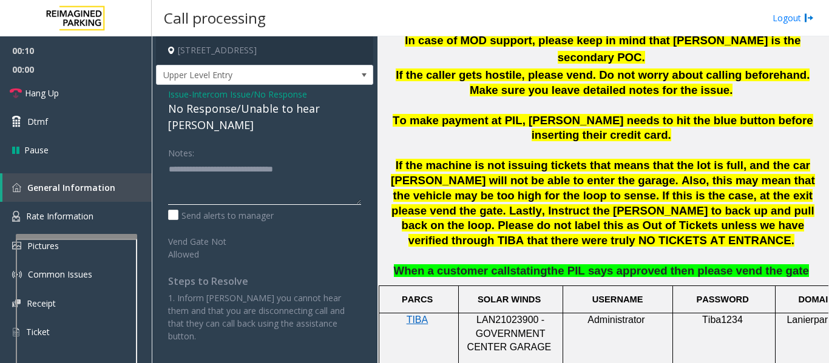
click at [348, 162] on textarea at bounding box center [264, 182] width 193 height 45
type textarea "**********"
click at [57, 93] on span "Hang Up" at bounding box center [42, 93] width 34 height 13
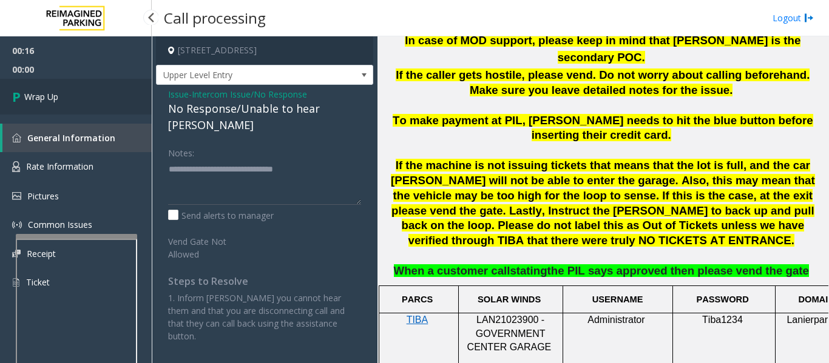
click at [41, 96] on span "Wrap Up" at bounding box center [41, 96] width 34 height 13
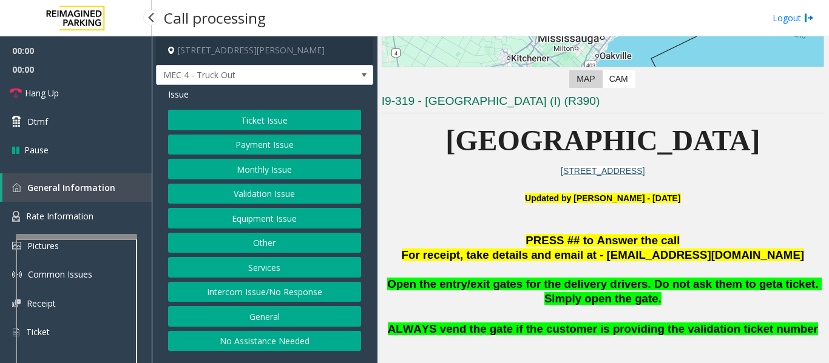
scroll to position [303, 0]
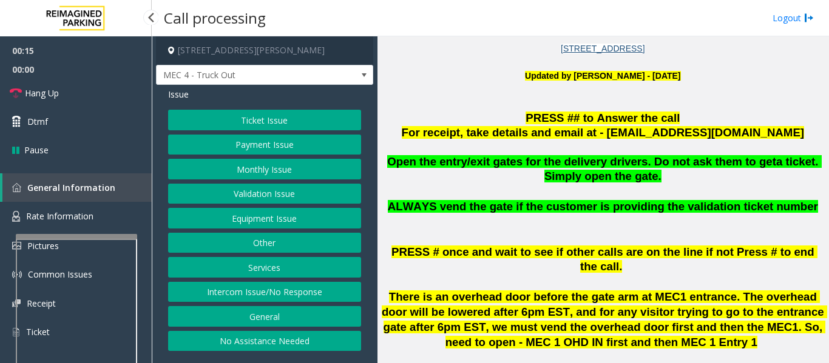
click at [318, 263] on button "Services" at bounding box center [264, 267] width 193 height 21
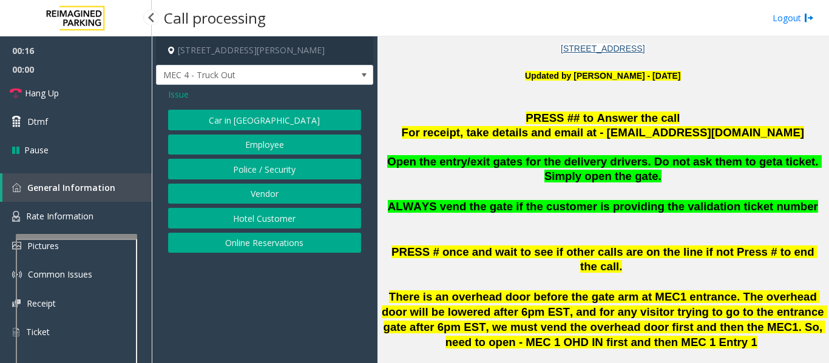
click at [290, 193] on button "Vendor" at bounding box center [264, 194] width 193 height 21
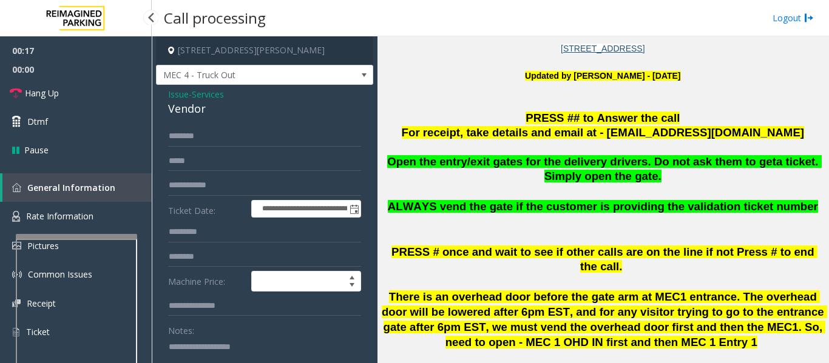
click at [187, 111] on div "Vendor" at bounding box center [264, 109] width 193 height 16
click at [189, 343] on textarea at bounding box center [260, 359] width 184 height 45
paste textarea "******"
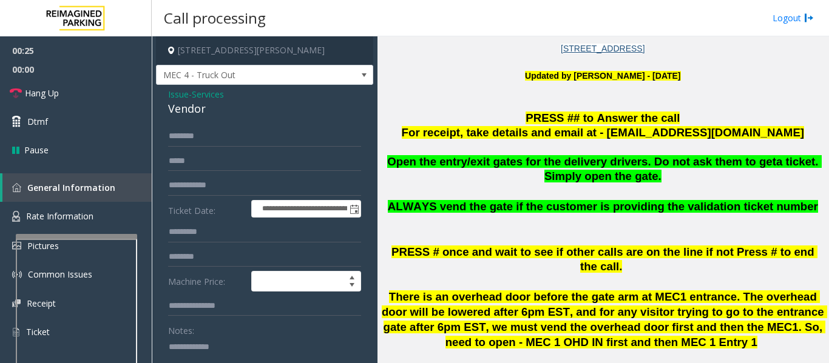
scroll to position [2, 0]
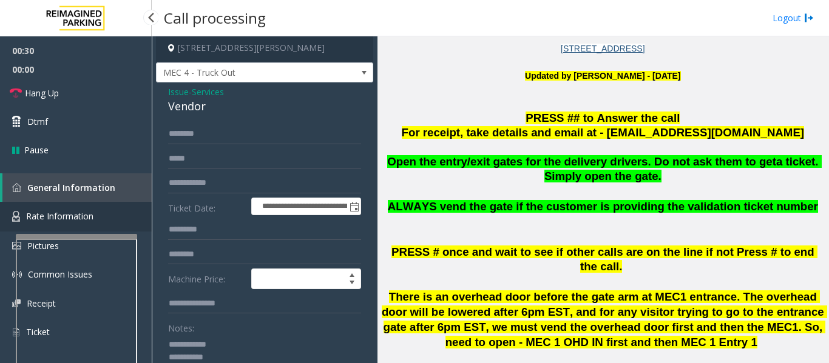
type textarea "**********"
click at [70, 209] on link "Rate Information" at bounding box center [76, 217] width 152 height 30
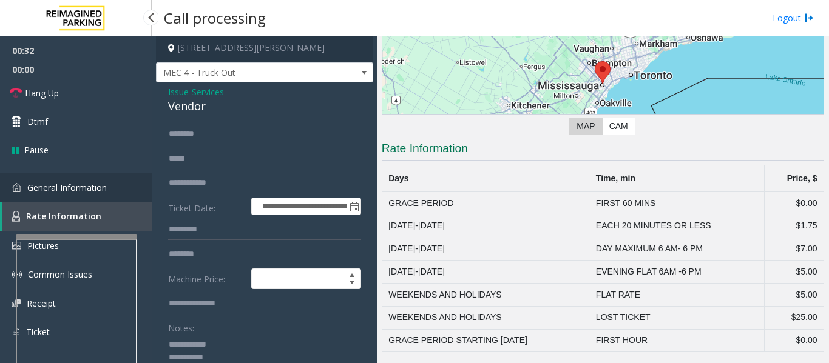
click at [76, 192] on span "General Information" at bounding box center [66, 188] width 79 height 12
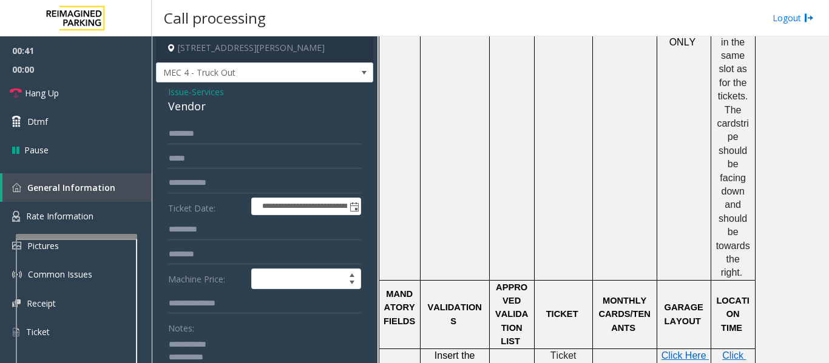
scroll to position [971, 0]
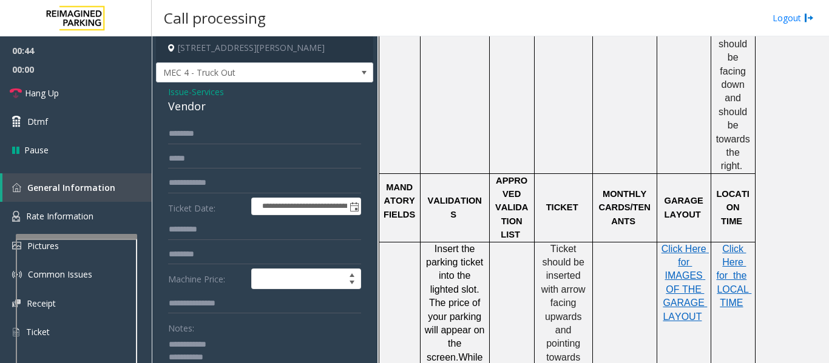
click at [244, 353] on textarea at bounding box center [260, 357] width 184 height 45
click at [241, 130] on input "text" at bounding box center [264, 134] width 193 height 21
type input "*****"
click at [226, 257] on input "text" at bounding box center [264, 254] width 193 height 21
drag, startPoint x: 219, startPoint y: 252, endPoint x: 135, endPoint y: 258, distance: 84.0
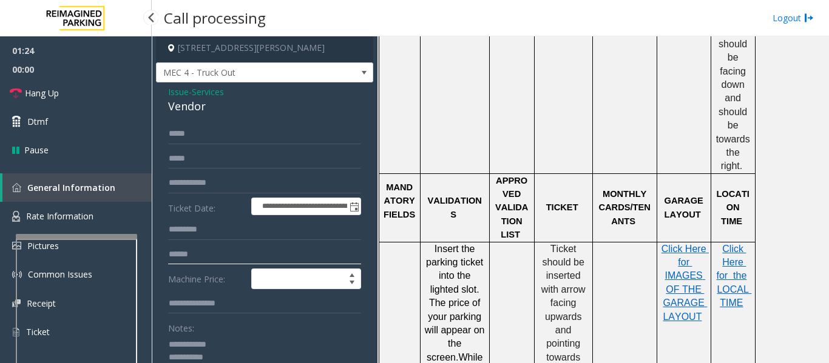
click at [114, 19] on app-root "**********" at bounding box center [414, 181] width 829 height 363
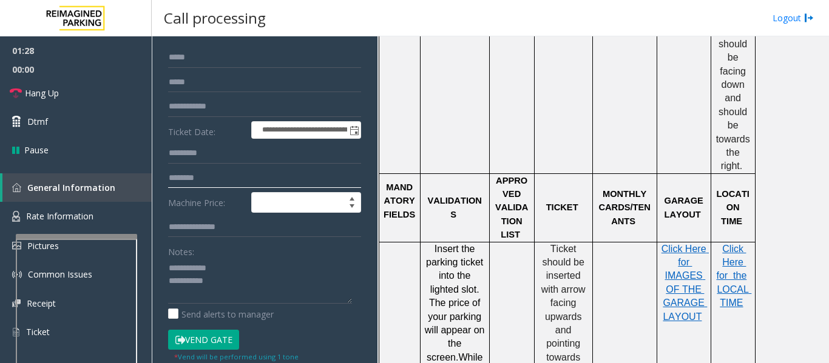
scroll to position [186, 0]
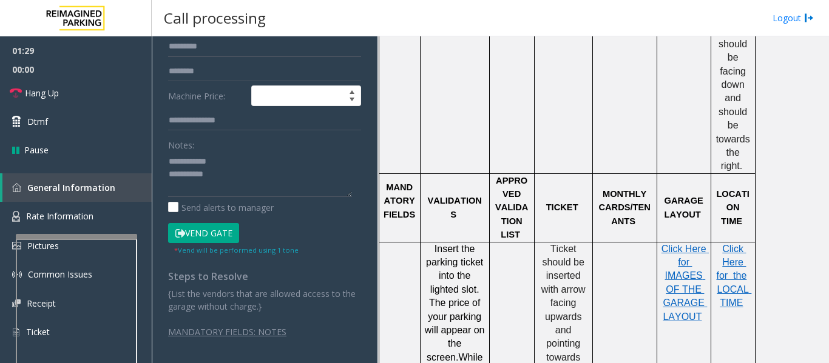
click at [230, 234] on button "Vend Gate" at bounding box center [203, 233] width 71 height 21
click at [227, 78] on input "*******" at bounding box center [264, 71] width 193 height 21
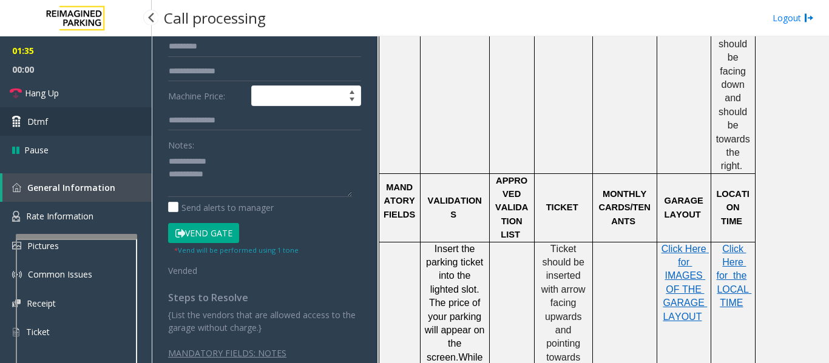
click at [70, 109] on link "Dtmf" at bounding box center [76, 121] width 152 height 29
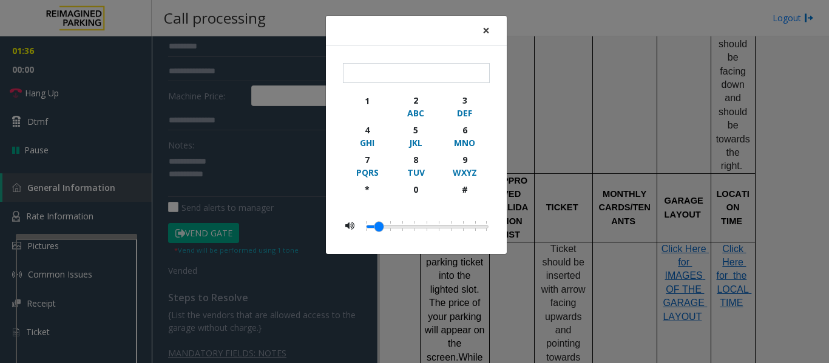
click at [482, 27] on span "×" at bounding box center [485, 30] width 7 height 17
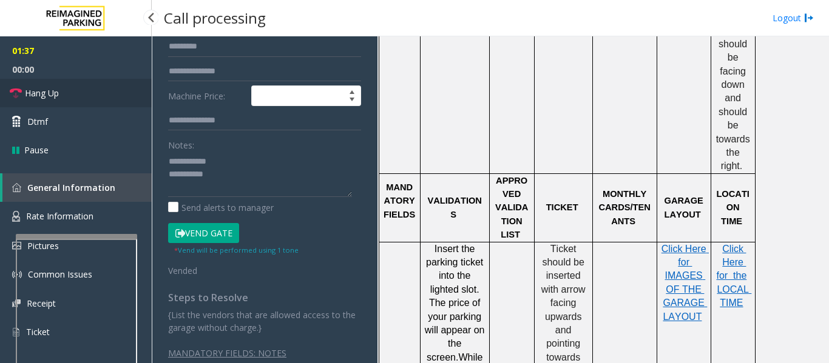
click at [42, 91] on span "Hang Up" at bounding box center [42, 93] width 34 height 13
click at [192, 75] on input "**********" at bounding box center [264, 71] width 193 height 21
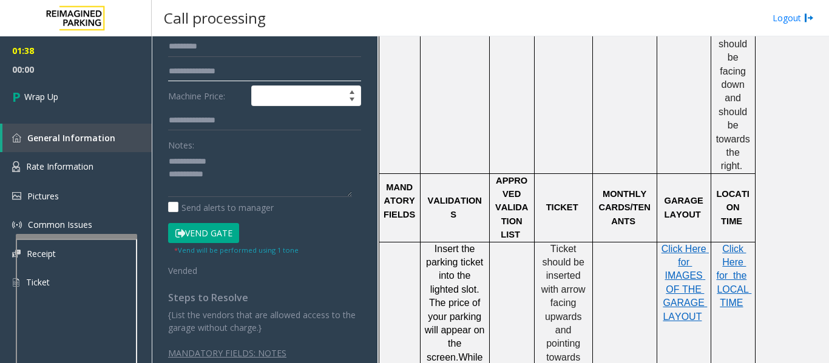
click at [198, 73] on input "**********" at bounding box center [264, 71] width 193 height 21
click at [262, 72] on input "**********" at bounding box center [264, 71] width 193 height 21
click at [202, 71] on input "**********" at bounding box center [264, 71] width 193 height 21
type input "**********"
click at [238, 182] on textarea at bounding box center [260, 174] width 184 height 45
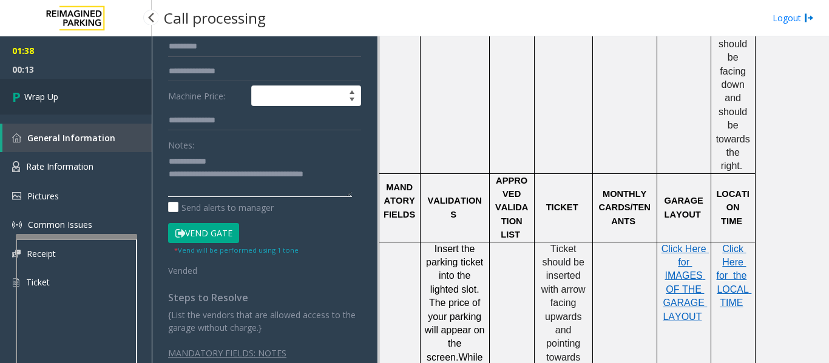
type textarea "**********"
click at [99, 110] on link "Wrap Up" at bounding box center [76, 97] width 152 height 36
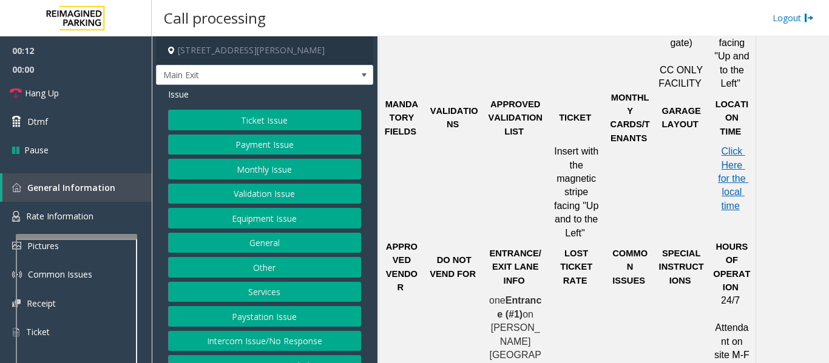
scroll to position [910, 0]
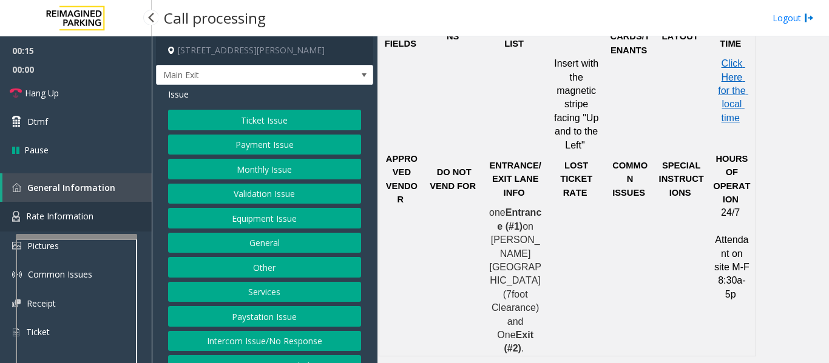
click at [119, 212] on link "Rate Information" at bounding box center [76, 217] width 152 height 30
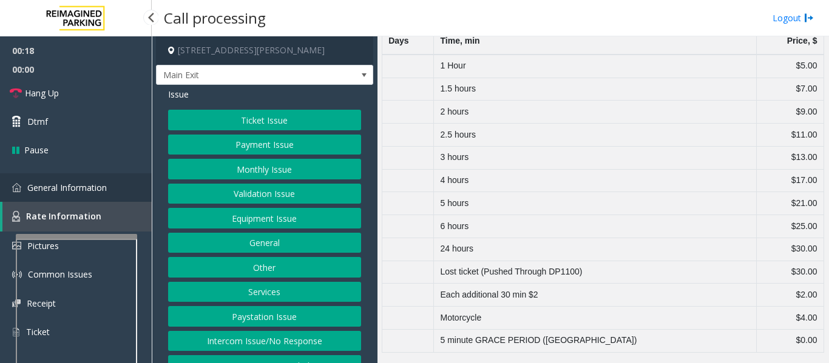
click at [120, 193] on link "General Information" at bounding box center [76, 187] width 152 height 29
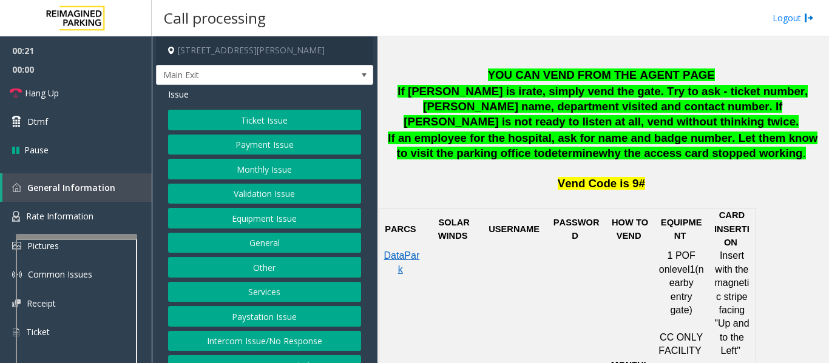
scroll to position [364, 0]
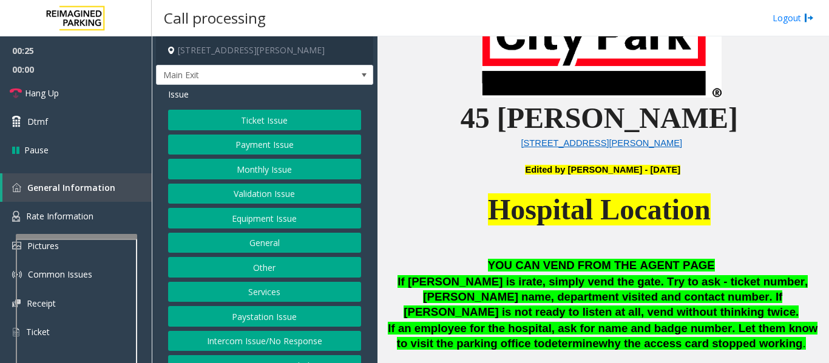
click at [263, 118] on button "Ticket Issue" at bounding box center [264, 120] width 193 height 21
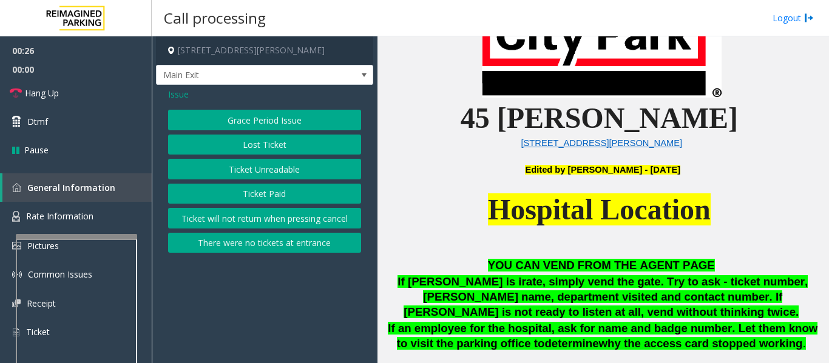
click at [284, 149] on button "Lost Ticket" at bounding box center [264, 145] width 193 height 21
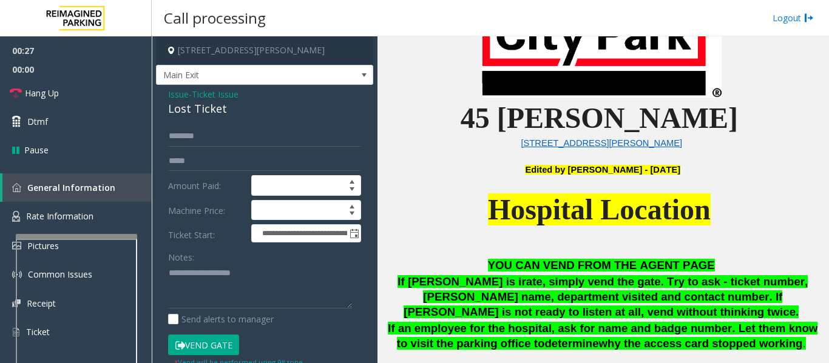
click at [196, 116] on div "Lost Ticket" at bounding box center [264, 109] width 193 height 16
click at [209, 264] on textarea at bounding box center [260, 286] width 184 height 45
paste textarea "**********"
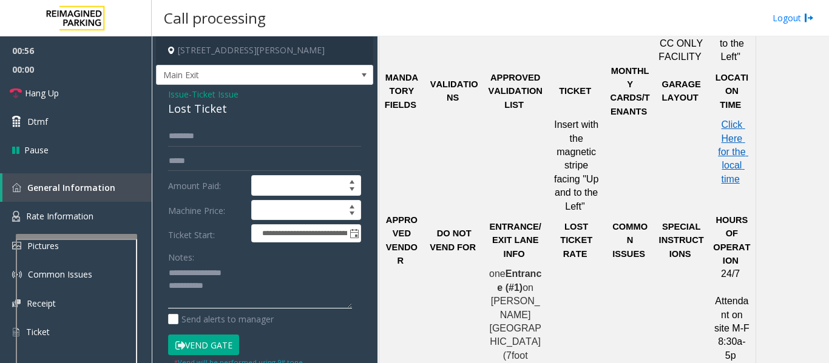
scroll to position [849, 0]
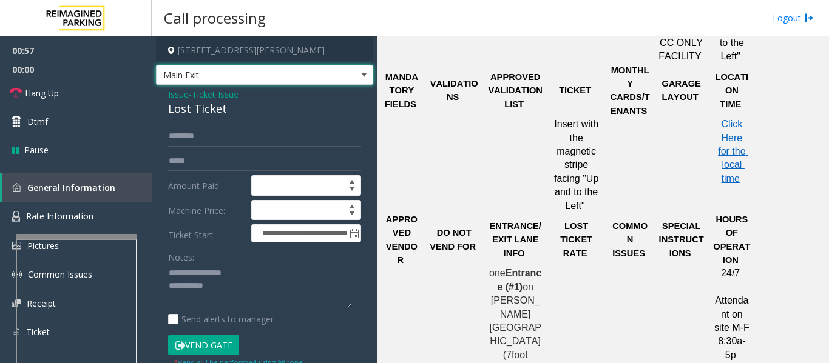
click at [304, 69] on span "Main Exit" at bounding box center [242, 75] width 173 height 19
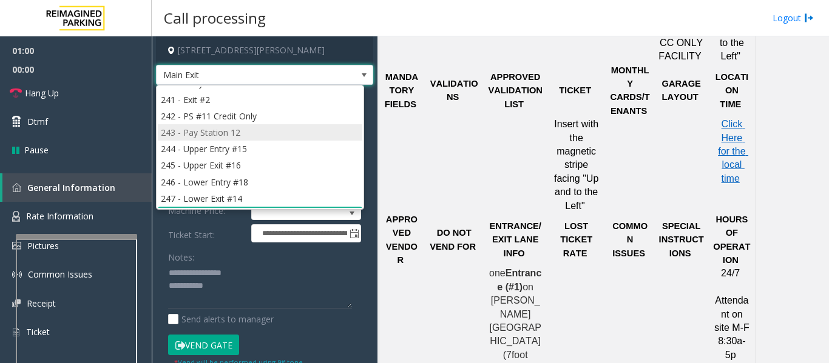
scroll to position [0, 0]
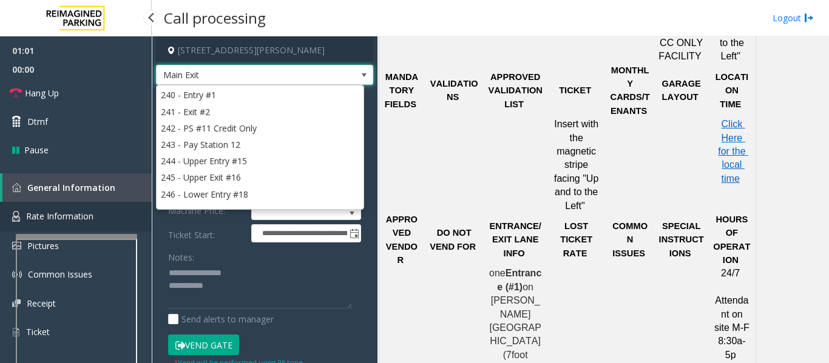
click at [85, 207] on link "Rate Information" at bounding box center [76, 217] width 152 height 30
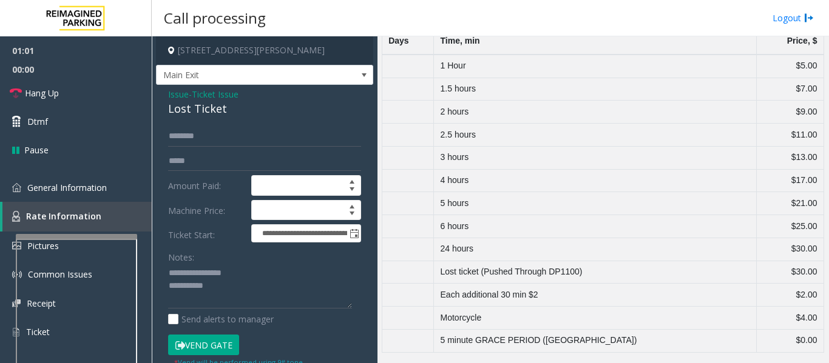
scroll to position [287, 0]
click at [51, 175] on link "General Information" at bounding box center [76, 187] width 152 height 29
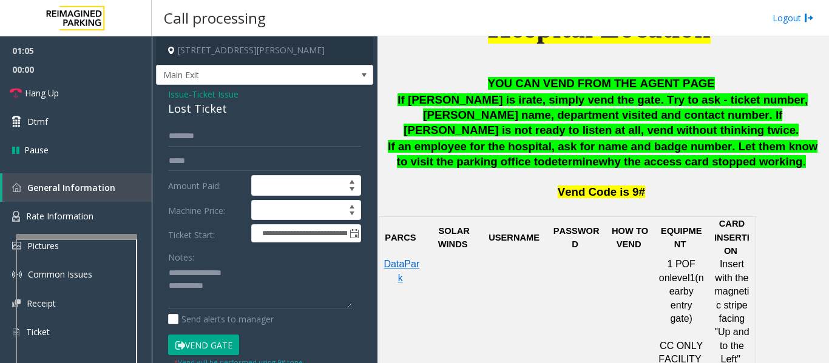
scroll to position [364, 0]
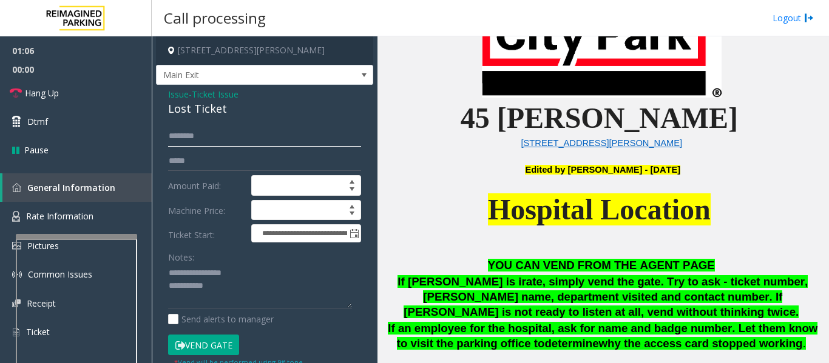
click at [228, 138] on input "text" at bounding box center [264, 136] width 193 height 21
type textarea "**********"
click at [214, 140] on input "text" at bounding box center [264, 136] width 193 height 21
type input "********"
click at [345, 288] on textarea at bounding box center [260, 286] width 184 height 45
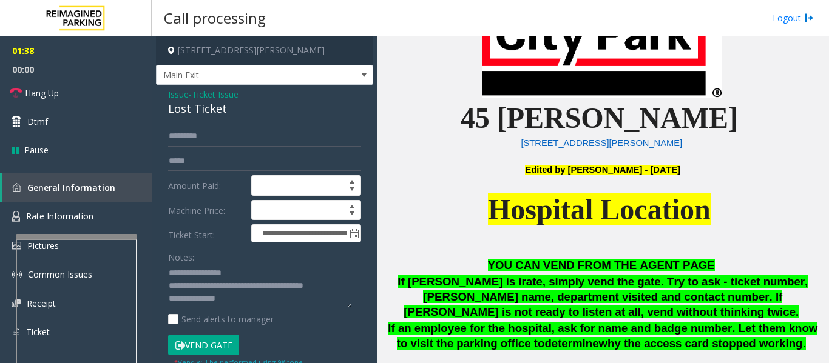
type textarea "**********"
click at [189, 153] on input "text" at bounding box center [264, 161] width 193 height 21
type input "**********"
click at [214, 343] on button "Vend Gate" at bounding box center [203, 345] width 71 height 21
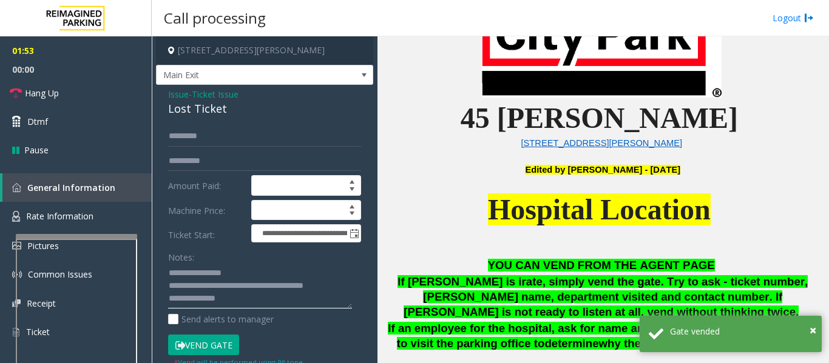
click at [262, 301] on textarea at bounding box center [260, 286] width 184 height 45
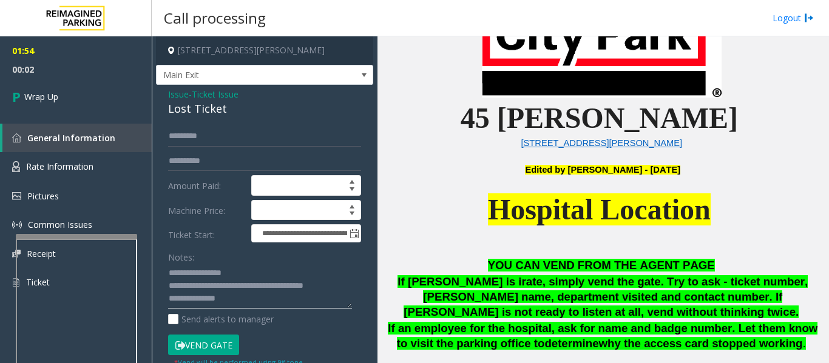
click at [212, 288] on textarea at bounding box center [260, 286] width 184 height 45
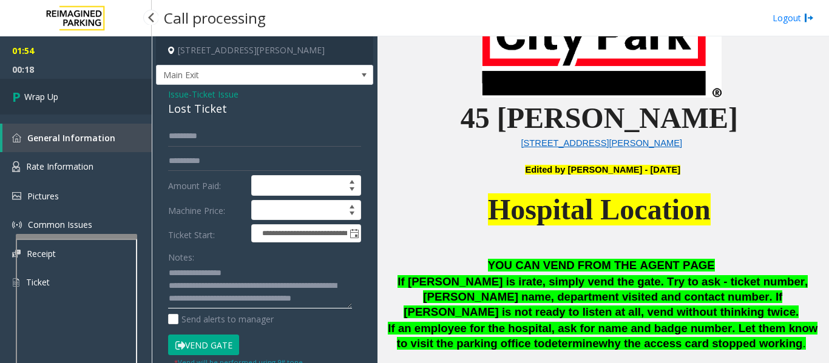
type textarea "**********"
click at [110, 98] on link "Wrap Up" at bounding box center [76, 97] width 152 height 36
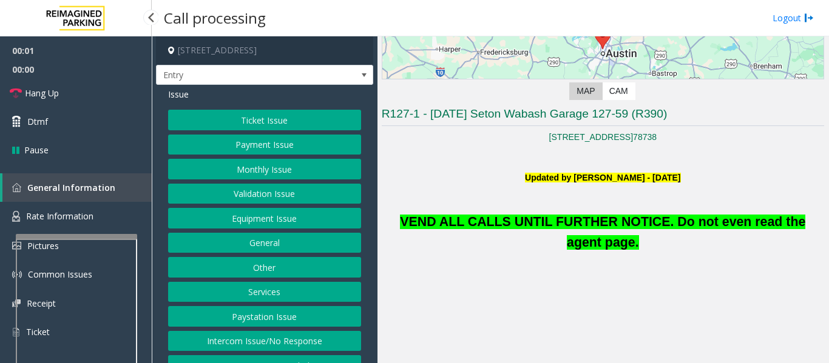
scroll to position [303, 0]
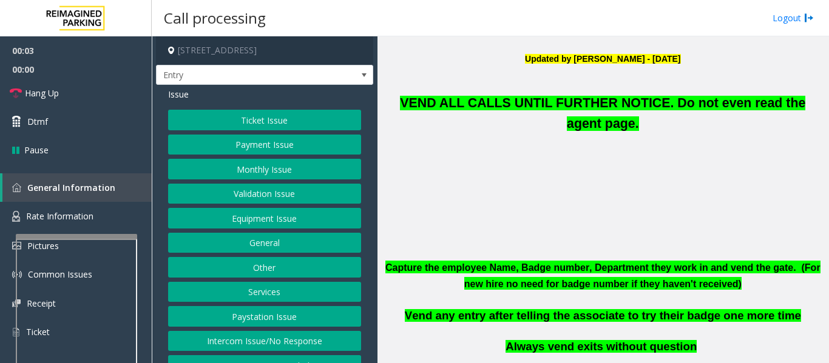
click at [252, 224] on button "Equipment Issue" at bounding box center [264, 218] width 193 height 21
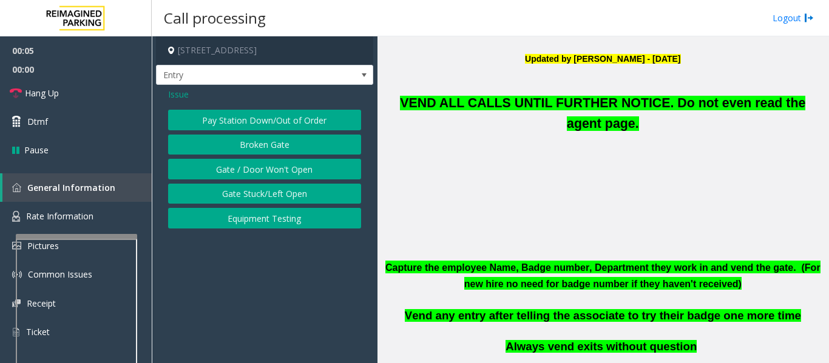
click at [275, 166] on button "Gate / Door Won't Open" at bounding box center [264, 169] width 193 height 21
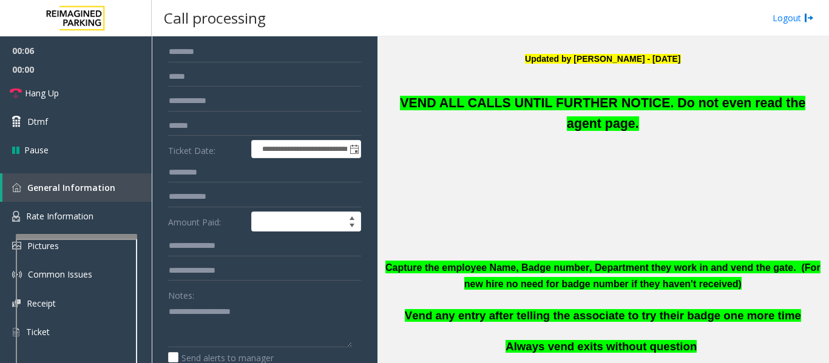
scroll to position [182, 0]
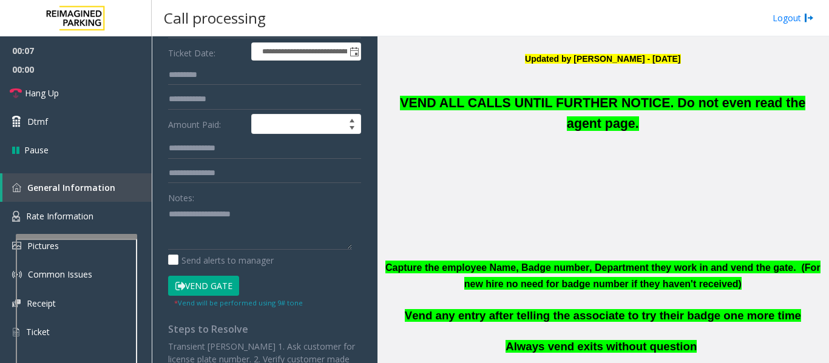
click at [221, 283] on button "Vend Gate" at bounding box center [203, 286] width 71 height 21
click at [551, 97] on span "VEND ALL CALLS UNTIL FURTHER NOTICE. Do not even read the agent page." at bounding box center [602, 113] width 405 height 35
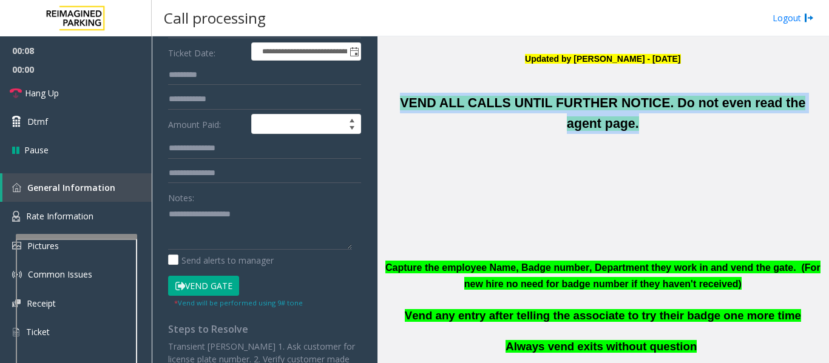
click at [551, 97] on span "VEND ALL CALLS UNTIL FURTHER NOTICE. Do not even read the agent page." at bounding box center [602, 113] width 405 height 35
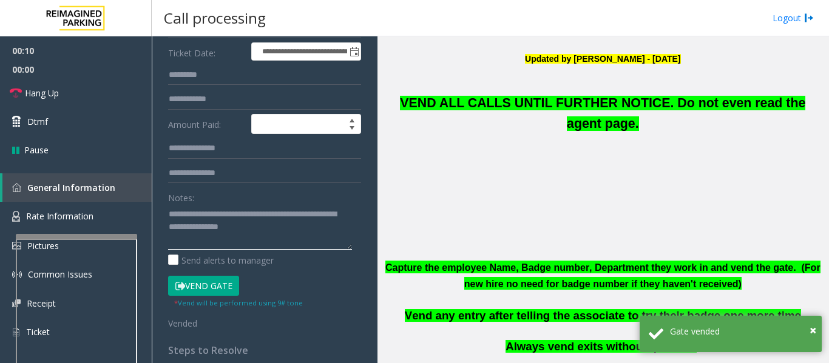
click at [320, 235] on textarea at bounding box center [260, 226] width 184 height 45
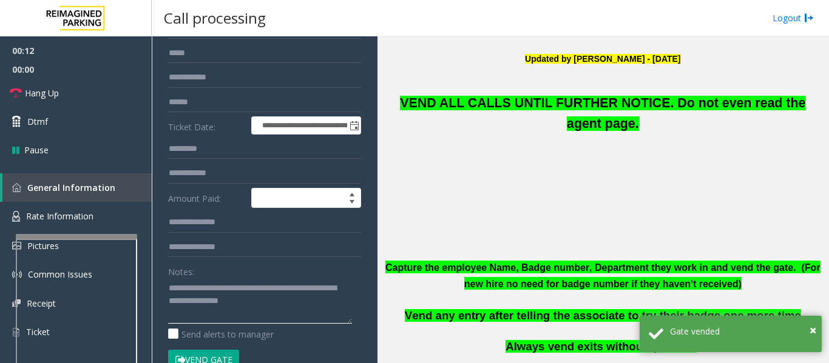
scroll to position [0, 0]
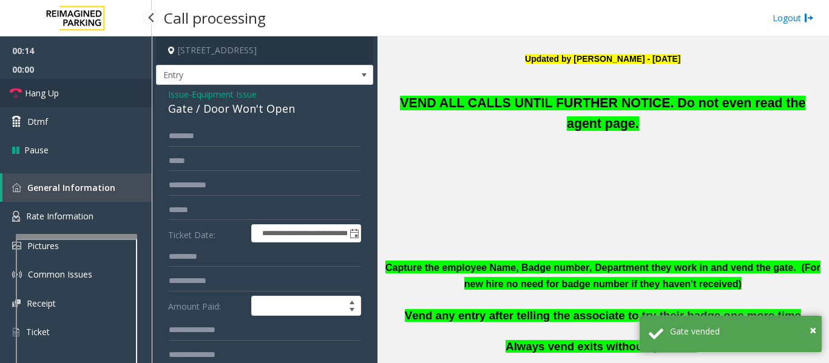
type textarea "**********"
click at [43, 86] on link "Hang Up" at bounding box center [76, 93] width 152 height 29
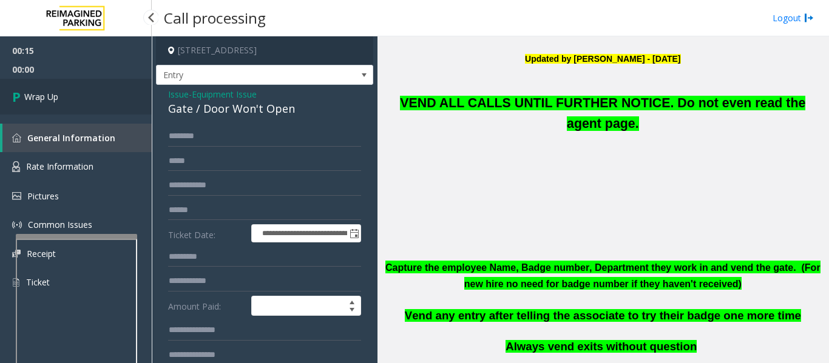
click at [112, 91] on link "Wrap Up" at bounding box center [76, 97] width 152 height 36
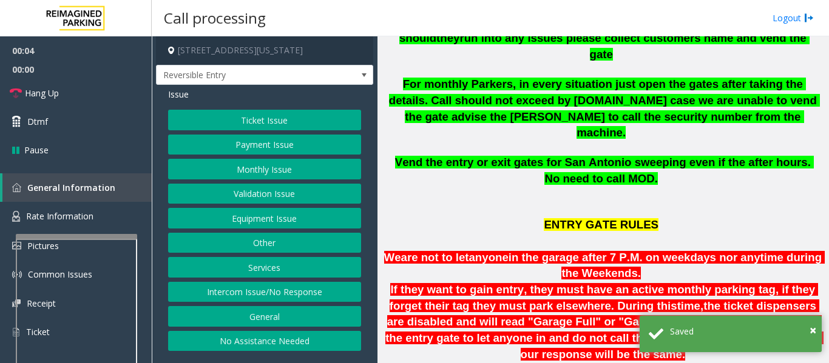
scroll to position [485, 0]
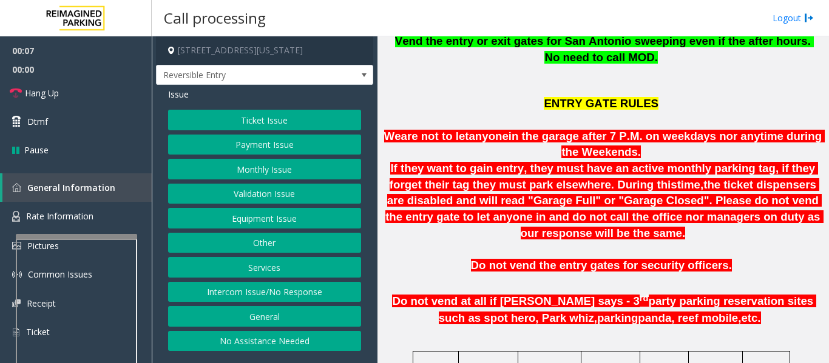
click at [294, 292] on button "Intercom Issue/No Response" at bounding box center [264, 292] width 193 height 21
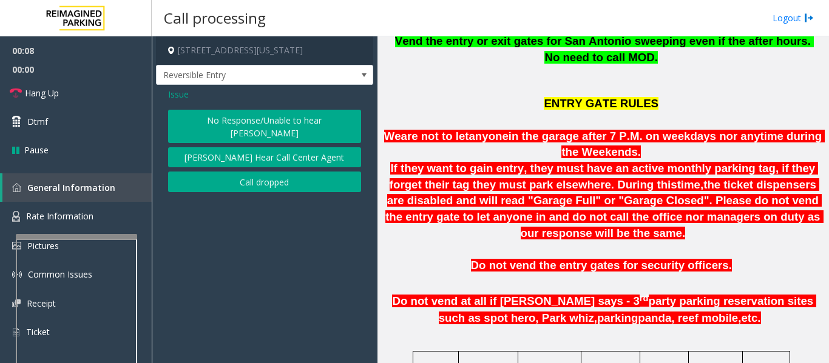
click at [301, 113] on button "No Response/Unable to hear [PERSON_NAME]" at bounding box center [264, 126] width 193 height 33
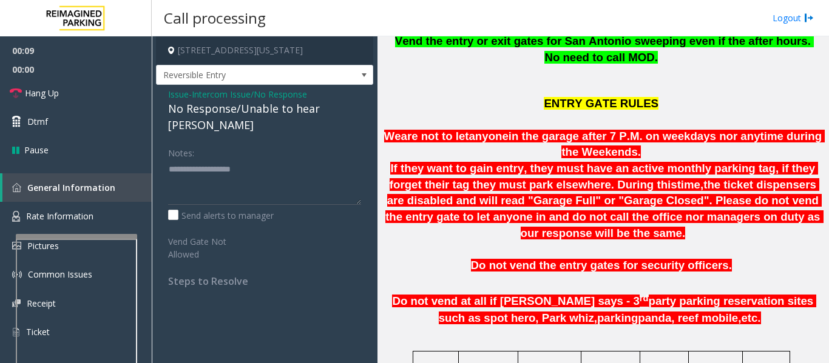
click at [235, 113] on div "No Response/Unable to hear [PERSON_NAME]" at bounding box center [264, 117] width 193 height 33
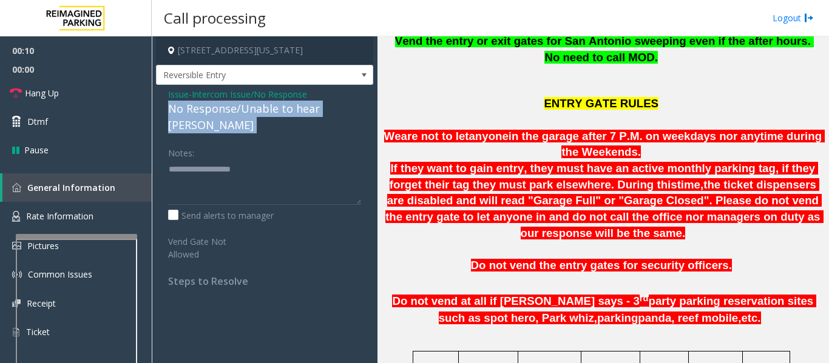
click at [235, 113] on div "No Response/Unable to hear [PERSON_NAME]" at bounding box center [264, 117] width 193 height 33
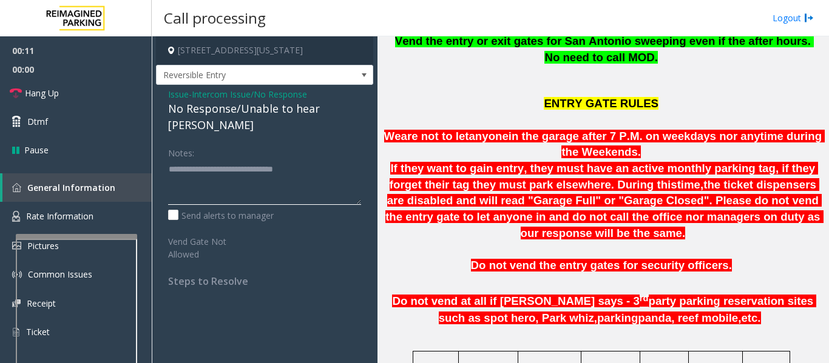
click at [337, 160] on textarea at bounding box center [264, 182] width 193 height 45
type textarea "**********"
click at [2, 95] on link "Hang Up" at bounding box center [76, 93] width 152 height 29
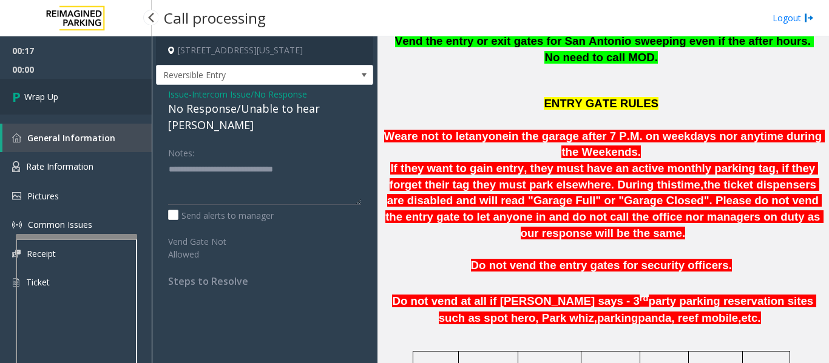
click at [87, 98] on link "Wrap Up" at bounding box center [76, 97] width 152 height 36
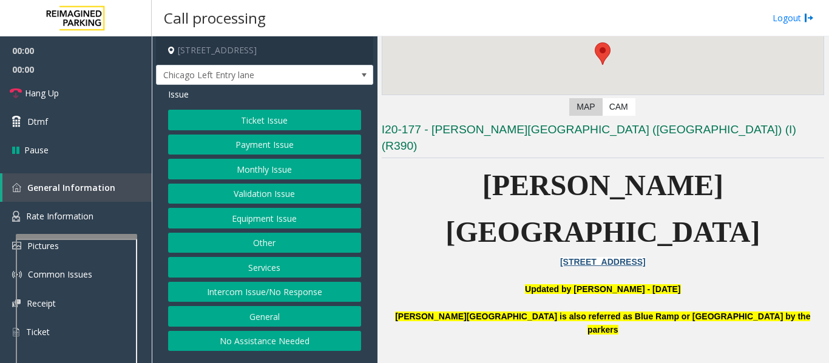
scroll to position [364, 0]
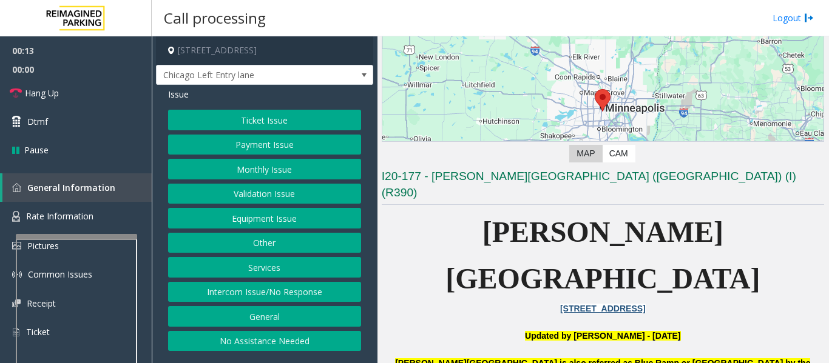
scroll to position [121, 0]
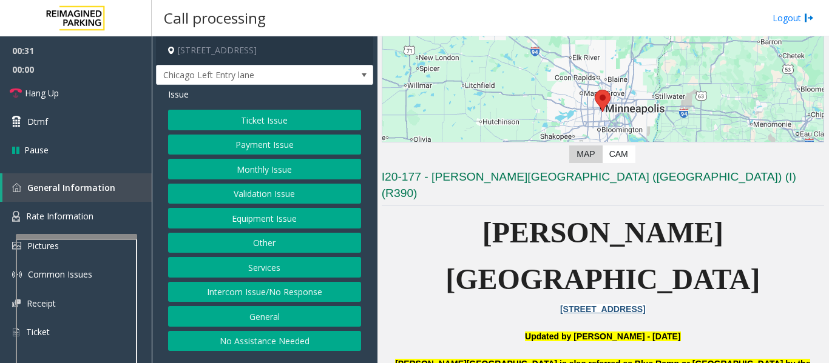
click at [300, 289] on button "Intercom Issue/No Response" at bounding box center [264, 292] width 193 height 21
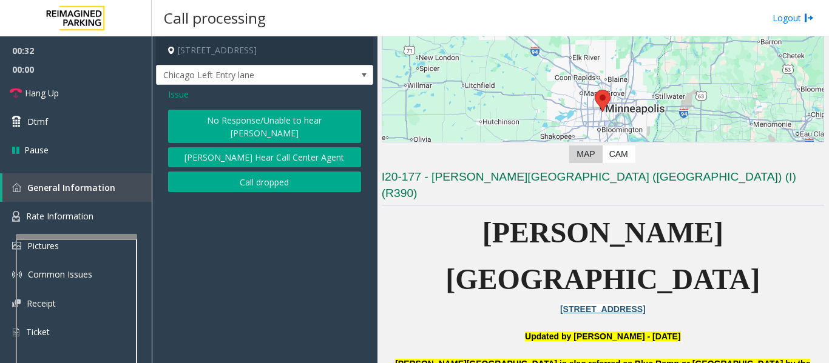
click at [291, 119] on button "No Response/Unable to hear [PERSON_NAME]" at bounding box center [264, 126] width 193 height 33
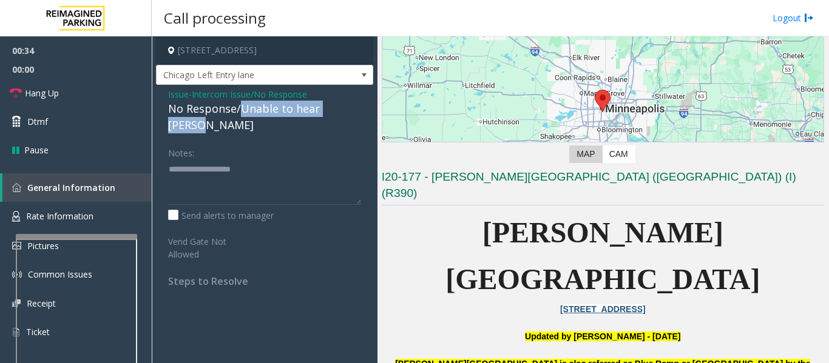
drag, startPoint x: 237, startPoint y: 110, endPoint x: 354, endPoint y: 111, distance: 116.5
click at [354, 111] on div "No Response/Unable to hear [PERSON_NAME]" at bounding box center [264, 117] width 193 height 33
click at [328, 160] on textarea at bounding box center [264, 182] width 193 height 45
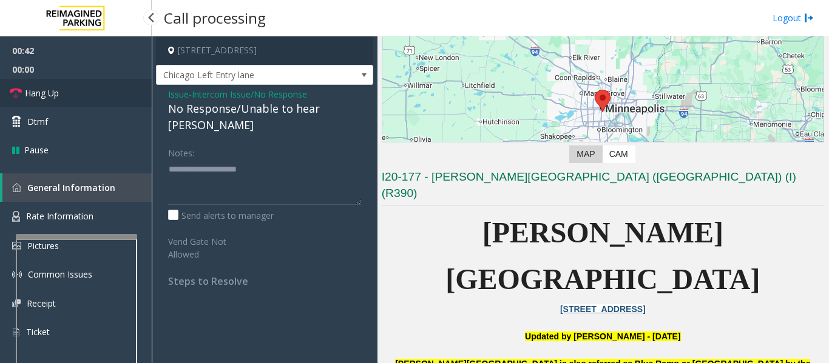
click at [104, 87] on link "Hang Up" at bounding box center [76, 93] width 152 height 29
click at [275, 160] on textarea at bounding box center [264, 182] width 193 height 45
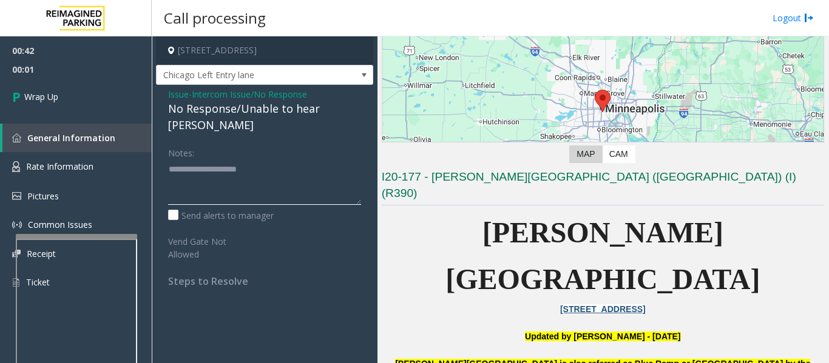
paste textarea "**********"
type textarea "**********"
click at [103, 98] on link "Wrap Up" at bounding box center [76, 97] width 152 height 36
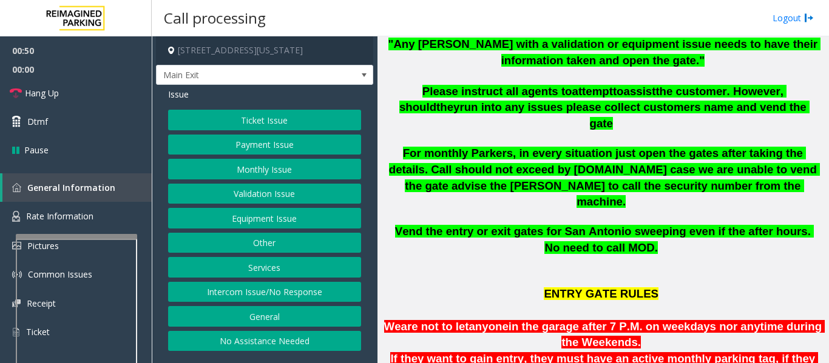
scroll to position [303, 0]
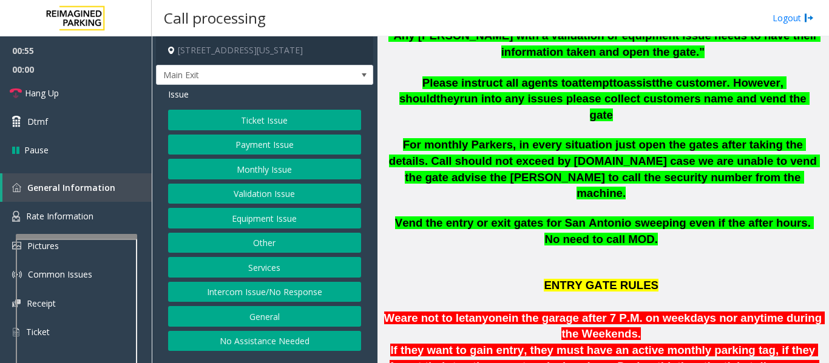
click at [313, 124] on button "Ticket Issue" at bounding box center [264, 120] width 193 height 21
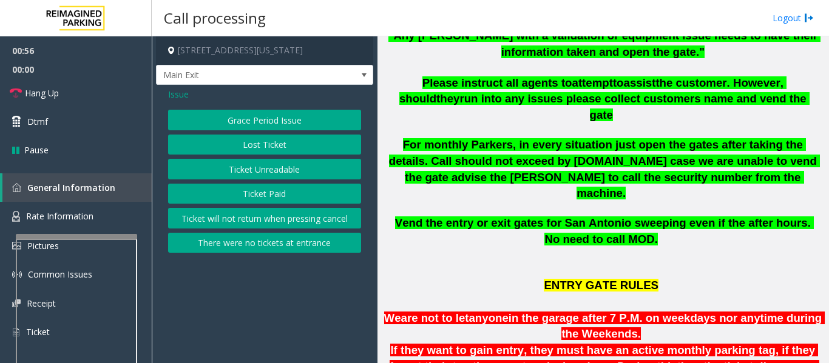
click at [269, 243] on button "There were no tickets at entrance" at bounding box center [264, 243] width 193 height 21
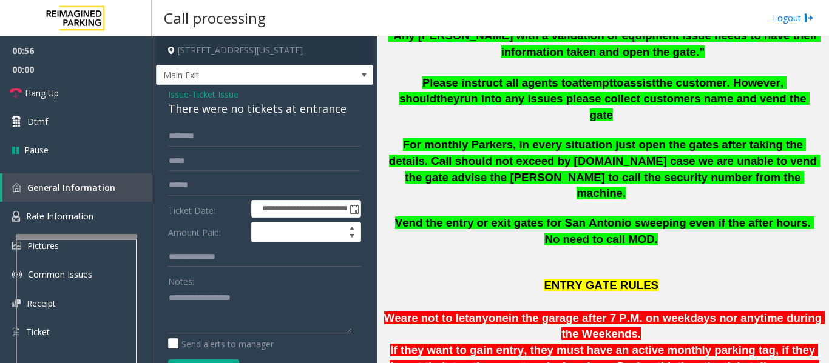
click at [187, 104] on div "There were no tickets at entrance" at bounding box center [264, 109] width 193 height 16
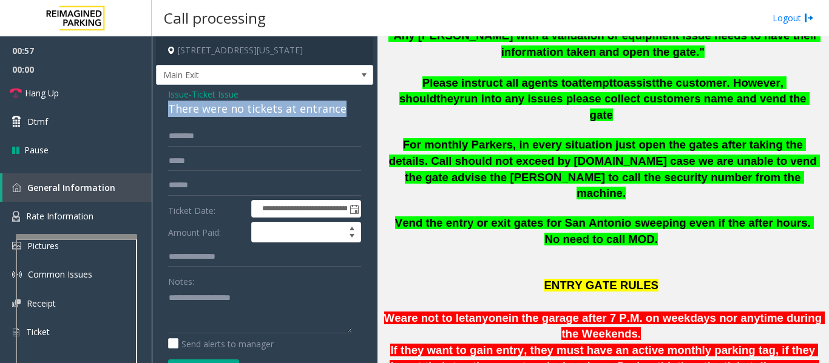
click at [187, 104] on div "There were no tickets at entrance" at bounding box center [264, 109] width 193 height 16
copy div "There were no tickets at entrance"
click at [187, 137] on input "text" at bounding box center [264, 136] width 193 height 21
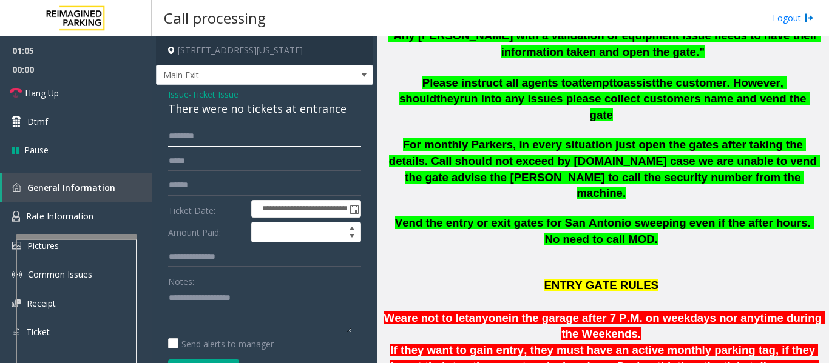
click at [318, 135] on input "text" at bounding box center [264, 136] width 193 height 21
type input "****"
click at [273, 159] on input "text" at bounding box center [264, 161] width 193 height 21
type input "*"
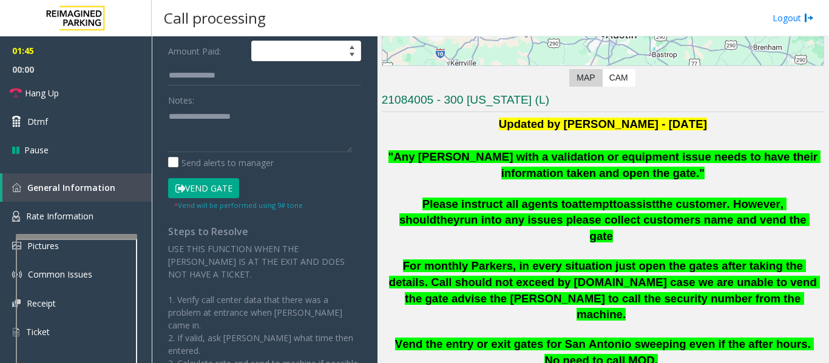
scroll to position [182, 0]
click at [223, 183] on button "Vend Gate" at bounding box center [203, 188] width 71 height 21
click at [224, 146] on textarea at bounding box center [260, 128] width 184 height 45
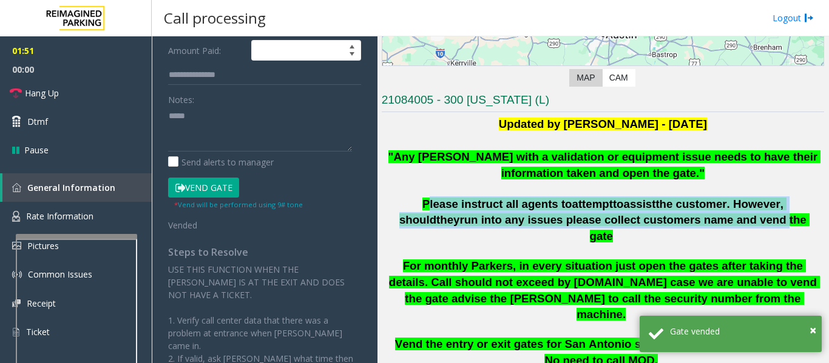
drag, startPoint x: 402, startPoint y: 203, endPoint x: 704, endPoint y: 224, distance: 302.9
click at [704, 224] on span "Please instruct all agents to attempt to assist the customer. However, should t…" at bounding box center [604, 220] width 410 height 45
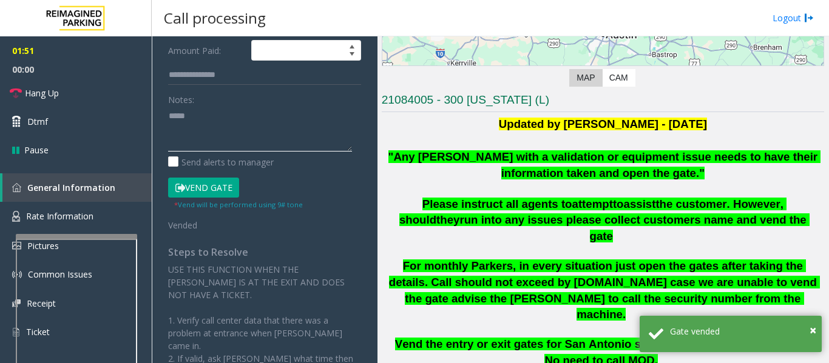
click at [224, 118] on textarea at bounding box center [260, 128] width 184 height 45
paste textarea "**********"
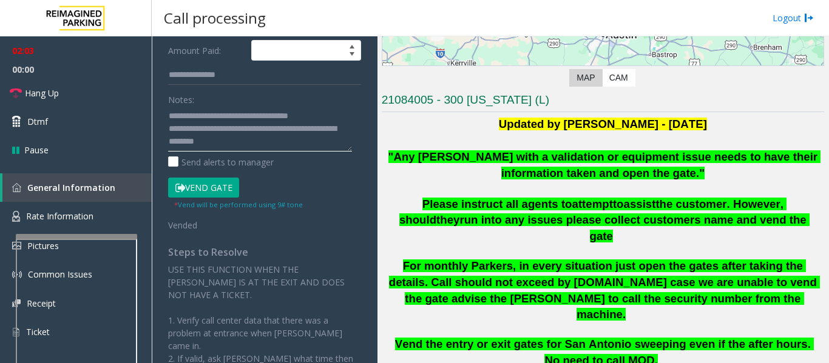
type textarea "**********"
click at [41, 77] on span "00:00" at bounding box center [76, 69] width 152 height 19
click at [41, 84] on link "Hang Up" at bounding box center [76, 93] width 152 height 29
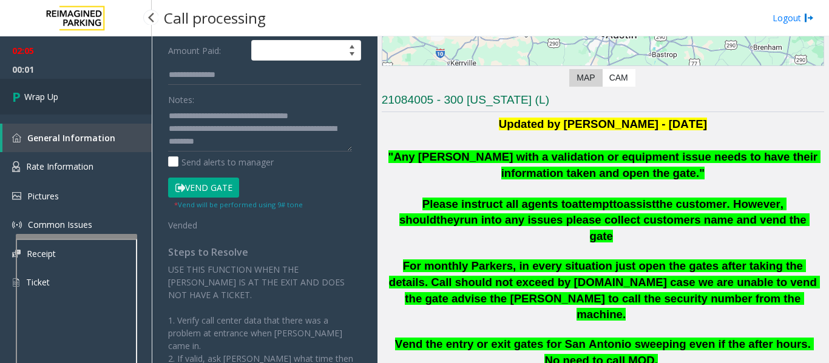
click at [21, 99] on icon at bounding box center [18, 97] width 12 height 20
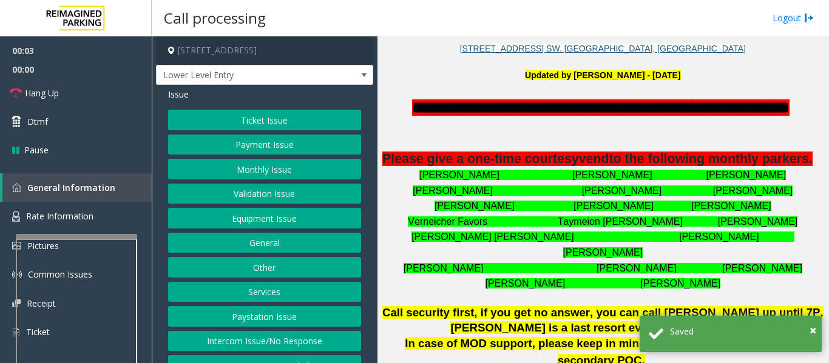
scroll to position [546, 0]
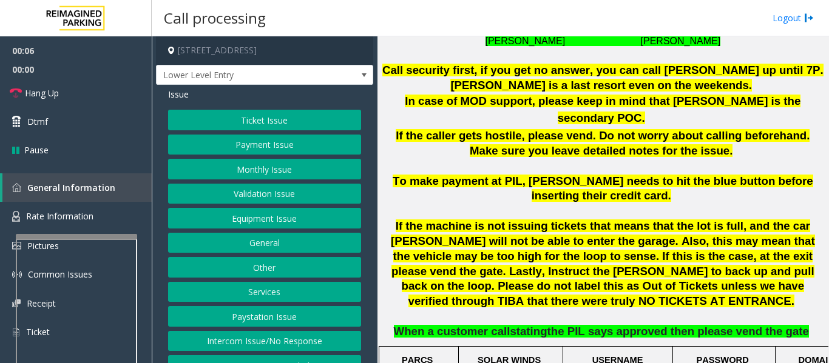
click at [300, 340] on button "Intercom Issue/No Response" at bounding box center [264, 341] width 193 height 21
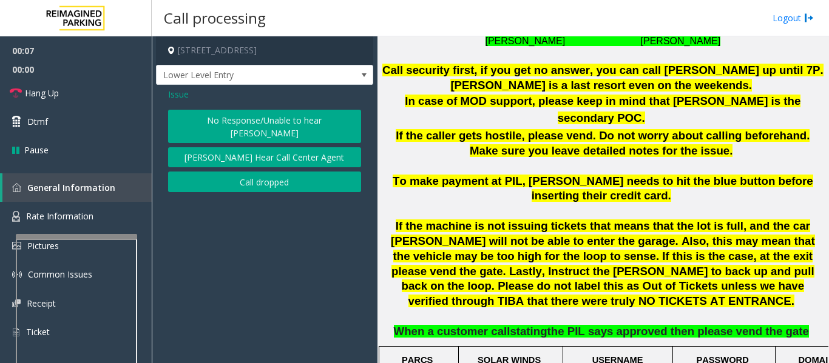
click at [283, 121] on button "No Response/Unable to hear [PERSON_NAME]" at bounding box center [264, 126] width 193 height 33
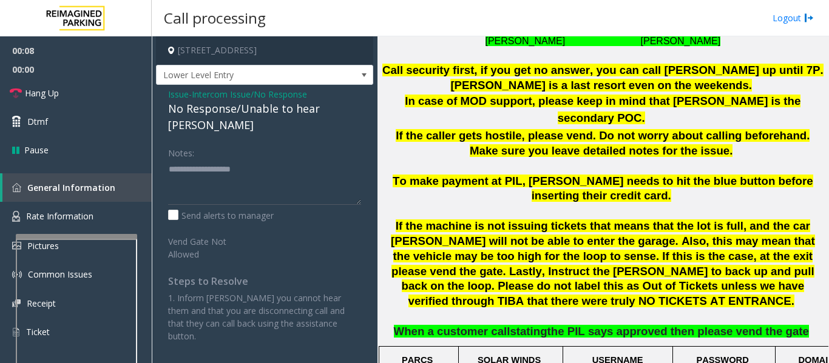
click at [295, 113] on div "No Response/Unable to hear [PERSON_NAME]" at bounding box center [264, 117] width 193 height 33
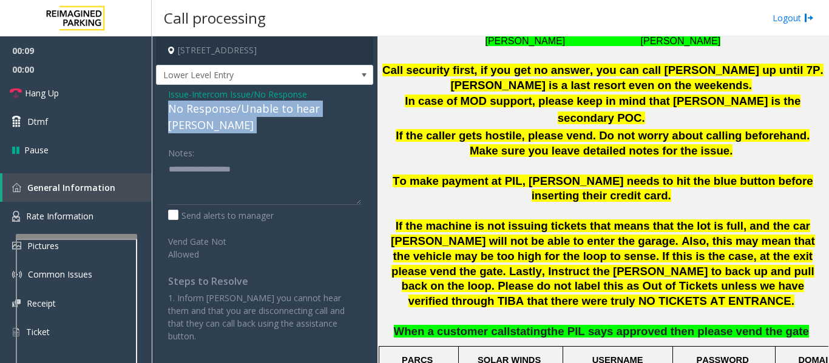
click at [295, 113] on div "No Response/Unable to hear [PERSON_NAME]" at bounding box center [264, 117] width 193 height 33
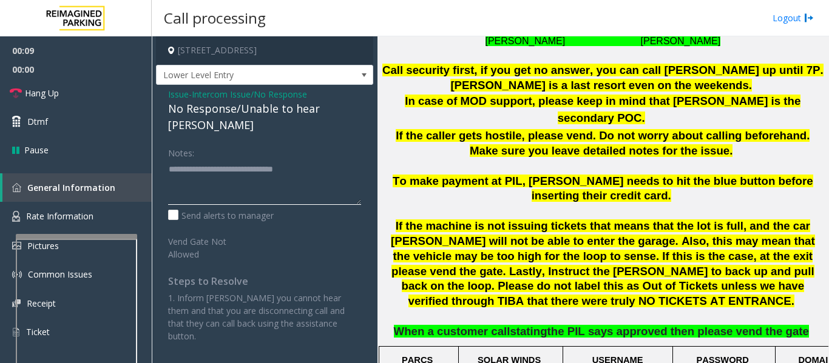
click at [331, 160] on textarea at bounding box center [264, 182] width 193 height 45
type textarea "**********"
click at [50, 95] on span "Hang Up" at bounding box center [42, 93] width 34 height 13
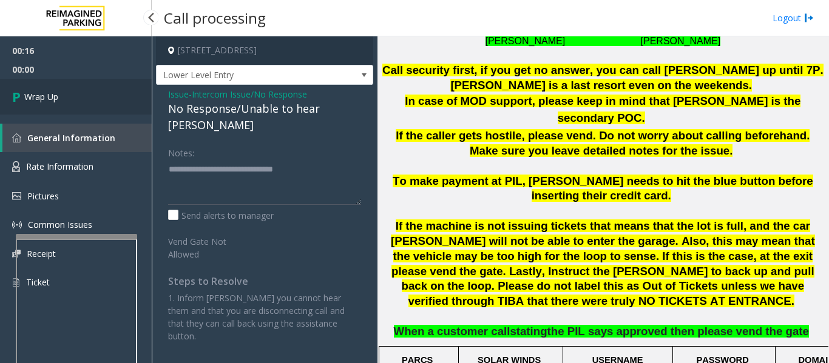
click at [18, 89] on icon at bounding box center [18, 97] width 12 height 20
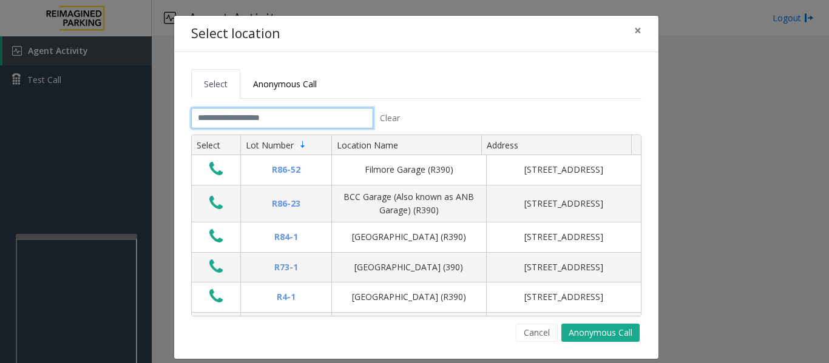
click at [235, 126] on input "text" at bounding box center [282, 118] width 182 height 21
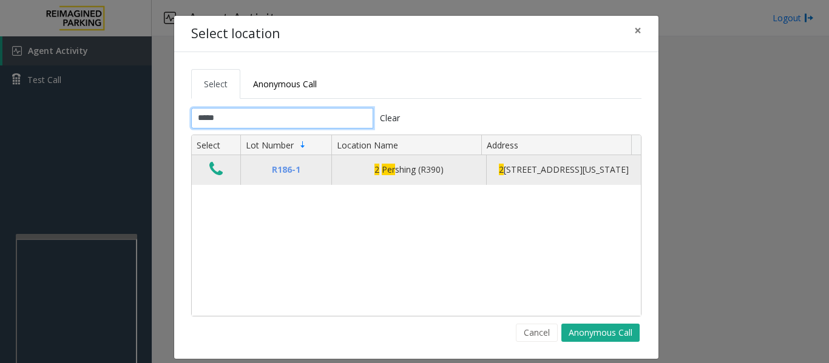
type input "*****"
click at [212, 172] on icon "Data table" at bounding box center [215, 169] width 13 height 17
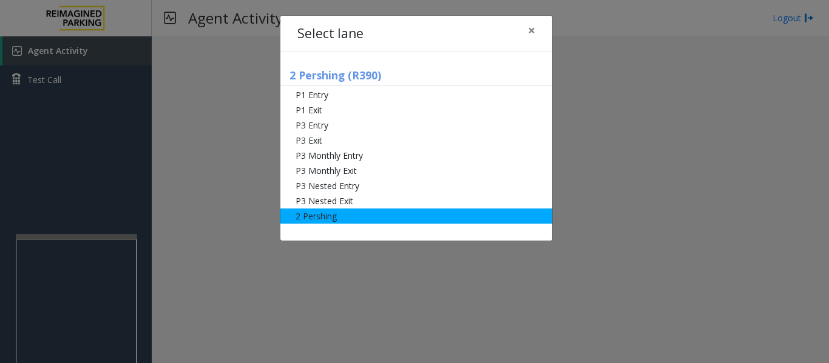
click at [332, 221] on li "2 Pershing" at bounding box center [416, 216] width 272 height 15
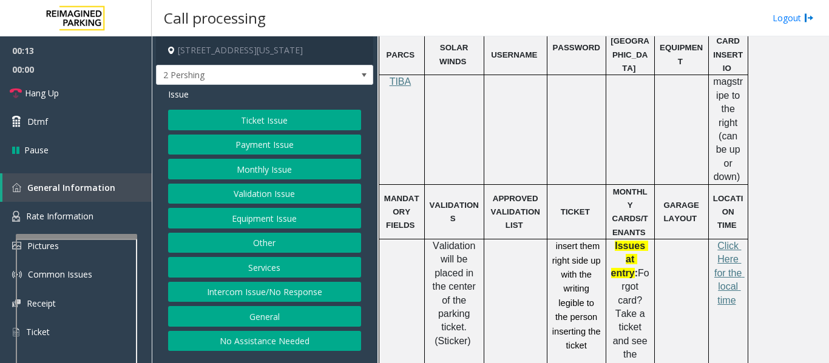
scroll to position [485, 0]
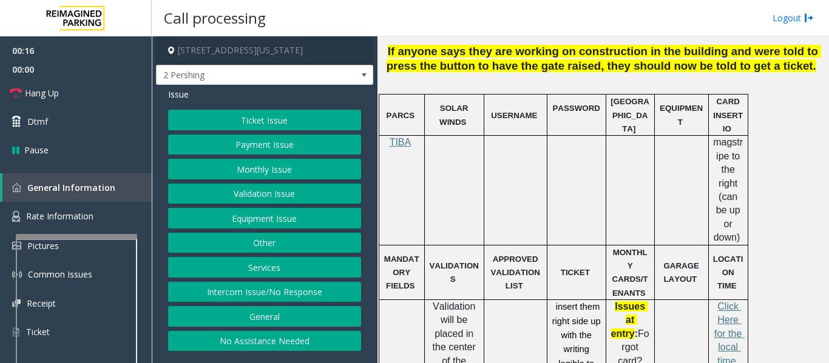
click at [230, 111] on button "Ticket Issue" at bounding box center [264, 120] width 193 height 21
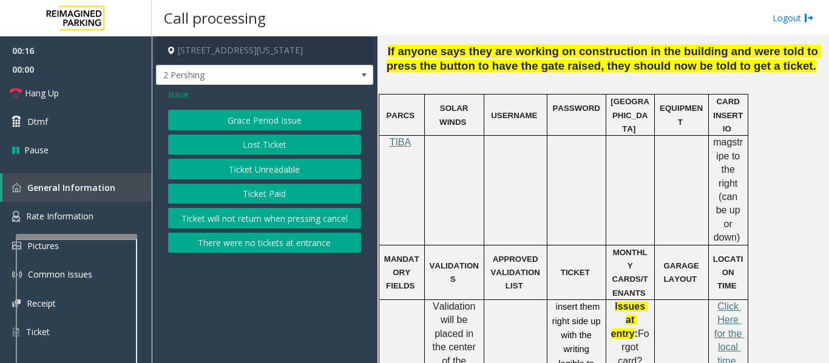
click at [252, 165] on button "Ticket Unreadable" at bounding box center [264, 169] width 193 height 21
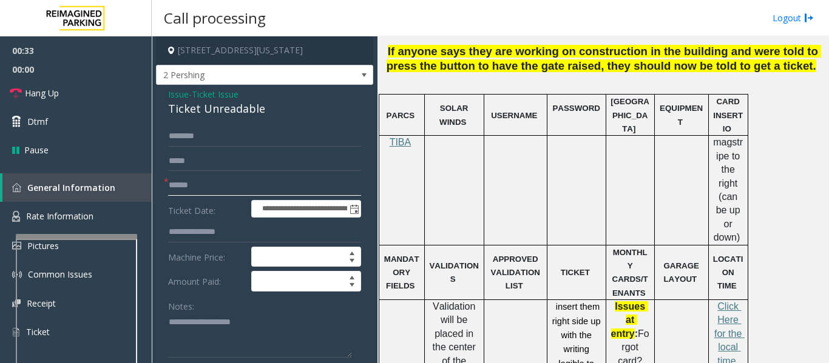
click at [223, 184] on input "text" at bounding box center [264, 185] width 193 height 21
click at [190, 117] on div "Ticket Unreadable" at bounding box center [264, 109] width 193 height 16
click at [191, 115] on div "Ticket Unreadable" at bounding box center [264, 109] width 193 height 16
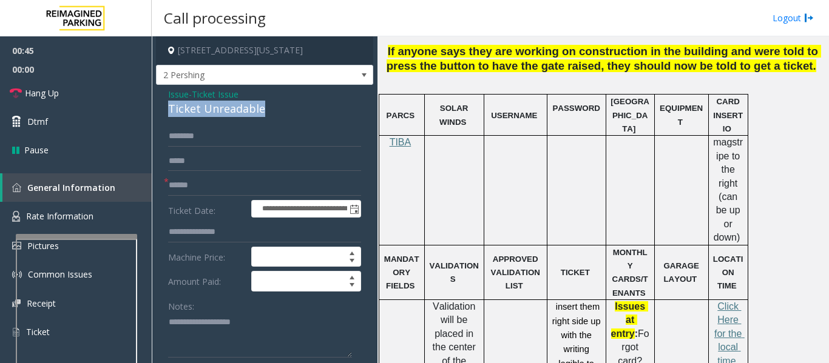
copy div "Ticket Unreadable"
click at [261, 318] on textarea at bounding box center [260, 335] width 184 height 45
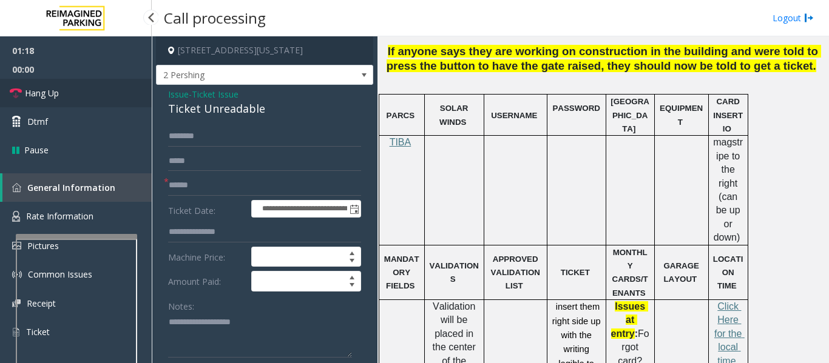
click at [70, 89] on link "Hang Up" at bounding box center [76, 93] width 152 height 29
click at [232, 196] on form "**********" at bounding box center [264, 271] width 193 height 291
click at [235, 187] on input "text" at bounding box center [264, 185] width 193 height 21
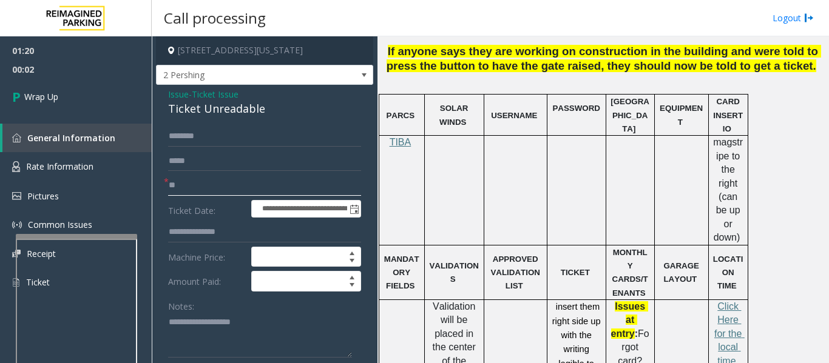
type input "**"
click at [241, 115] on div "Ticket Unreadable" at bounding box center [264, 109] width 193 height 16
copy div "Ticket Unreadable"
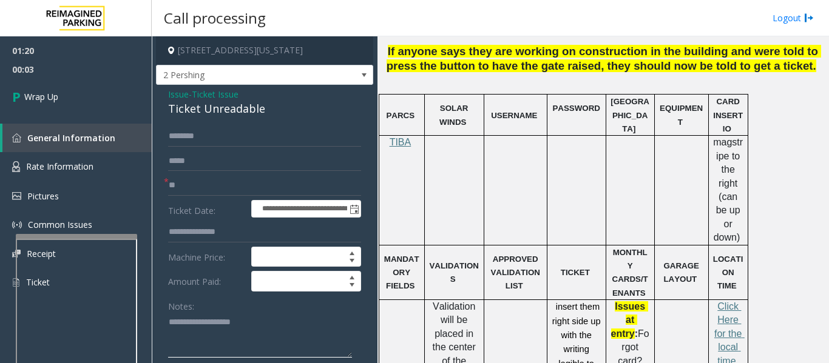
click at [224, 325] on textarea at bounding box center [260, 335] width 184 height 45
paste textarea "**********"
click at [212, 321] on textarea at bounding box center [260, 335] width 184 height 45
click at [209, 321] on textarea at bounding box center [260, 335] width 184 height 45
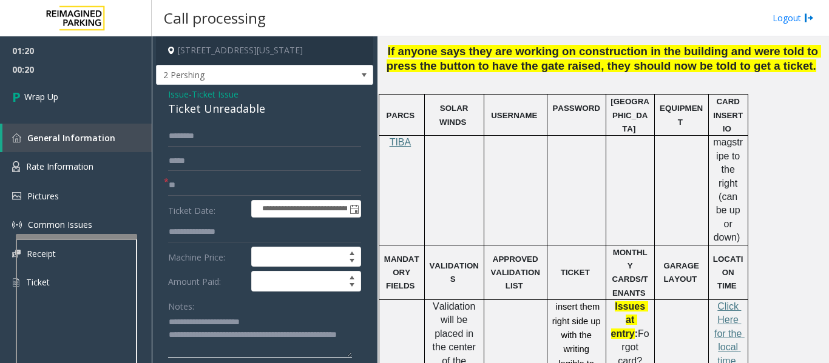
drag, startPoint x: 317, startPoint y: 335, endPoint x: 326, endPoint y: 335, distance: 8.5
click at [326, 335] on textarea at bounding box center [260, 335] width 184 height 45
paste textarea "****"
type textarea "**********"
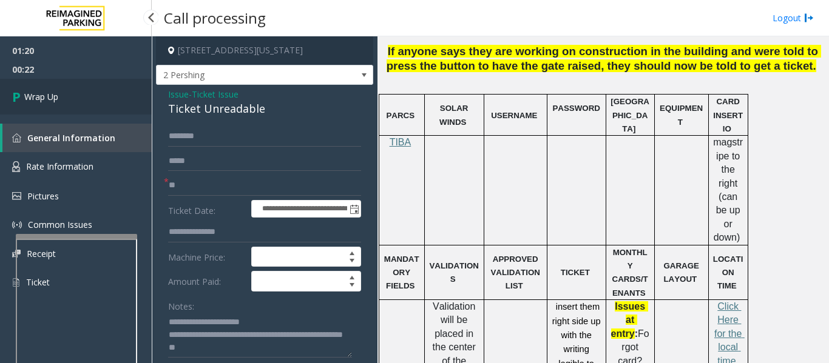
click at [88, 104] on link "Wrap Up" at bounding box center [76, 97] width 152 height 36
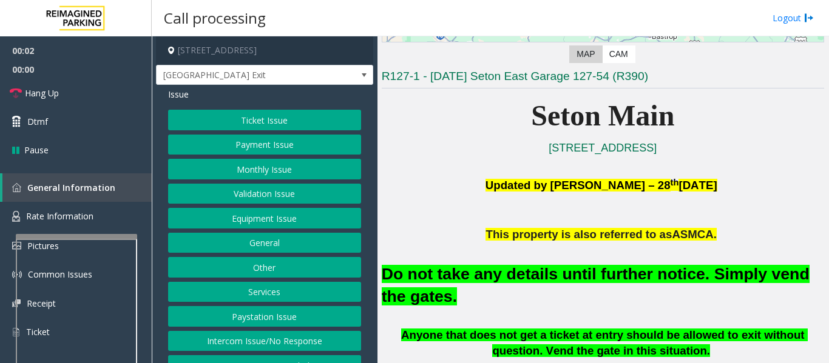
scroll to position [303, 0]
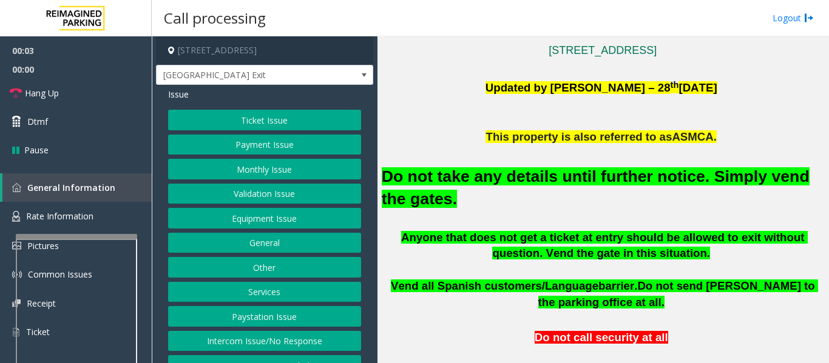
click at [279, 216] on button "Equipment Issue" at bounding box center [264, 218] width 193 height 21
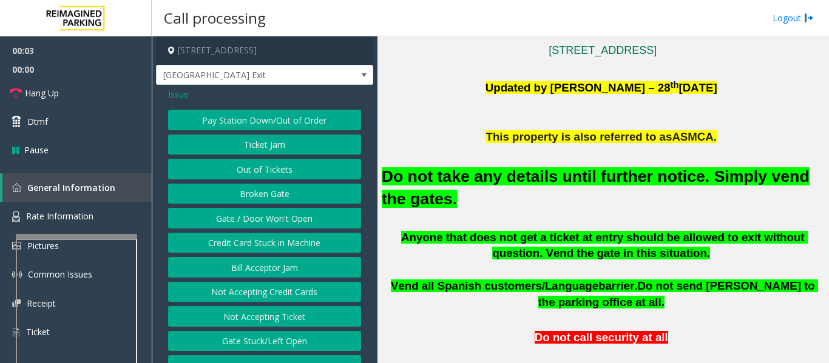
click at [279, 216] on button "Gate / Door Won't Open" at bounding box center [264, 218] width 193 height 21
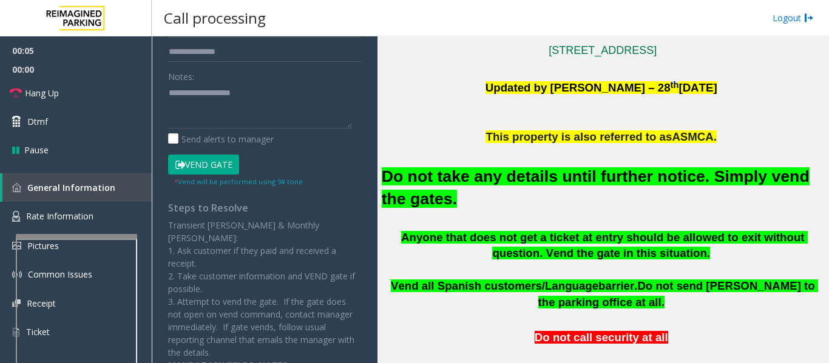
click at [223, 161] on button "Vend Gate" at bounding box center [203, 165] width 71 height 21
click at [505, 180] on font "Do not take any details until further notice. Simply vend the gates." at bounding box center [596, 187] width 428 height 41
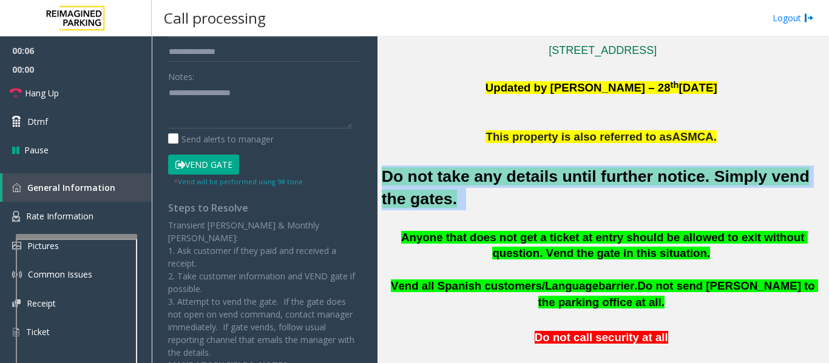
click at [505, 180] on font "Do not take any details until further notice. Simply vend the gates." at bounding box center [596, 187] width 428 height 41
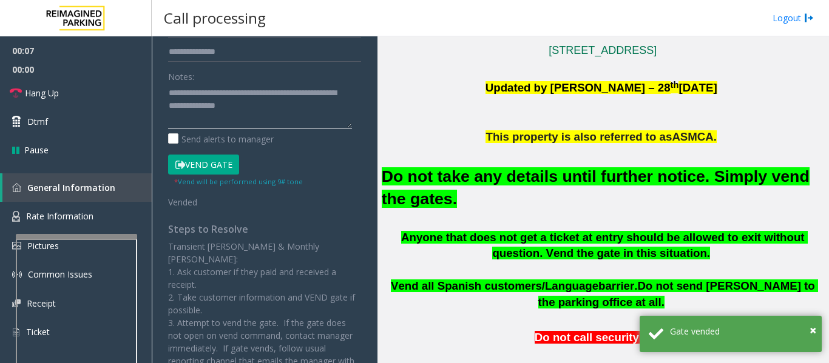
click at [272, 115] on textarea at bounding box center [260, 105] width 184 height 45
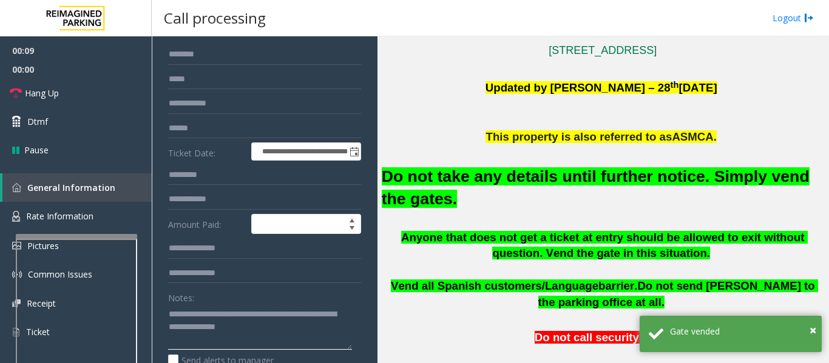
scroll to position [61, 0]
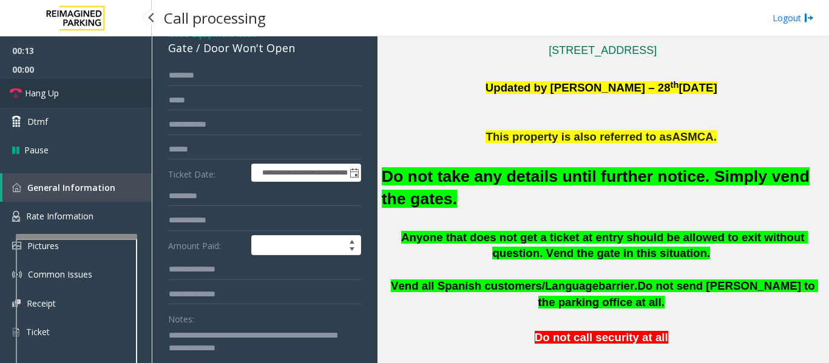
type textarea "**********"
click at [32, 90] on span "Hang Up" at bounding box center [42, 93] width 34 height 13
click at [42, 92] on span "Hang Up" at bounding box center [42, 93] width 34 height 13
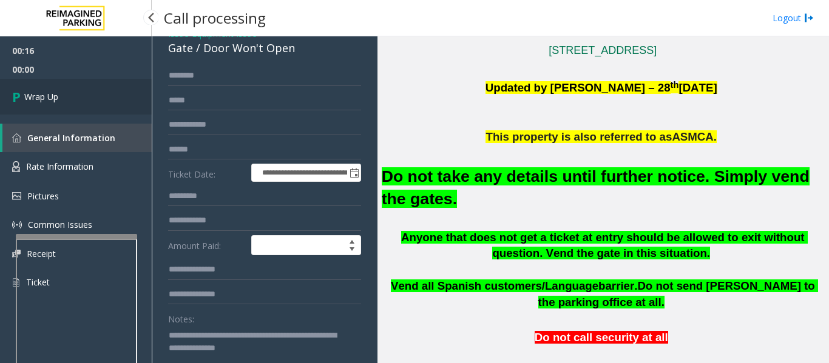
click at [55, 103] on link "Wrap Up" at bounding box center [76, 97] width 152 height 36
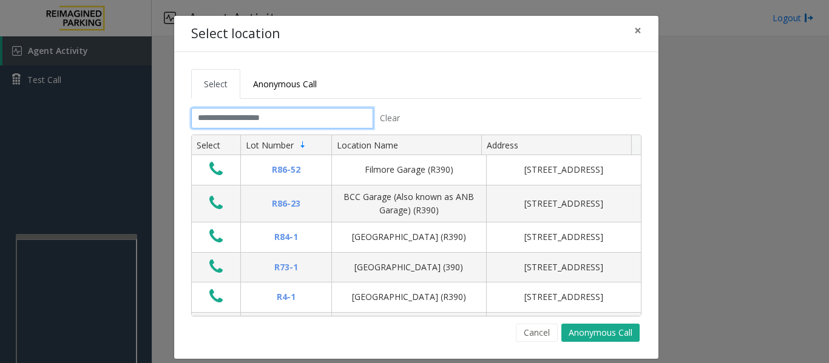
click at [258, 114] on input "text" at bounding box center [282, 118] width 182 height 21
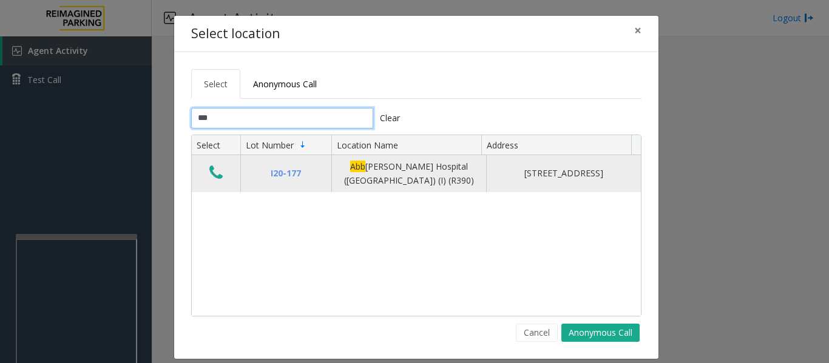
type input "***"
click at [220, 174] on button "Data table" at bounding box center [216, 173] width 21 height 19
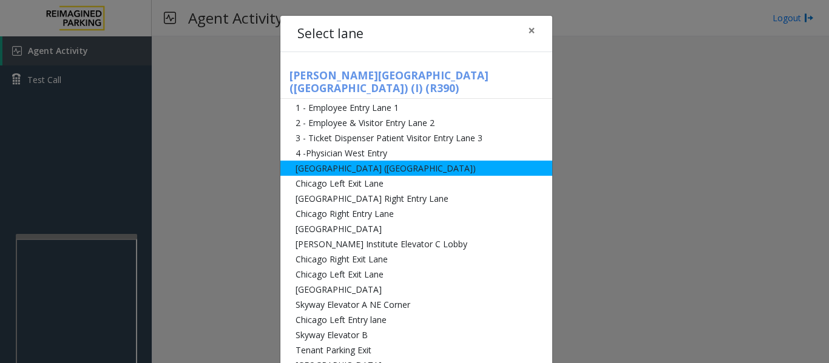
click at [325, 161] on li "[GEOGRAPHIC_DATA] ([GEOGRAPHIC_DATA])" at bounding box center [416, 168] width 272 height 15
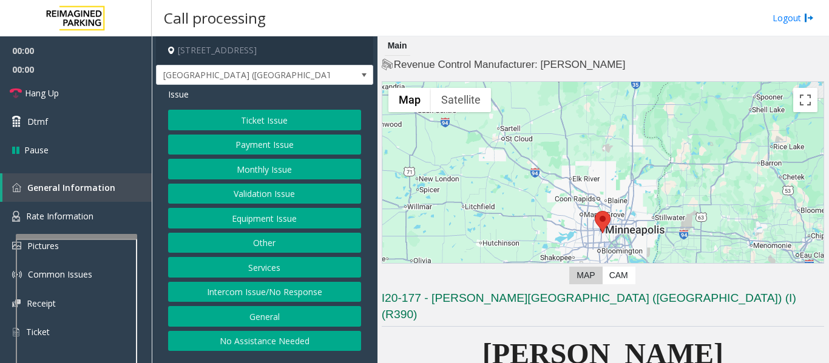
click at [291, 175] on button "Monthly Issue" at bounding box center [264, 169] width 193 height 21
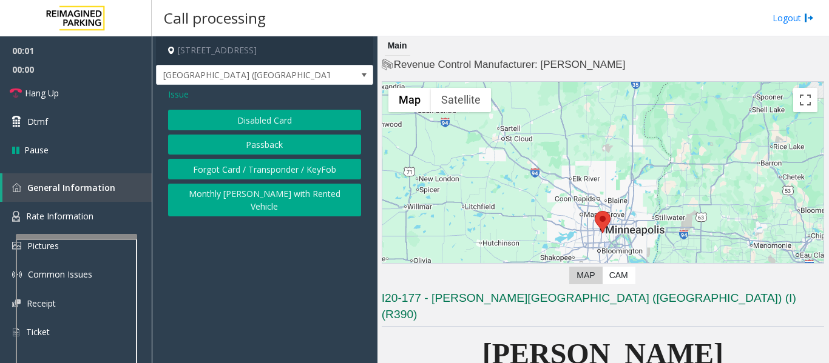
click at [297, 122] on button "Disabled Card" at bounding box center [264, 120] width 193 height 21
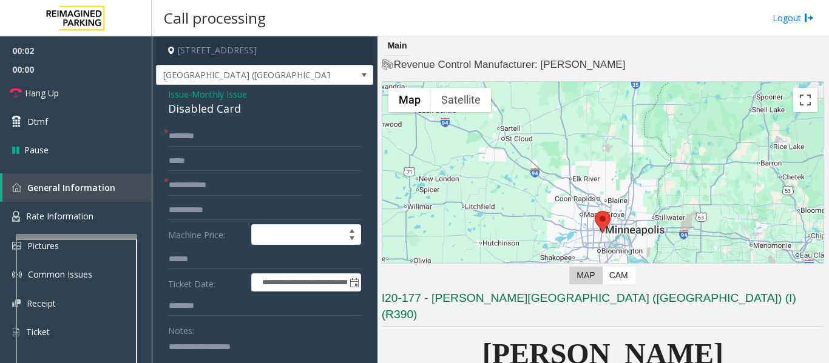
click at [226, 111] on div "Disabled Card" at bounding box center [264, 109] width 193 height 16
copy div "Disabled Card"
click at [232, 345] on textarea at bounding box center [260, 359] width 184 height 45
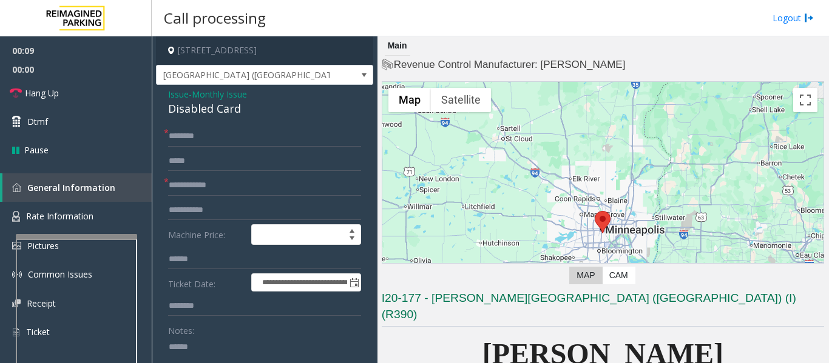
paste textarea "**********"
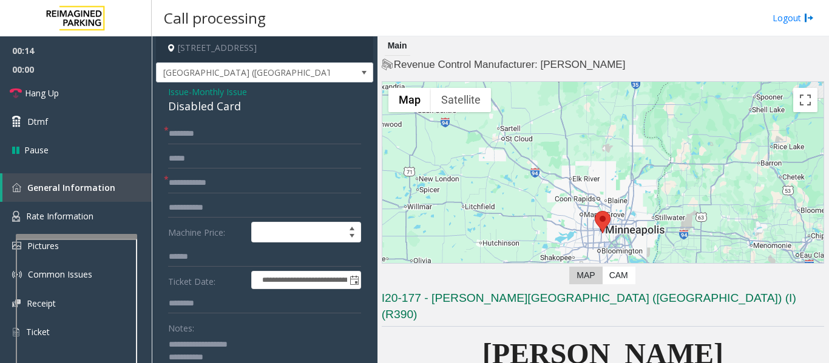
type textarea "**********"
click at [211, 179] on input "text" at bounding box center [264, 183] width 193 height 21
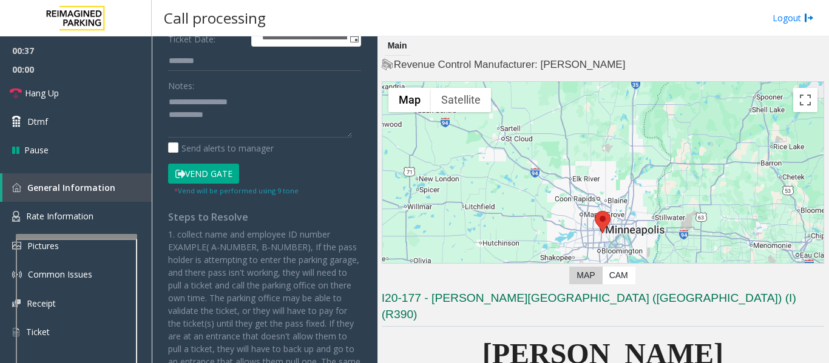
type input "**********"
click at [220, 173] on button "Vend Gate" at bounding box center [203, 174] width 71 height 21
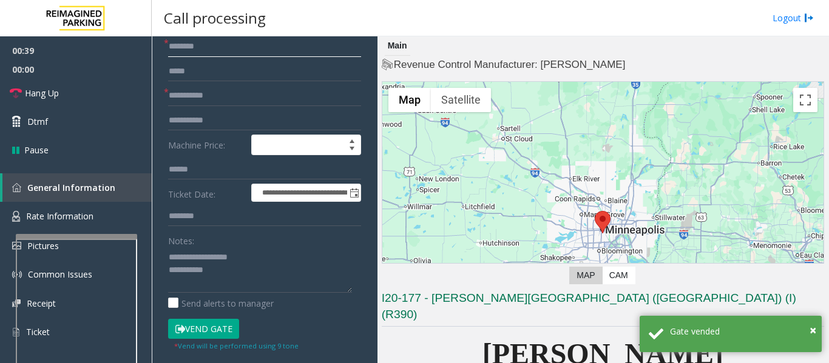
click at [204, 50] on input "text" at bounding box center [264, 46] width 193 height 21
type input "**"
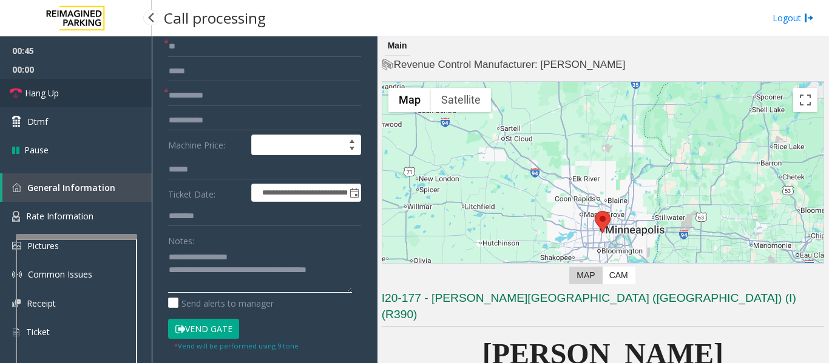
type textarea "**********"
click at [2, 87] on link "Hang Up" at bounding box center [76, 93] width 152 height 29
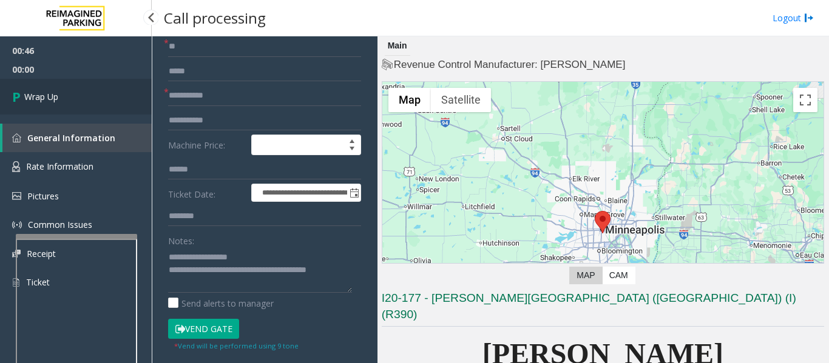
click at [65, 109] on link "Wrap Up" at bounding box center [76, 97] width 152 height 36
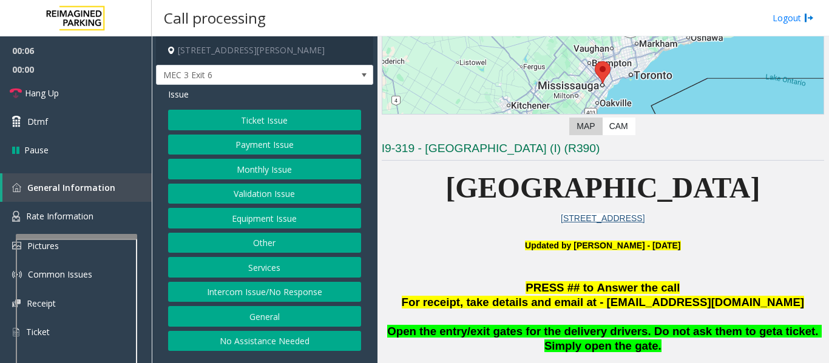
scroll to position [243, 0]
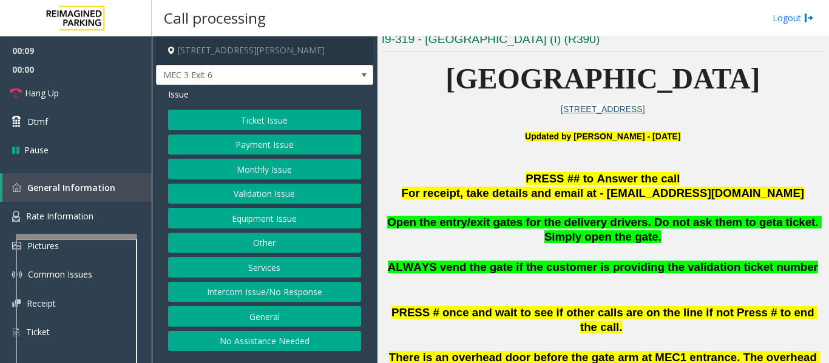
click at [315, 271] on button "Services" at bounding box center [264, 267] width 193 height 21
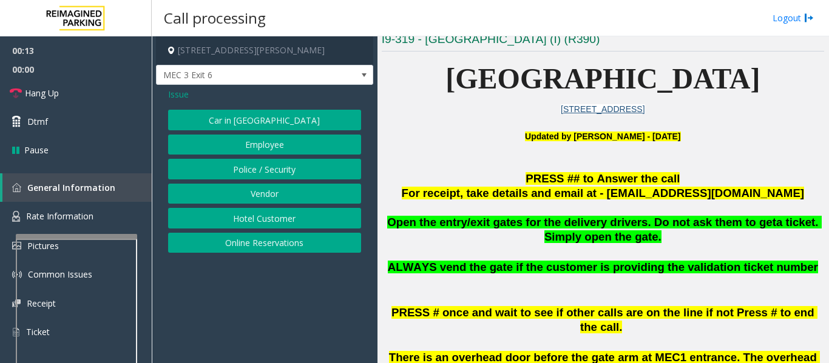
click at [295, 197] on button "Vendor" at bounding box center [264, 194] width 193 height 21
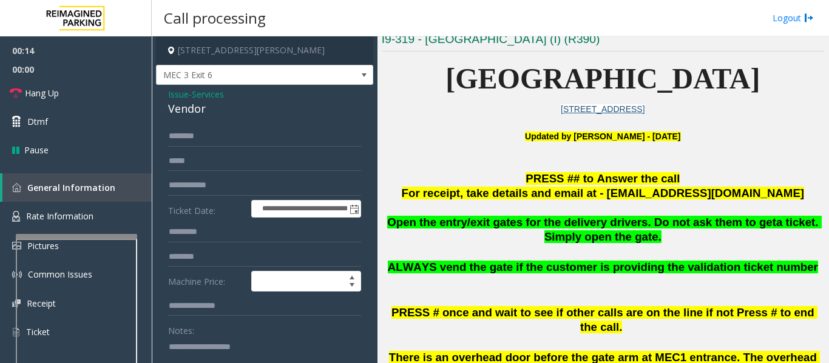
click at [180, 113] on div "Vendor" at bounding box center [264, 109] width 193 height 16
copy div "Vendor"
click at [250, 351] on textarea at bounding box center [260, 359] width 184 height 45
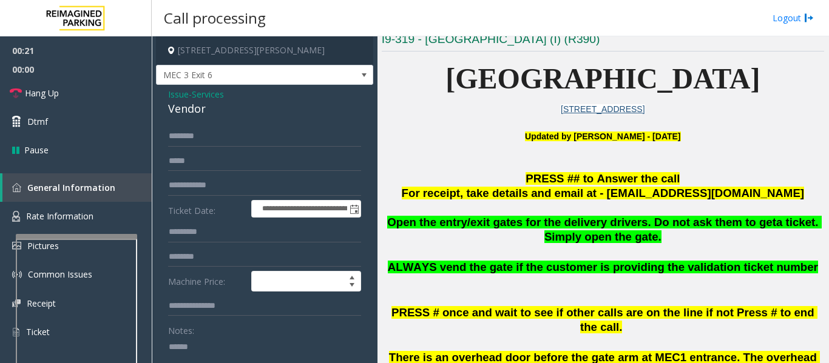
paste textarea "******"
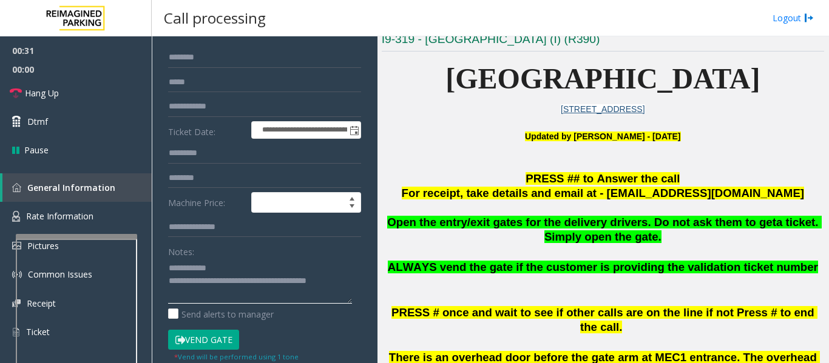
scroll to position [0, 0]
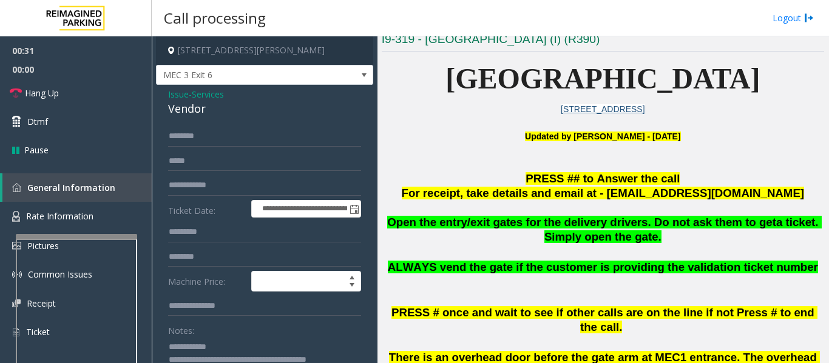
type textarea "**********"
click at [237, 146] on input "text" at bounding box center [264, 136] width 193 height 21
type input "**********"
click at [249, 254] on input "text" at bounding box center [264, 257] width 193 height 21
type input "*"
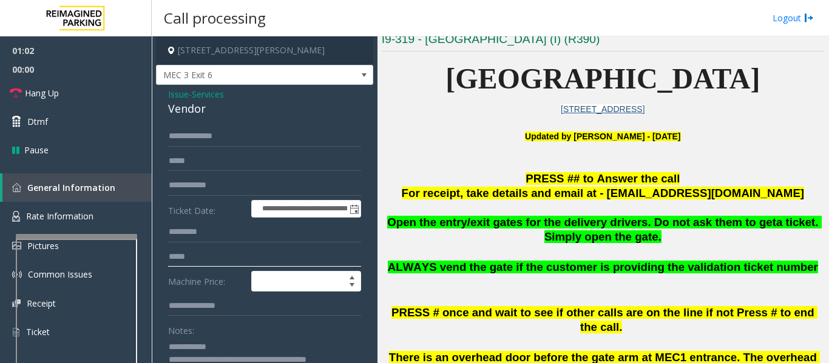
scroll to position [121, 0]
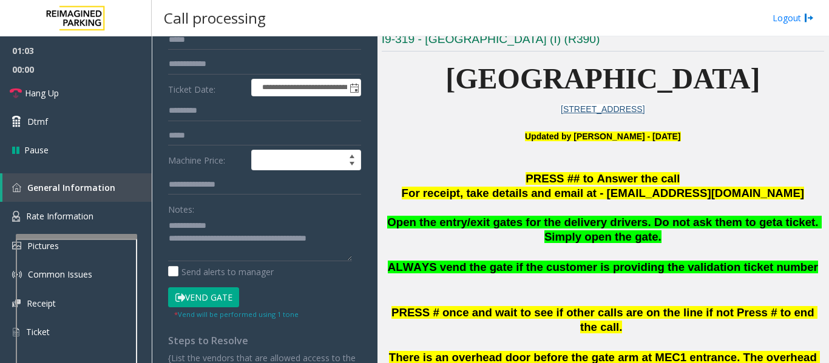
click at [234, 293] on button "Vend Gate" at bounding box center [203, 298] width 71 height 21
click at [241, 143] on input "****" at bounding box center [264, 136] width 193 height 21
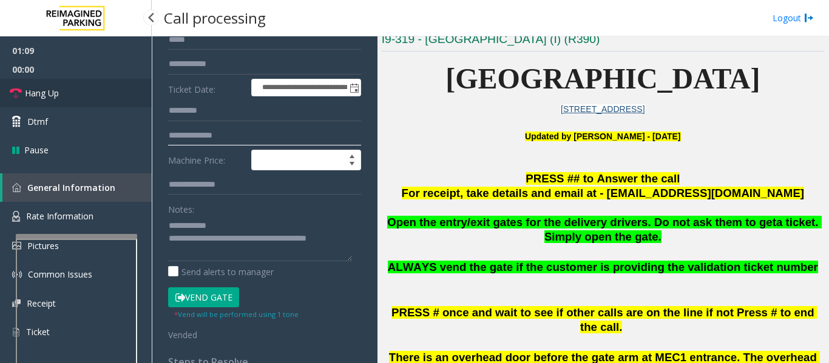
type input "**********"
click at [87, 87] on link "Hang Up" at bounding box center [76, 93] width 152 height 29
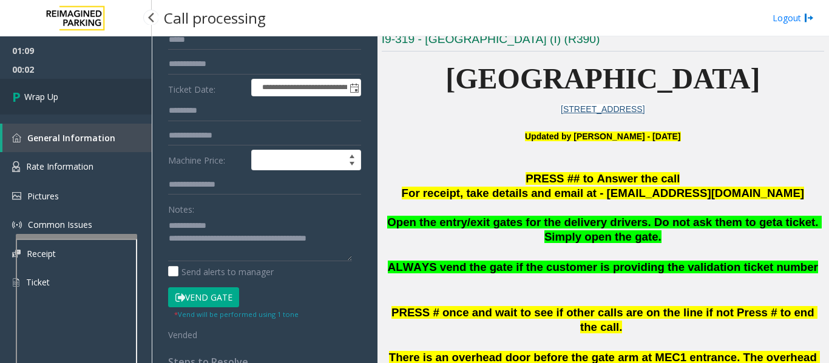
click at [58, 89] on link "Wrap Up" at bounding box center [76, 97] width 152 height 36
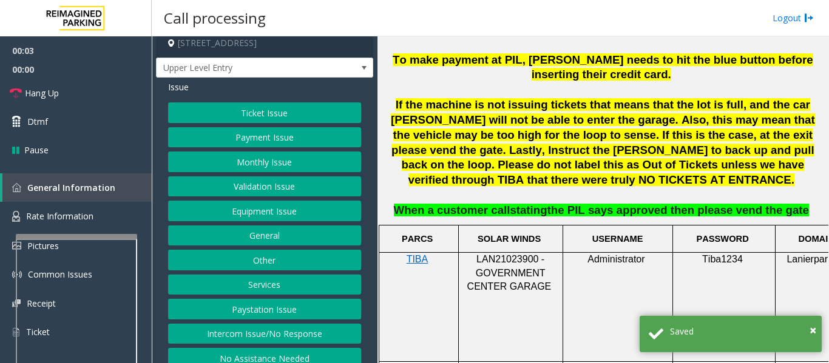
scroll to position [19, 0]
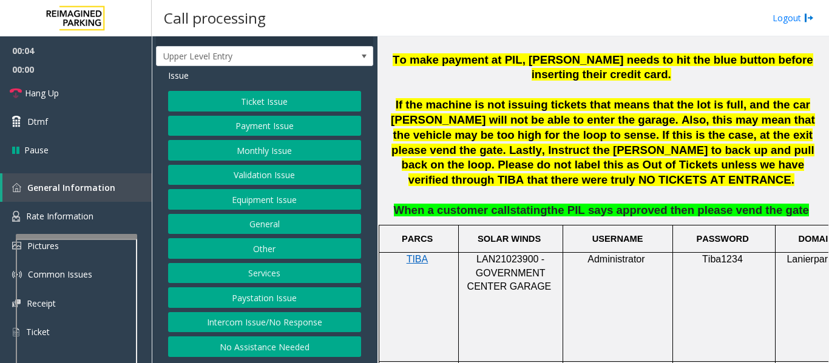
click at [304, 314] on button "Intercom Issue/No Response" at bounding box center [264, 322] width 193 height 21
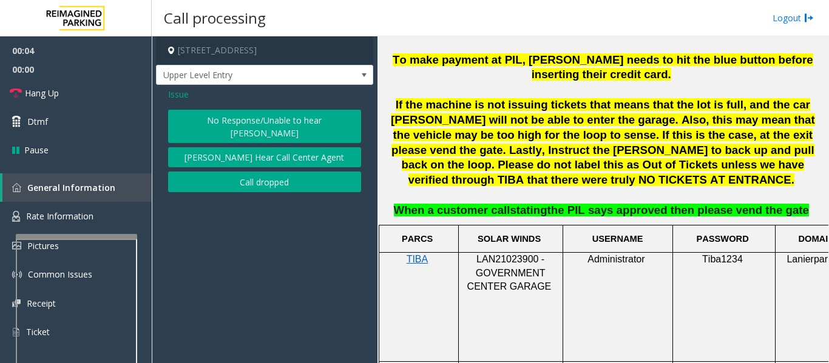
scroll to position [0, 0]
click at [266, 127] on button "No Response/Unable to hear [PERSON_NAME]" at bounding box center [264, 126] width 193 height 33
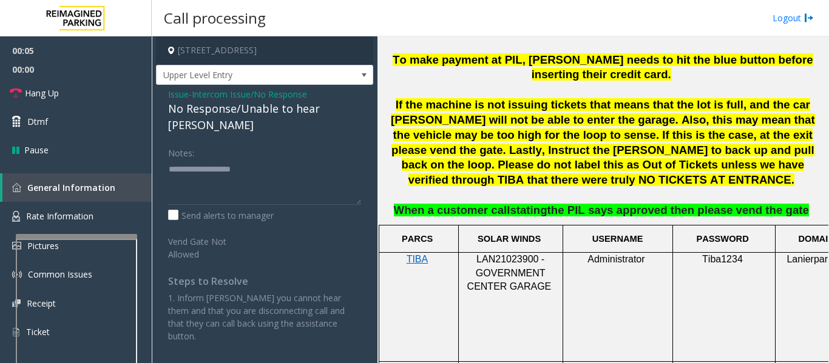
click at [243, 110] on div "No Response/Unable to hear [PERSON_NAME]" at bounding box center [264, 117] width 193 height 33
click at [244, 109] on div "No Response/Unable to hear [PERSON_NAME]" at bounding box center [264, 117] width 193 height 33
click at [256, 112] on div "No Response/Unable to hear [PERSON_NAME]" at bounding box center [264, 117] width 193 height 33
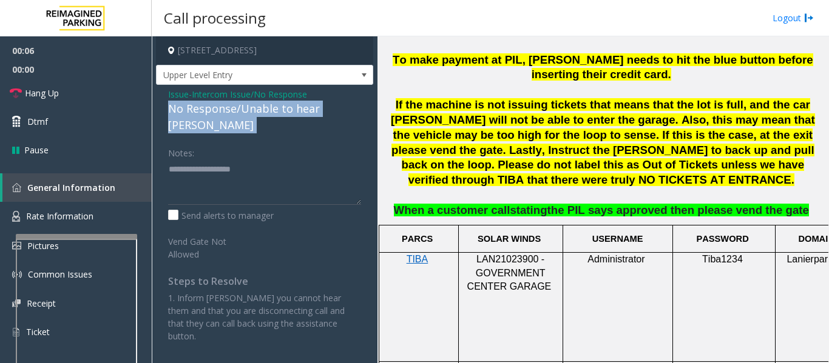
click at [256, 112] on div "No Response/Unable to hear [PERSON_NAME]" at bounding box center [264, 117] width 193 height 33
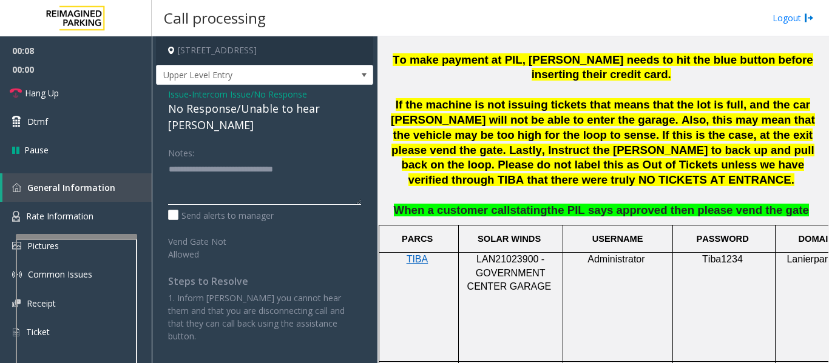
click at [304, 160] on textarea at bounding box center [264, 182] width 193 height 45
click at [330, 160] on textarea at bounding box center [264, 182] width 193 height 45
type textarea "**********"
click at [40, 98] on span "Hang Up" at bounding box center [42, 93] width 34 height 13
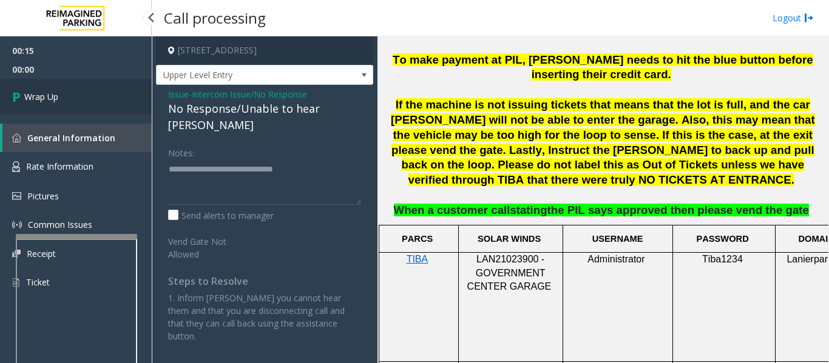
click at [69, 96] on link "Wrap Up" at bounding box center [76, 97] width 152 height 36
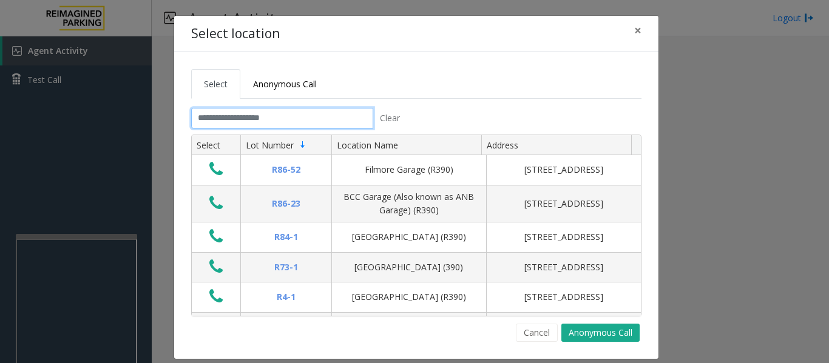
click at [277, 127] on input "text" at bounding box center [282, 118] width 182 height 21
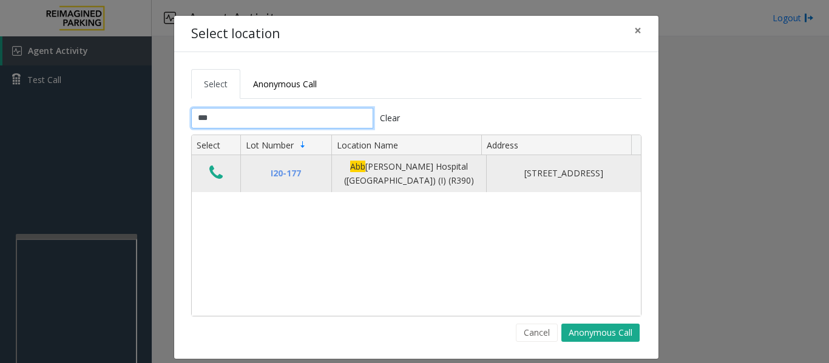
type input "***"
click at [206, 172] on button "Data table" at bounding box center [216, 173] width 21 height 19
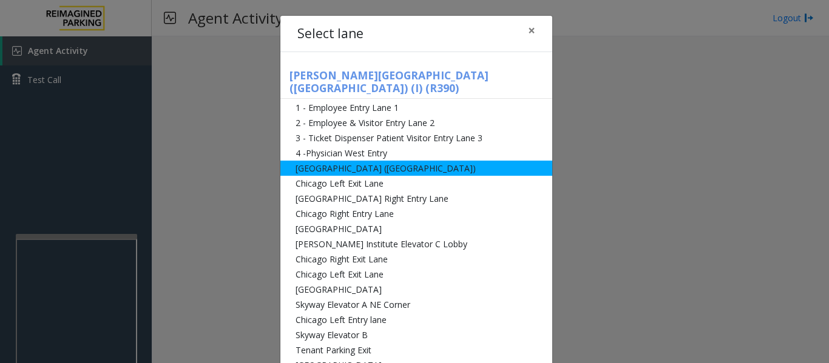
click at [389, 161] on li "[GEOGRAPHIC_DATA] ([GEOGRAPHIC_DATA])" at bounding box center [416, 168] width 272 height 15
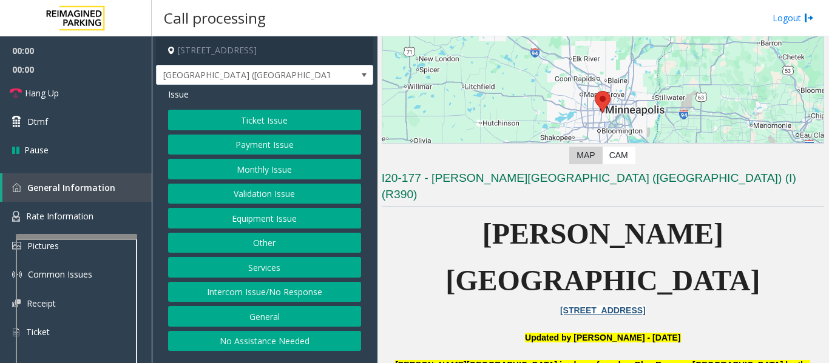
scroll to position [243, 0]
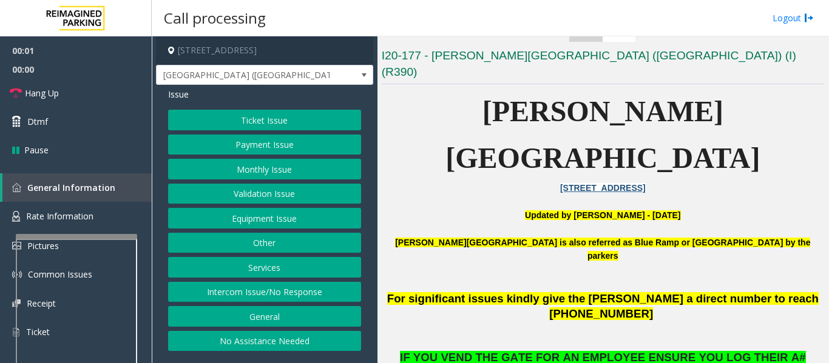
click at [337, 125] on button "Ticket Issue" at bounding box center [264, 120] width 193 height 21
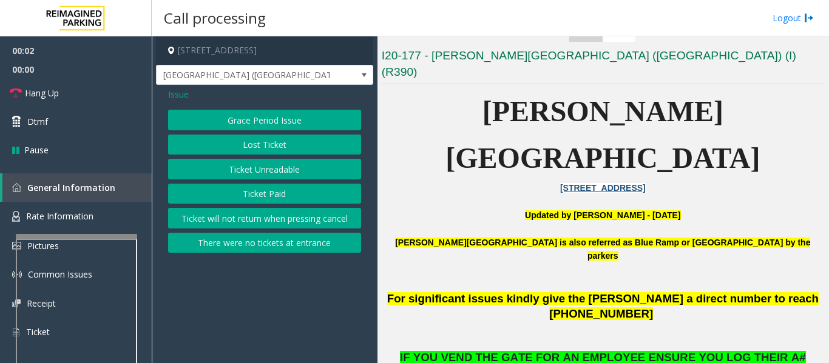
click at [318, 180] on div "Grace Period Issue Lost Ticket Ticket Unreadable Ticket Paid Ticket will not re…" at bounding box center [264, 181] width 193 height 143
click at [320, 172] on button "Ticket Unreadable" at bounding box center [264, 169] width 193 height 21
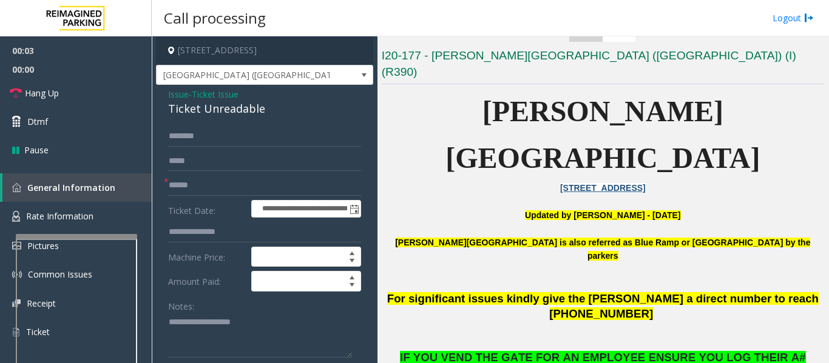
click at [186, 113] on div "Ticket Unreadable" at bounding box center [264, 109] width 193 height 16
copy div "Ticket Unreadable"
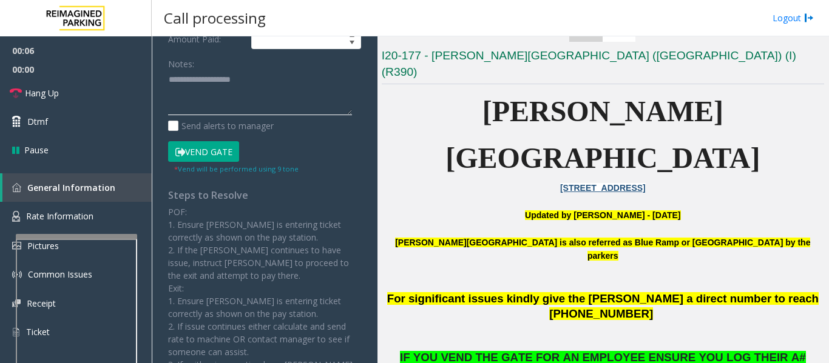
click at [271, 102] on textarea at bounding box center [260, 92] width 184 height 45
paste textarea "**********"
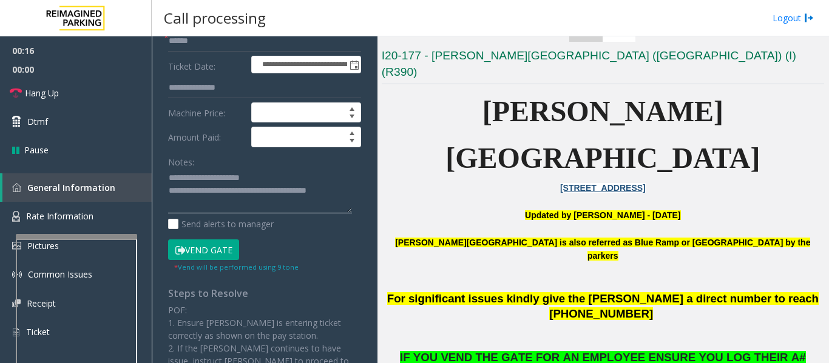
scroll to position [0, 0]
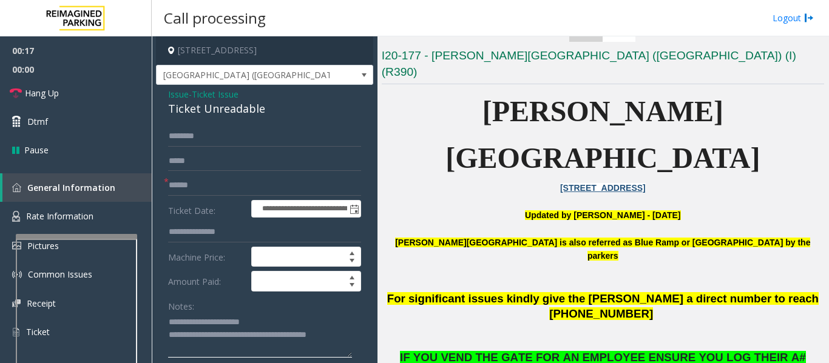
type textarea "**********"
click at [206, 181] on input "text" at bounding box center [264, 185] width 193 height 21
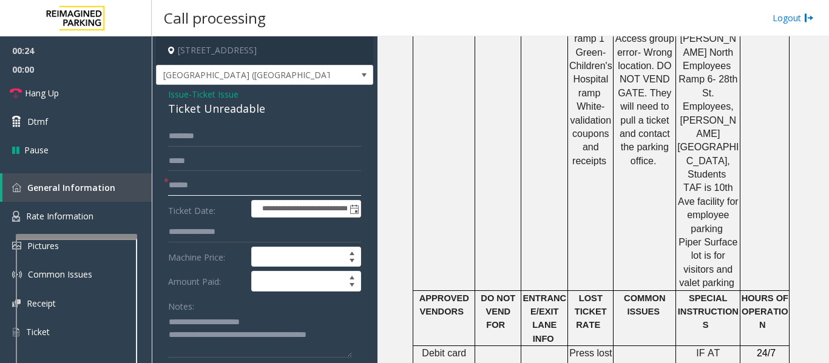
scroll to position [1153, 0]
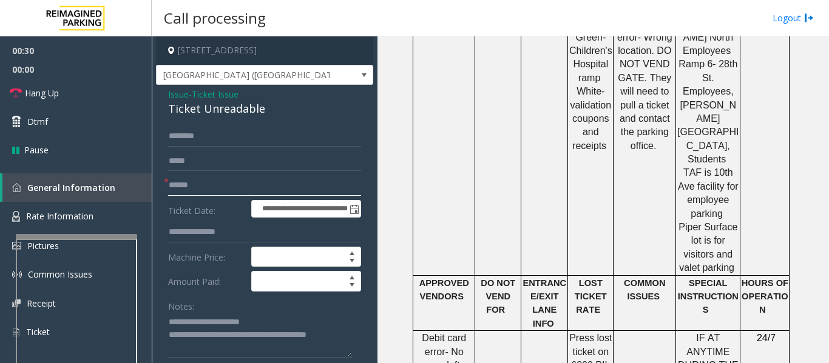
click at [253, 185] on input "text" at bounding box center [264, 185] width 193 height 21
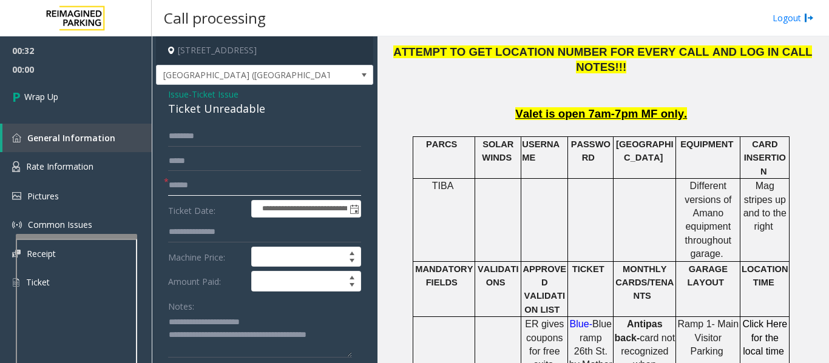
scroll to position [607, 0]
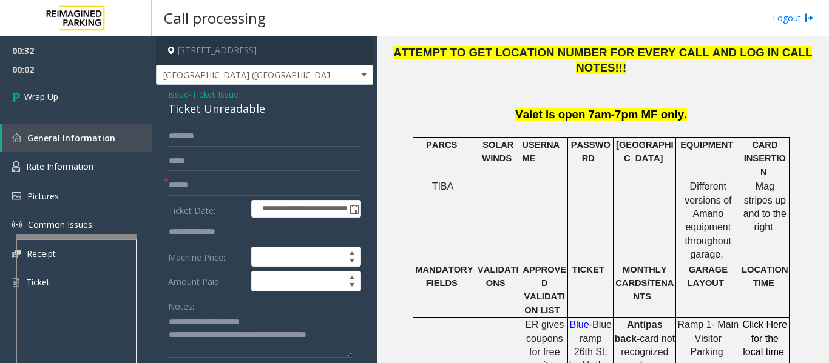
click at [232, 198] on form "**********" at bounding box center [264, 271] width 193 height 291
click at [236, 188] on input "text" at bounding box center [264, 185] width 193 height 21
type input "**"
drag, startPoint x: 212, startPoint y: 335, endPoint x: 378, endPoint y: 337, distance: 165.6
click at [378, 337] on div "**********" at bounding box center [490, 199] width 676 height 327
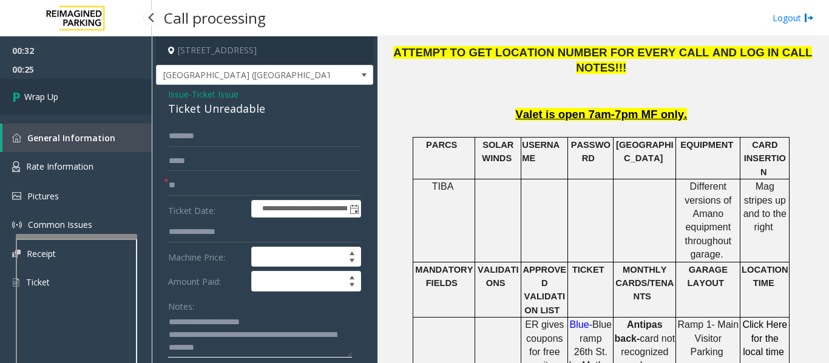
type textarea "**********"
click at [52, 103] on link "Wrap Up" at bounding box center [76, 97] width 152 height 36
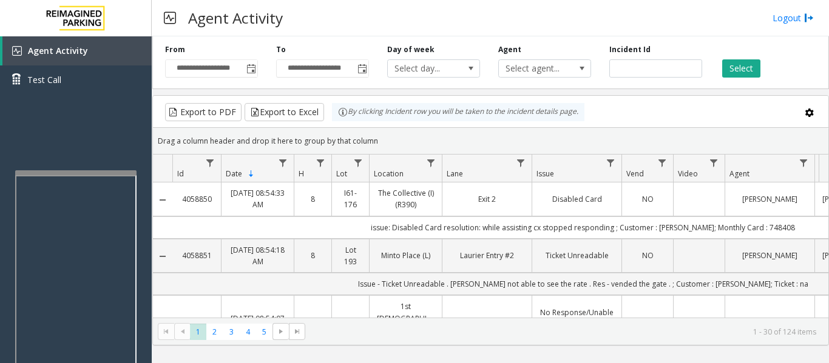
click at [118, 173] on div at bounding box center [75, 172] width 121 height 5
